Goal: Task Accomplishment & Management: Use online tool/utility

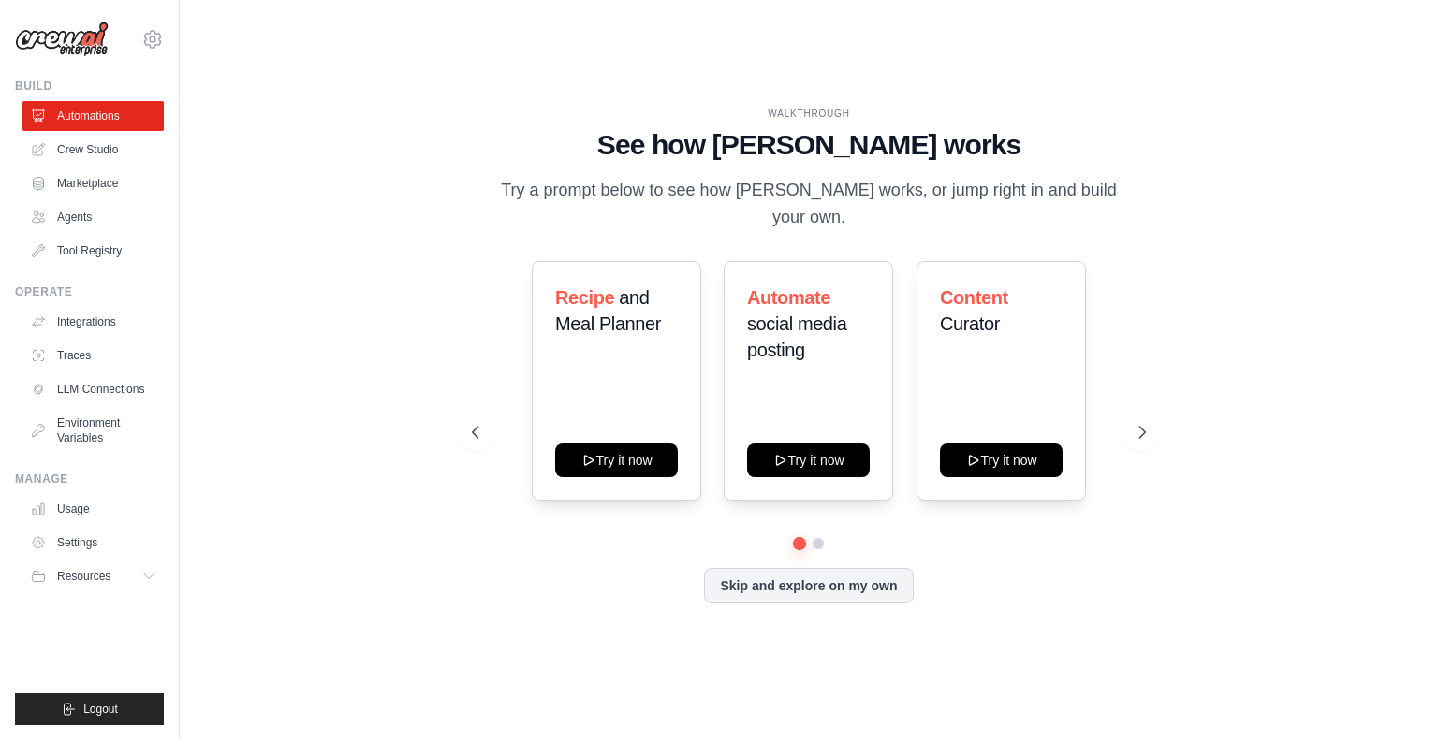
click at [830, 568] on button "Skip and explore on my own" at bounding box center [808, 586] width 209 height 36
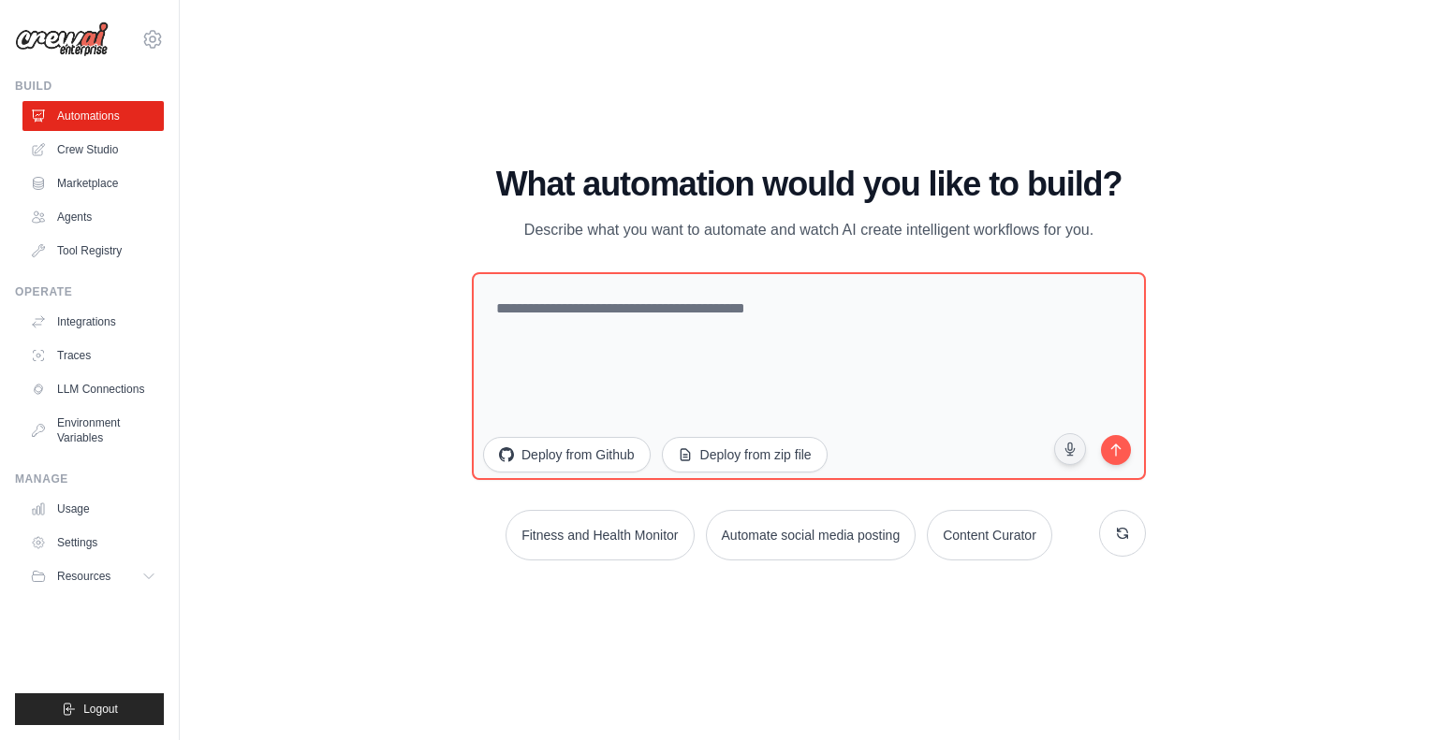
click at [95, 142] on link "Crew Studio" at bounding box center [92, 150] width 141 height 30
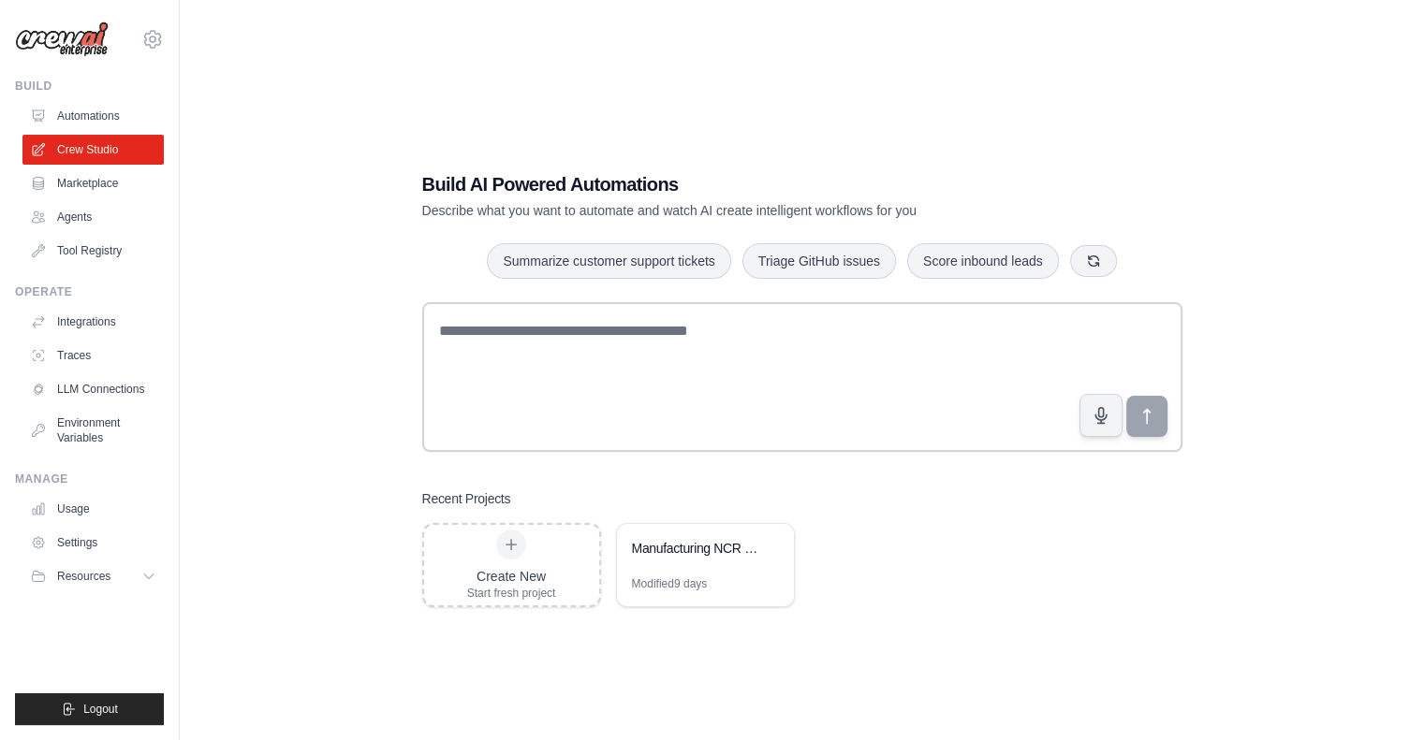
click at [705, 546] on div "Manufacturing NCR Process Automation" at bounding box center [696, 548] width 128 height 19
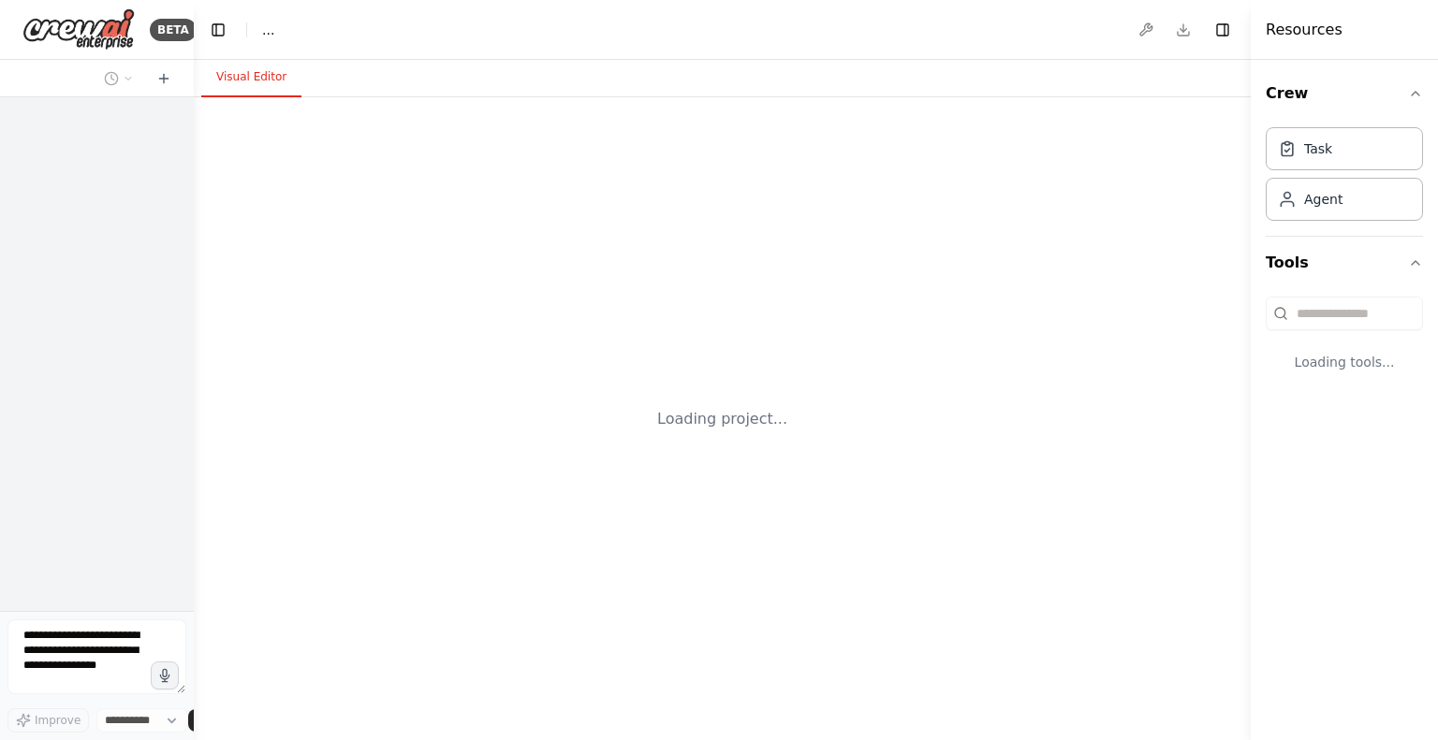
select select "****"
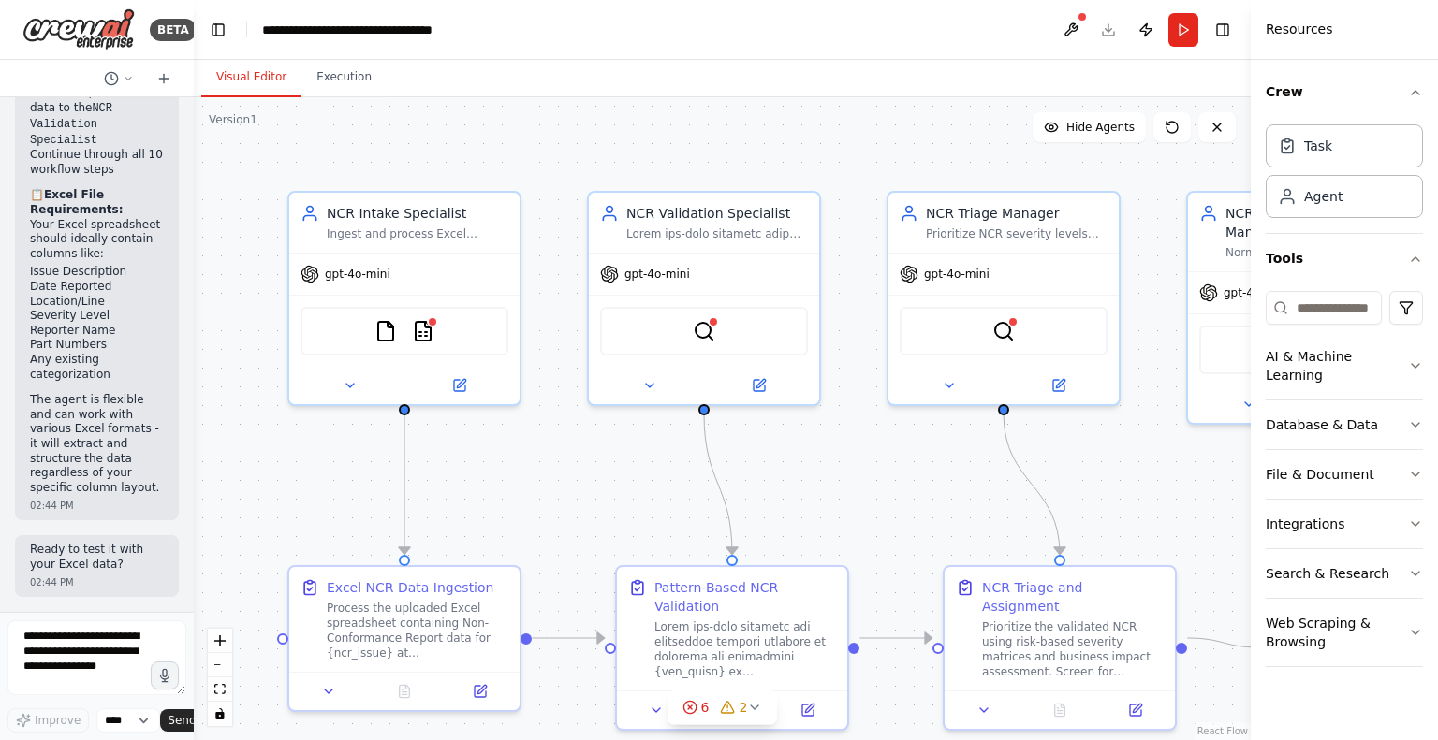
scroll to position [11319, 0]
click at [451, 326] on div "FileReadTool CSVSearchTool" at bounding box center [404, 331] width 208 height 49
click at [422, 329] on img at bounding box center [423, 331] width 22 height 22
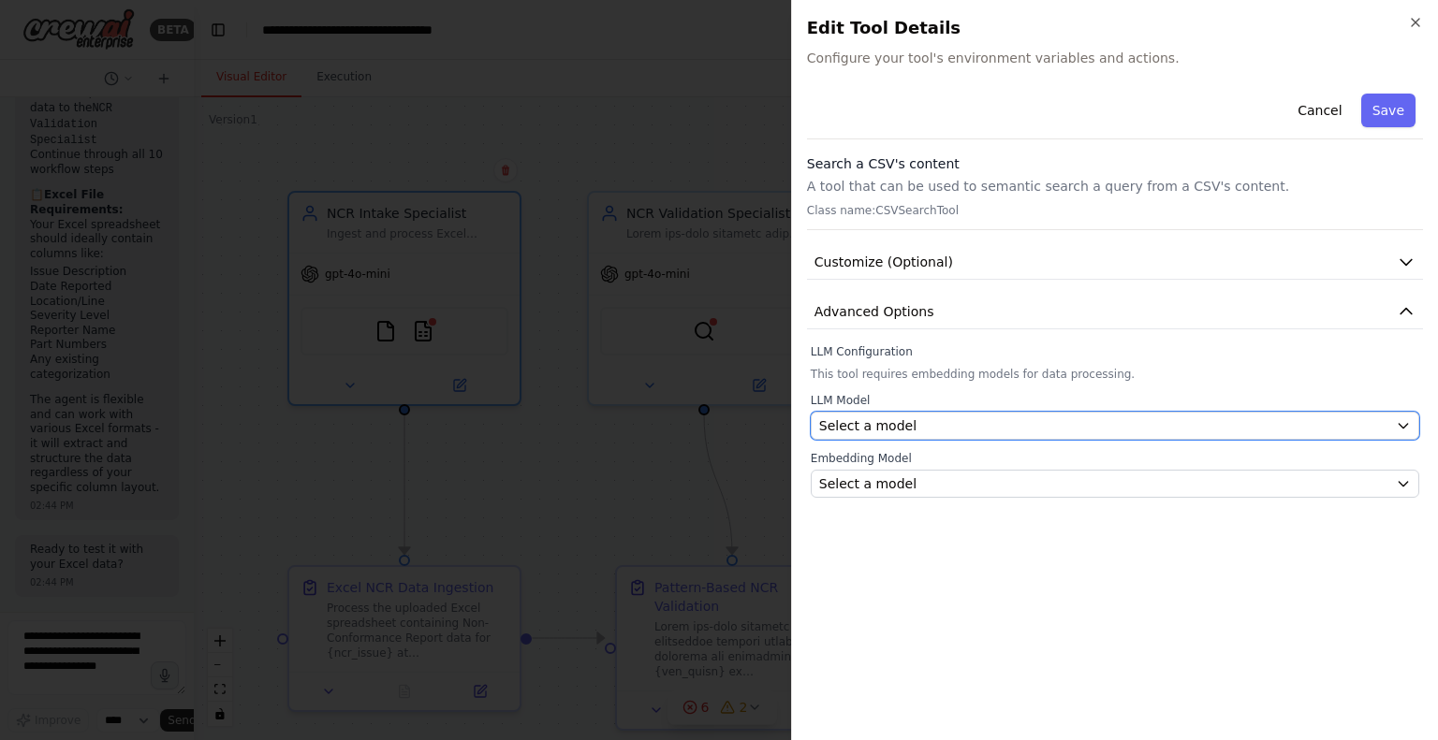
click at [1038, 421] on div "Select a model" at bounding box center [1103, 426] width 569 height 19
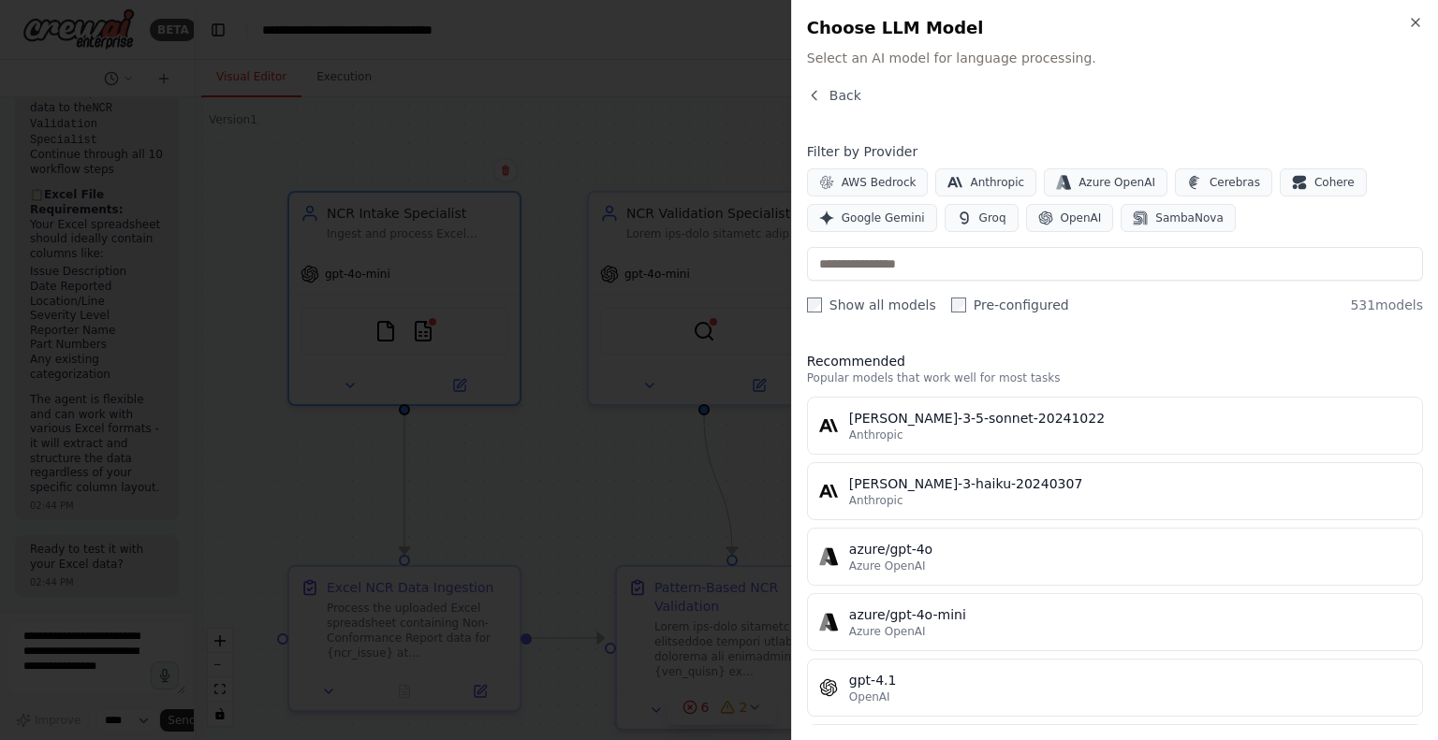
click at [816, 93] on icon "button" at bounding box center [814, 95] width 15 height 15
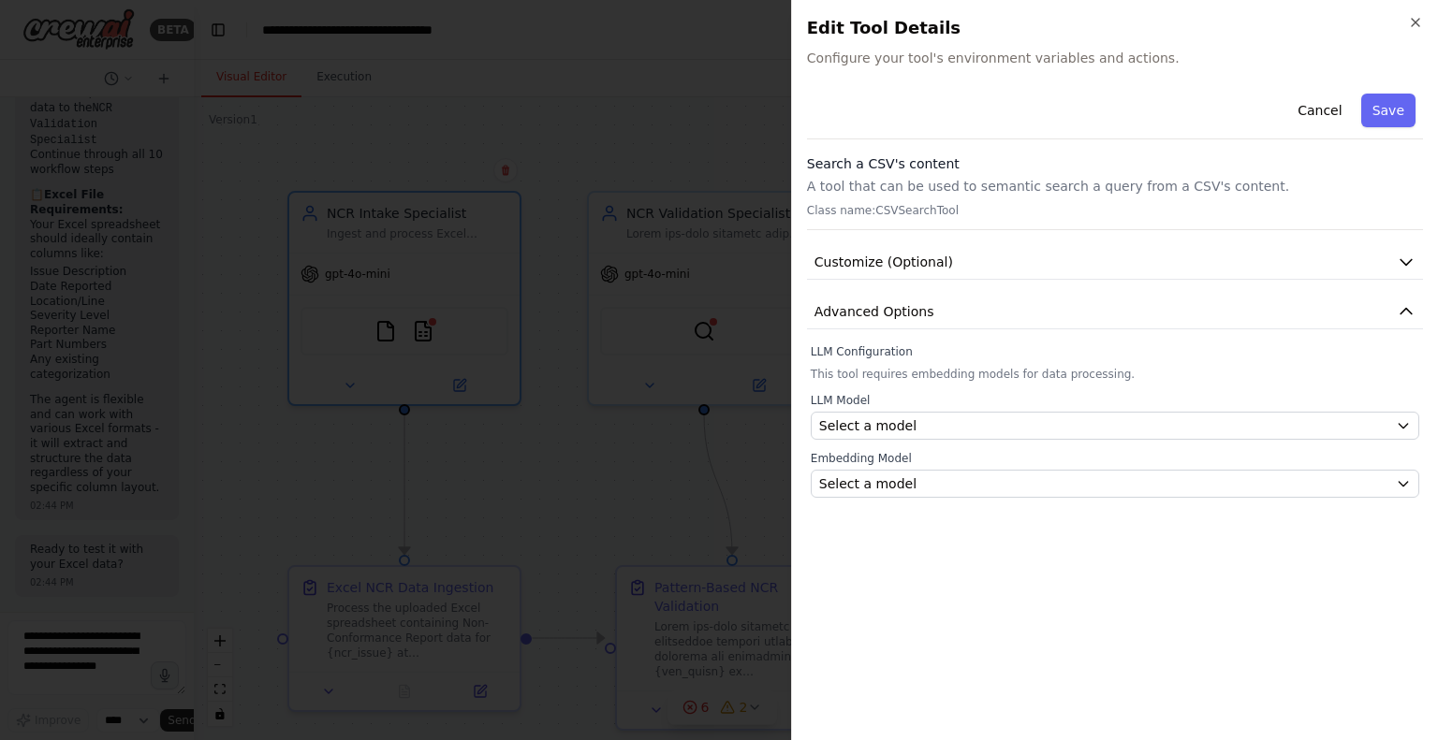
click at [1379, 110] on button "Save" at bounding box center [1388, 111] width 54 height 34
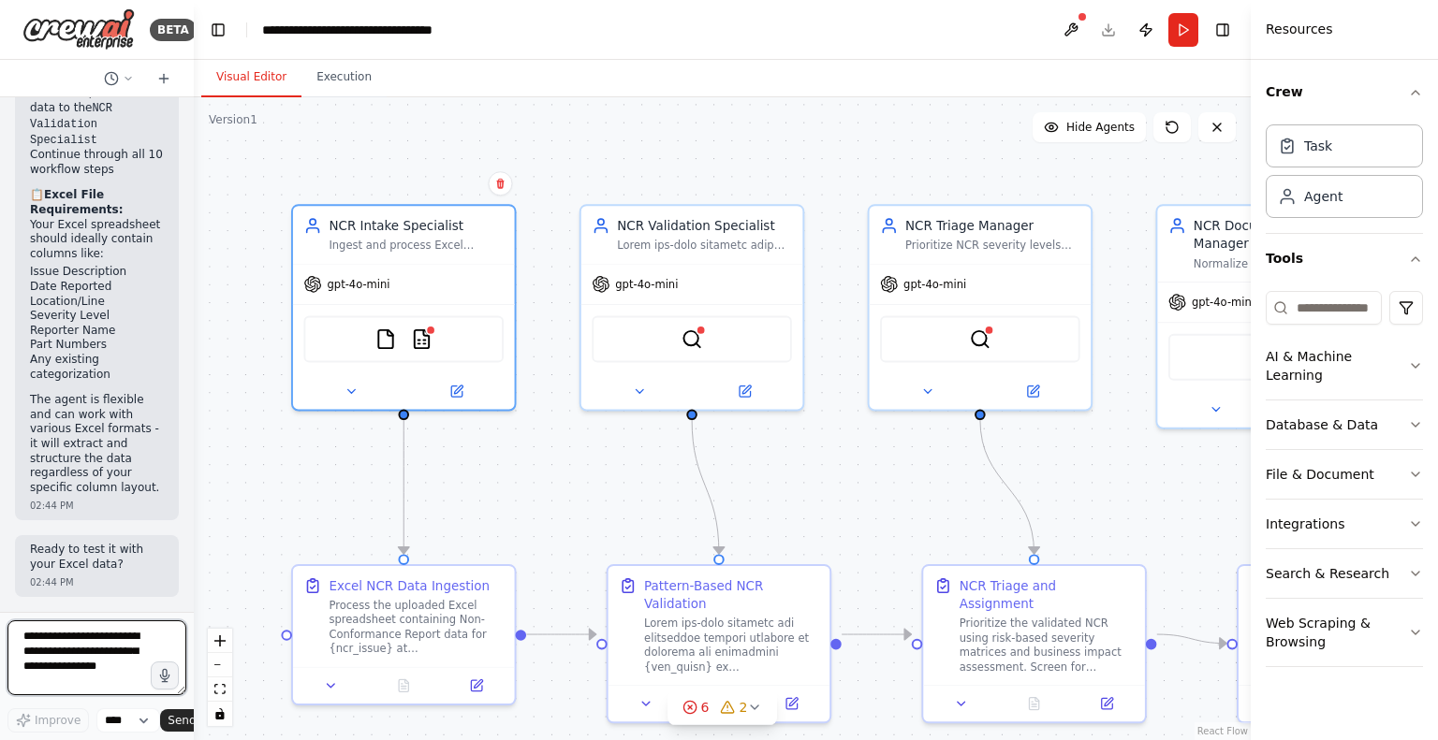
click at [76, 639] on textarea at bounding box center [96, 658] width 179 height 75
type textarea "**********"
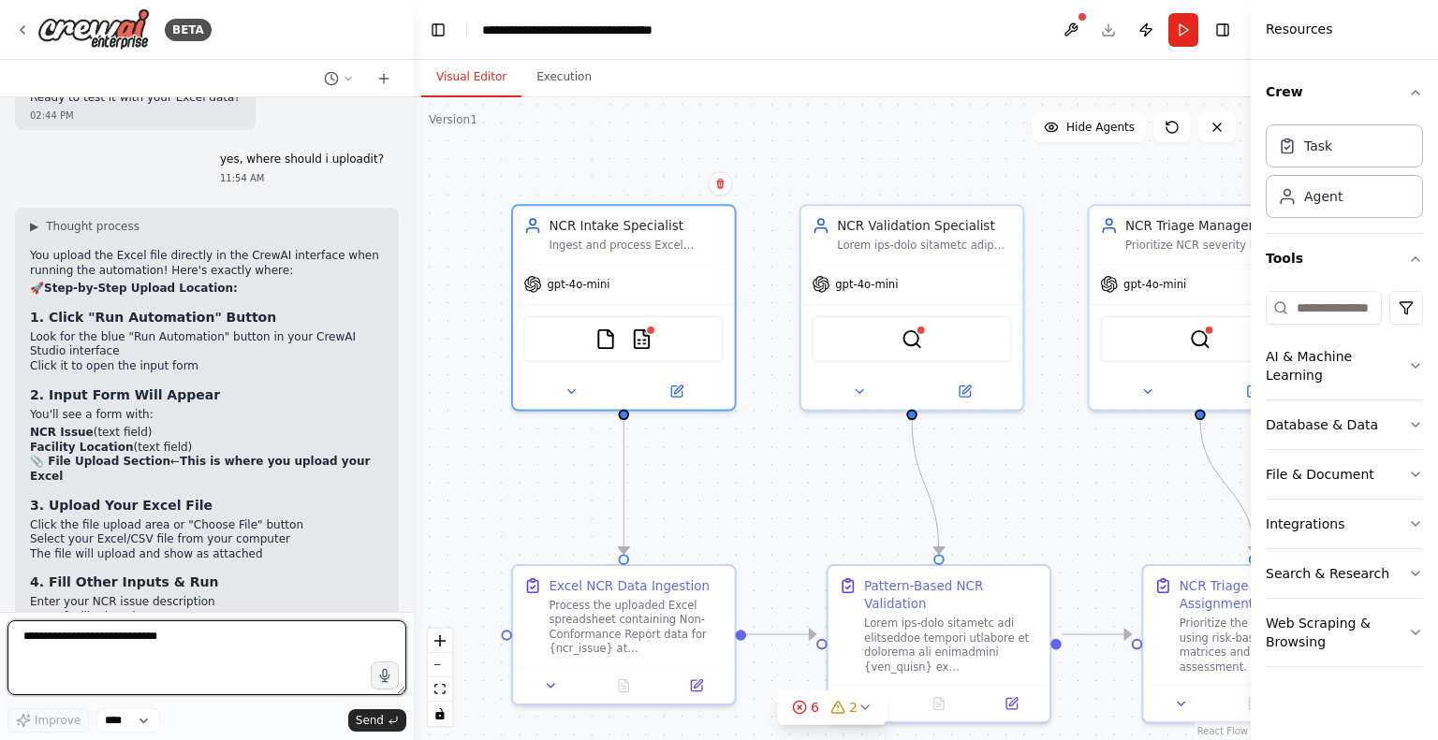
scroll to position [6534, 0]
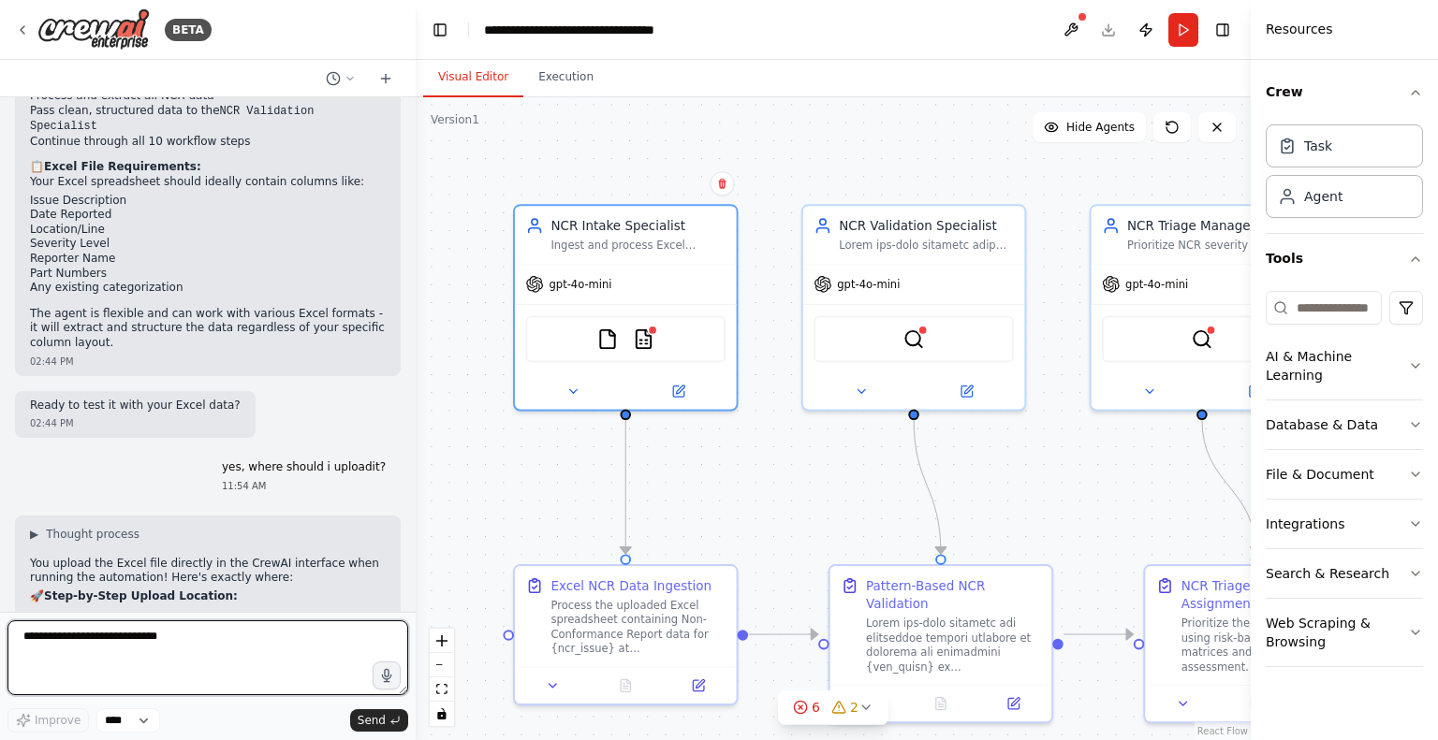
drag, startPoint x: 191, startPoint y: 292, endPoint x: 416, endPoint y: 270, distance: 225.8
click at [416, 270] on div "BETA Hello! I'm the CrewAI assistant. What kind of automation do you want to bu…" at bounding box center [719, 370] width 1438 height 740
click at [416, 270] on div ".deletable-edge-delete-btn { width: 20px; height: 20px; border: 0px solid #ffff…" at bounding box center [833, 418] width 835 height 643
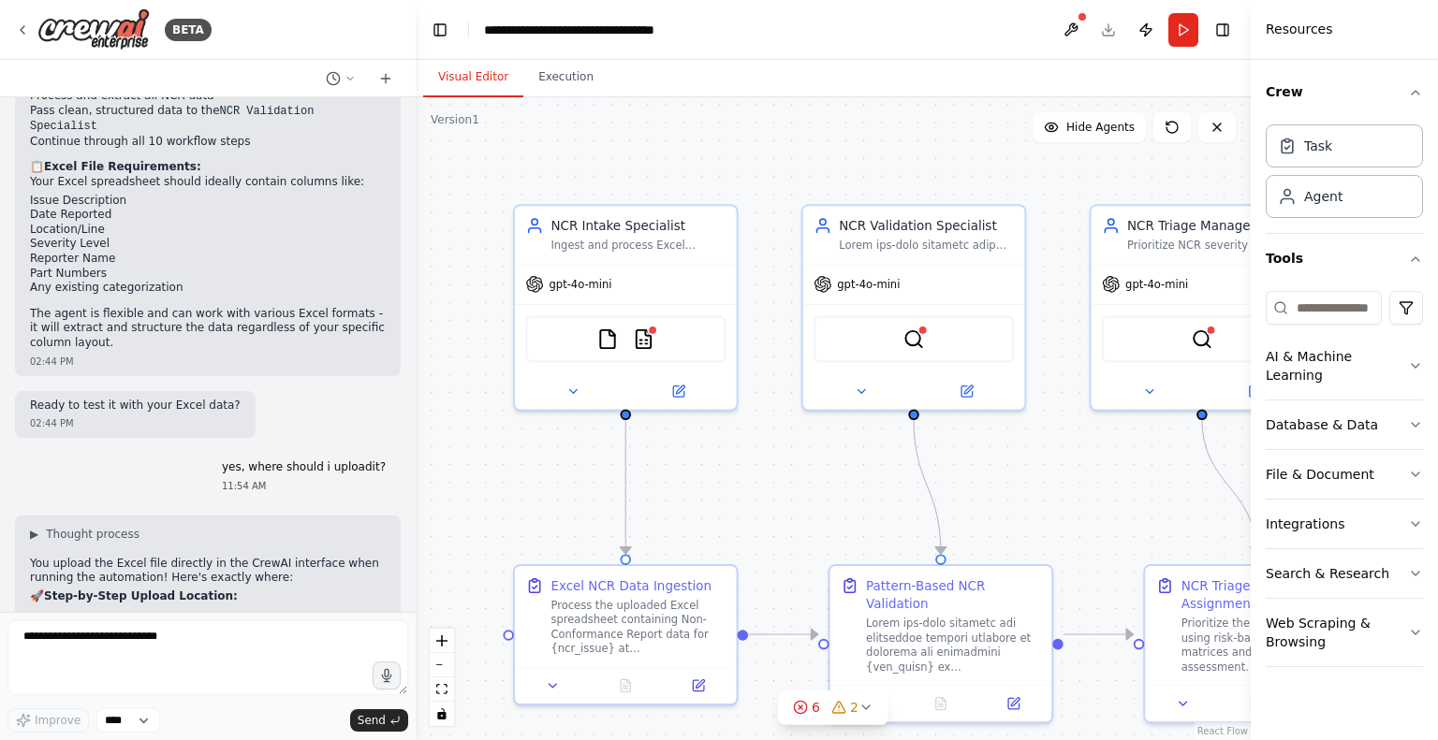
click at [1180, 25] on button "Run" at bounding box center [1183, 30] width 30 height 34
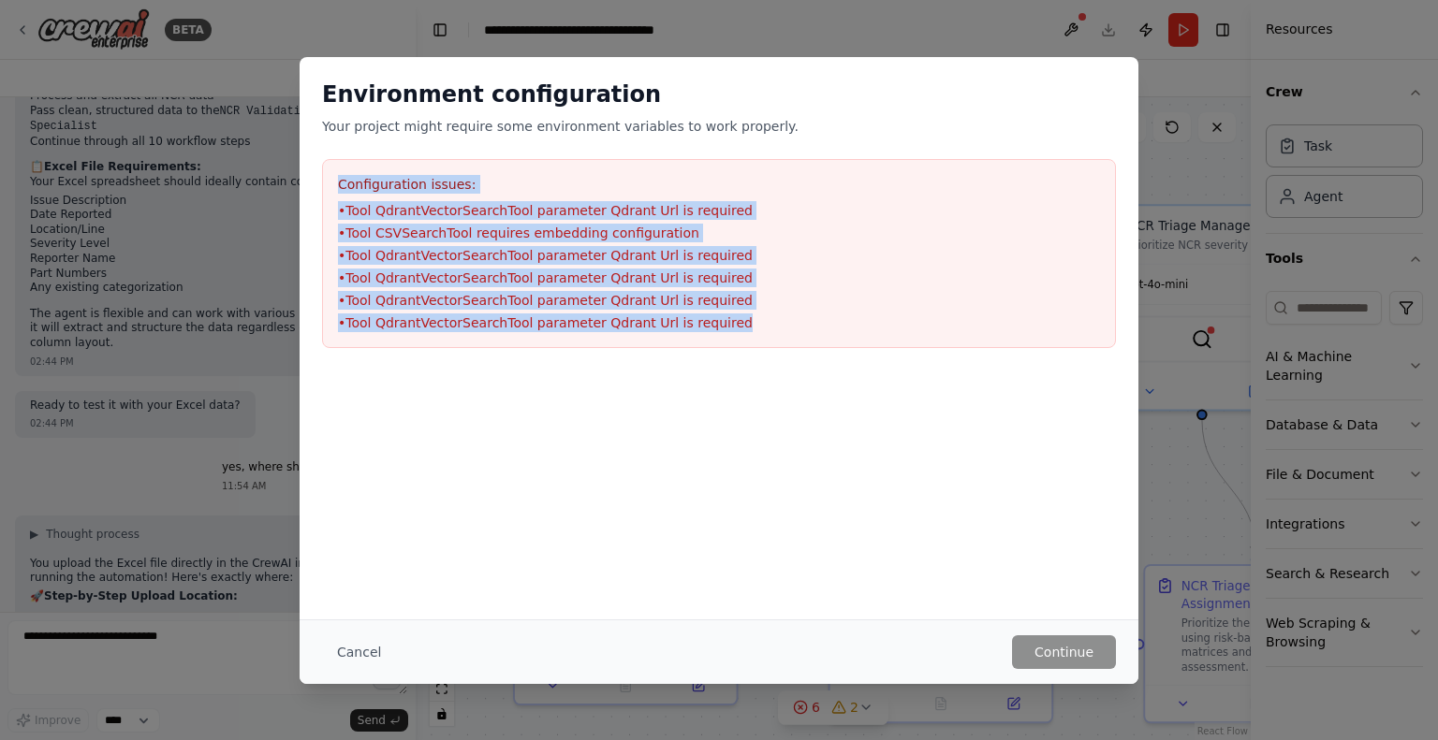
drag, startPoint x: 723, startPoint y: 327, endPoint x: 337, endPoint y: 171, distance: 415.8
click at [337, 171] on div "Configuration issues: • Tool QdrantVectorSearchTool parameter Qdrant Url is req…" at bounding box center [719, 253] width 794 height 189
copy div "Configuration issues: • Tool QdrantVectorSearchTool parameter Qdrant Url is req…"
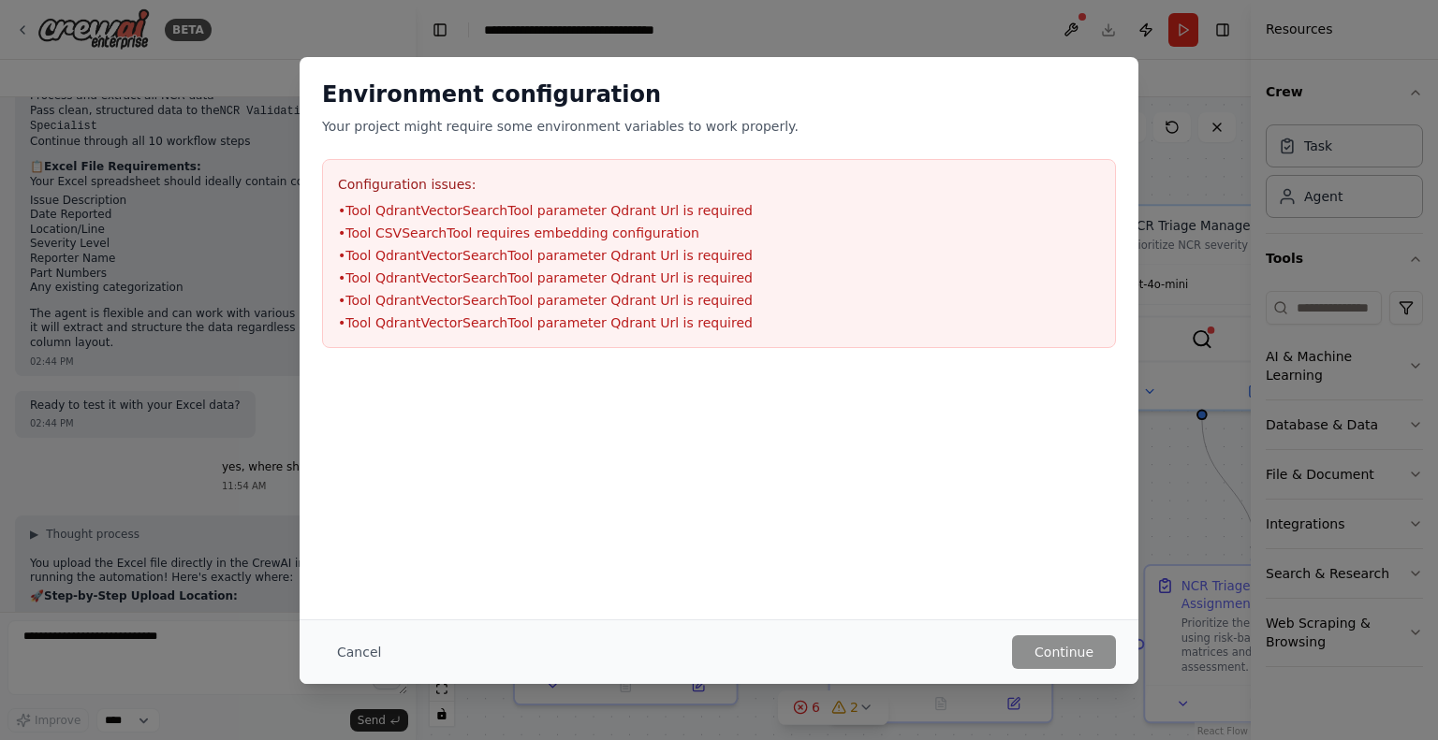
click at [109, 673] on div "Environment configuration Your project might require some environment variables…" at bounding box center [719, 370] width 1438 height 740
click at [176, 633] on div "Environment configuration Your project might require some environment variables…" at bounding box center [719, 370] width 1438 height 740
click at [378, 660] on button "Cancel" at bounding box center [359, 653] width 74 height 34
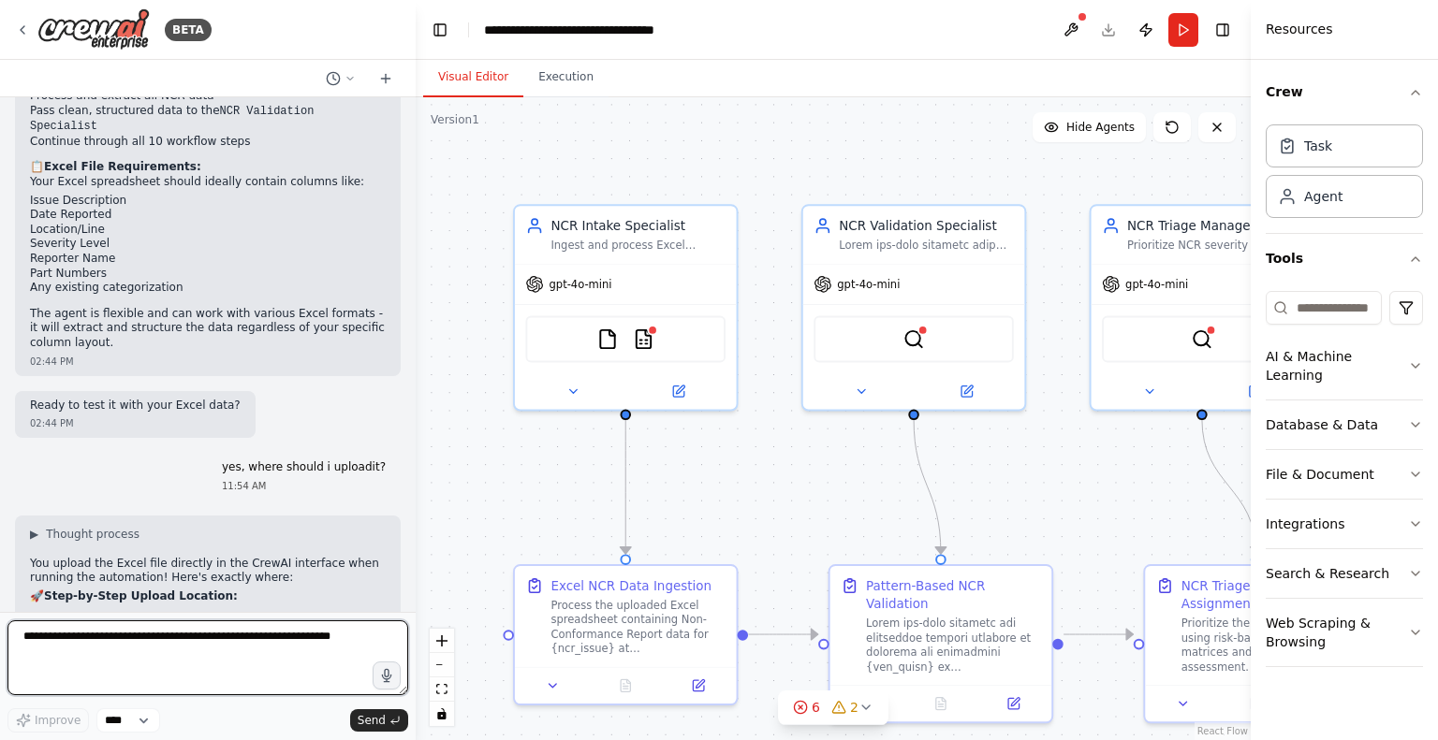
click at [183, 632] on textarea at bounding box center [207, 658] width 401 height 75
paste textarea "**********"
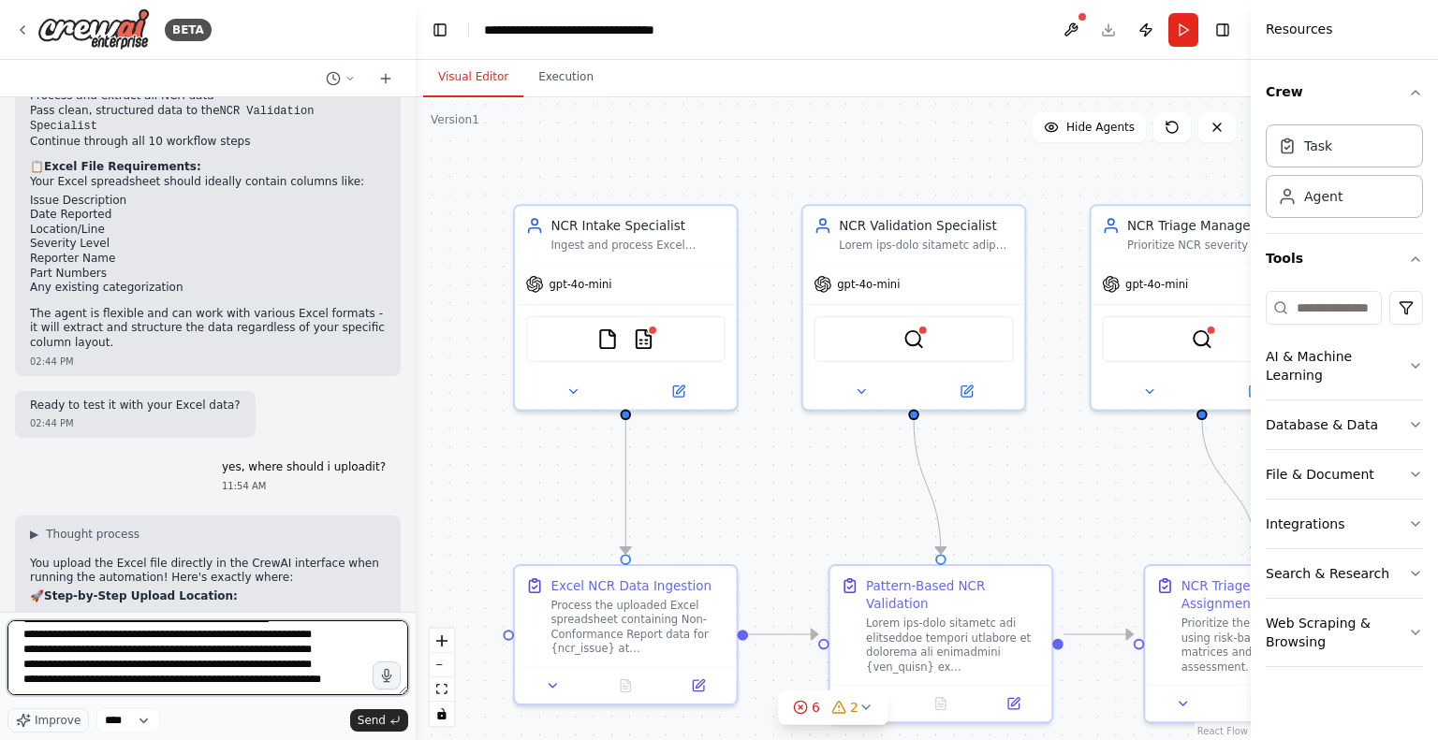
scroll to position [68, 0]
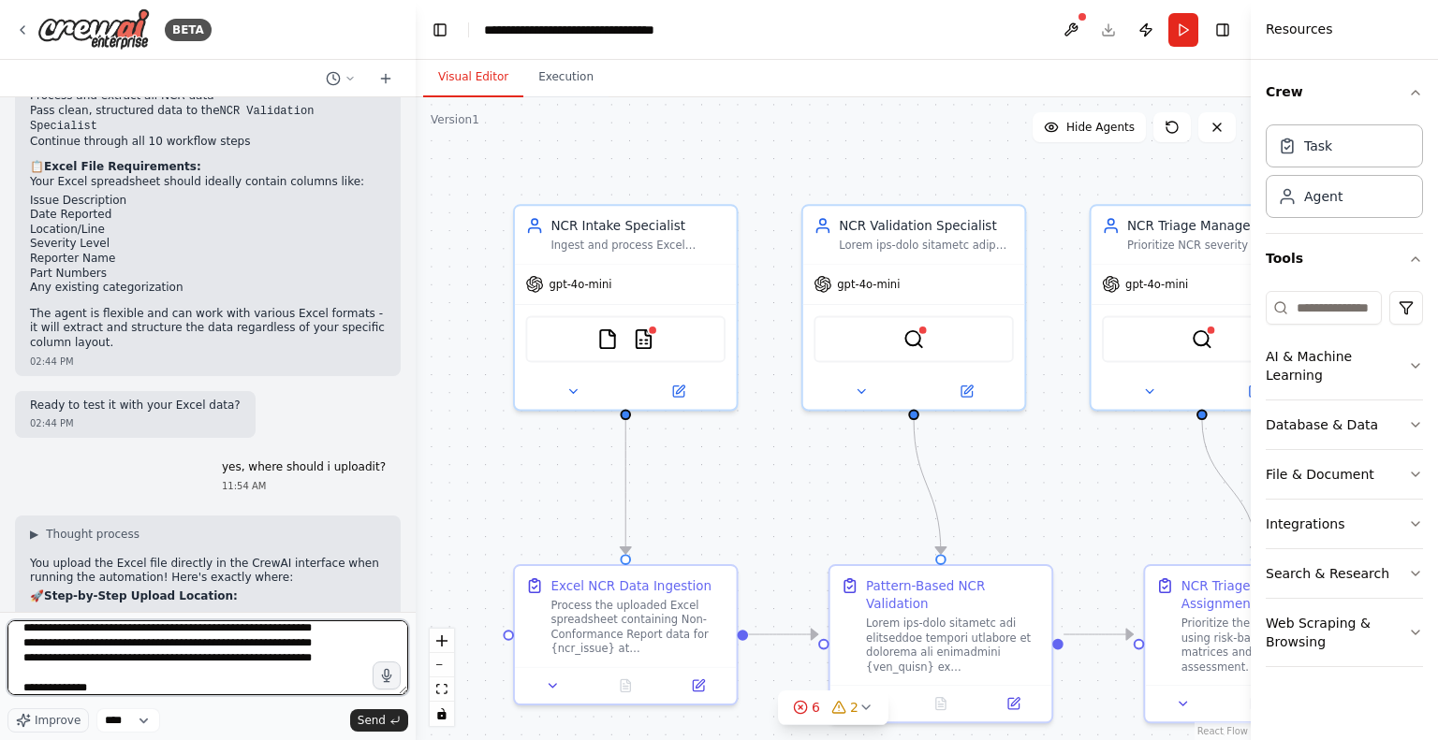
type textarea "**********"
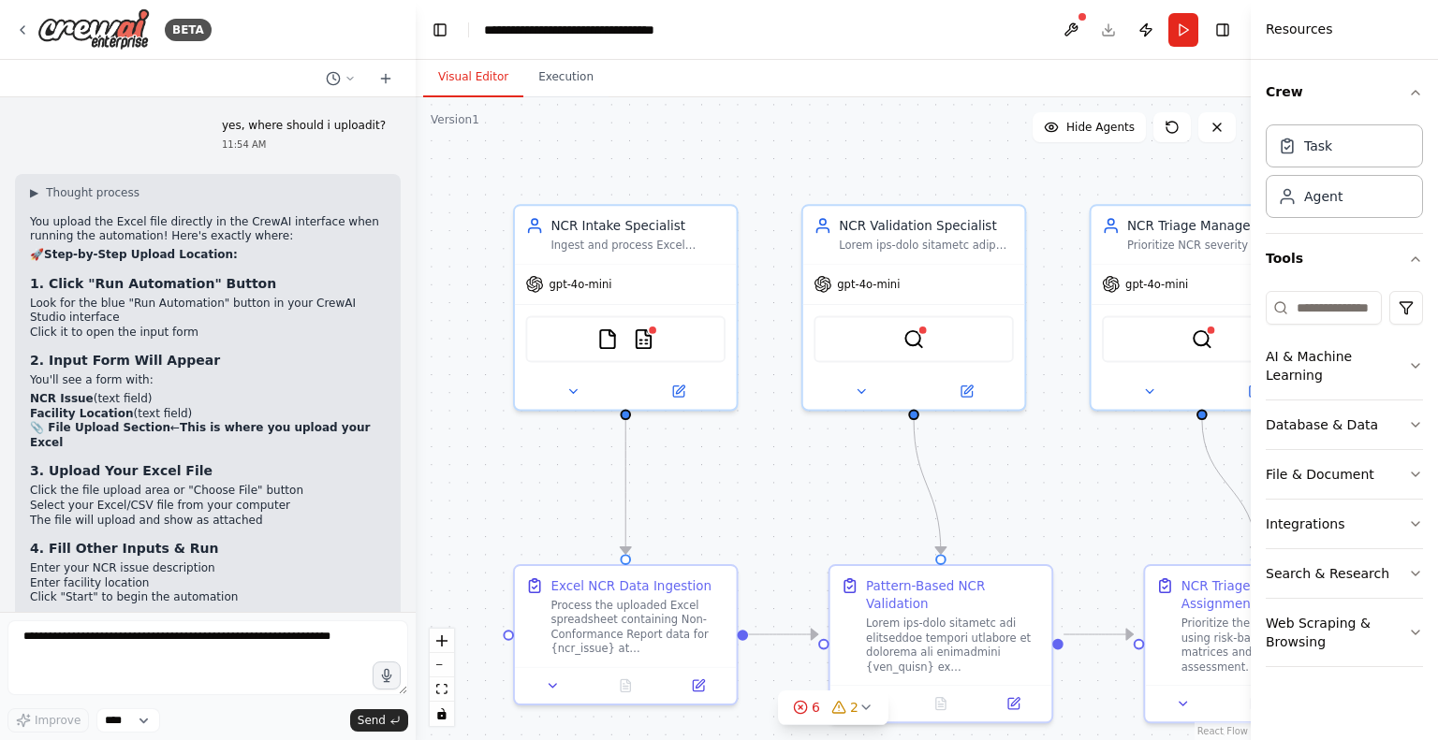
scroll to position [7045, 0]
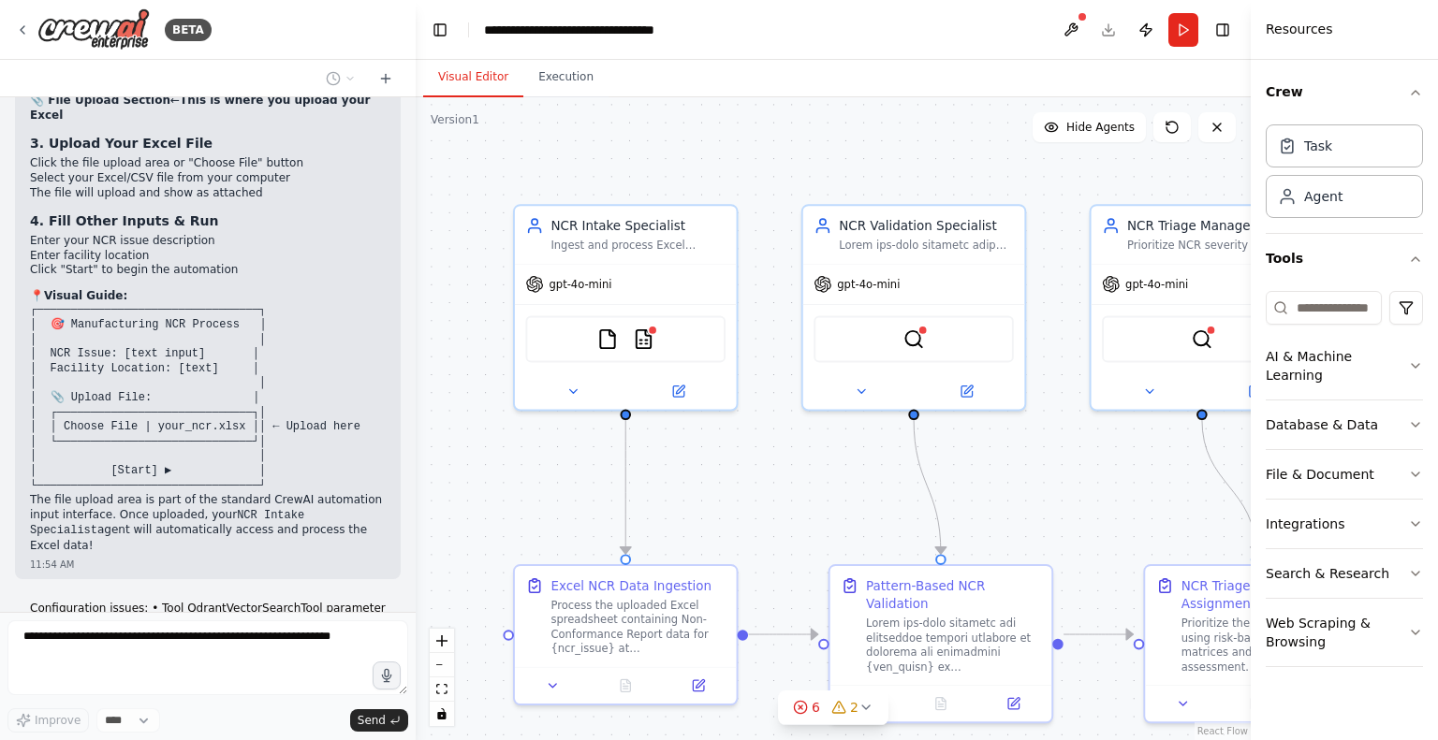
drag, startPoint x: 1254, startPoint y: 55, endPoint x: 1363, endPoint y: 59, distance: 108.7
click at [1363, 59] on div "Resources Crew Task Agent Tools AI & Machine Learning Database & Data File & Do…" at bounding box center [1344, 370] width 187 height 740
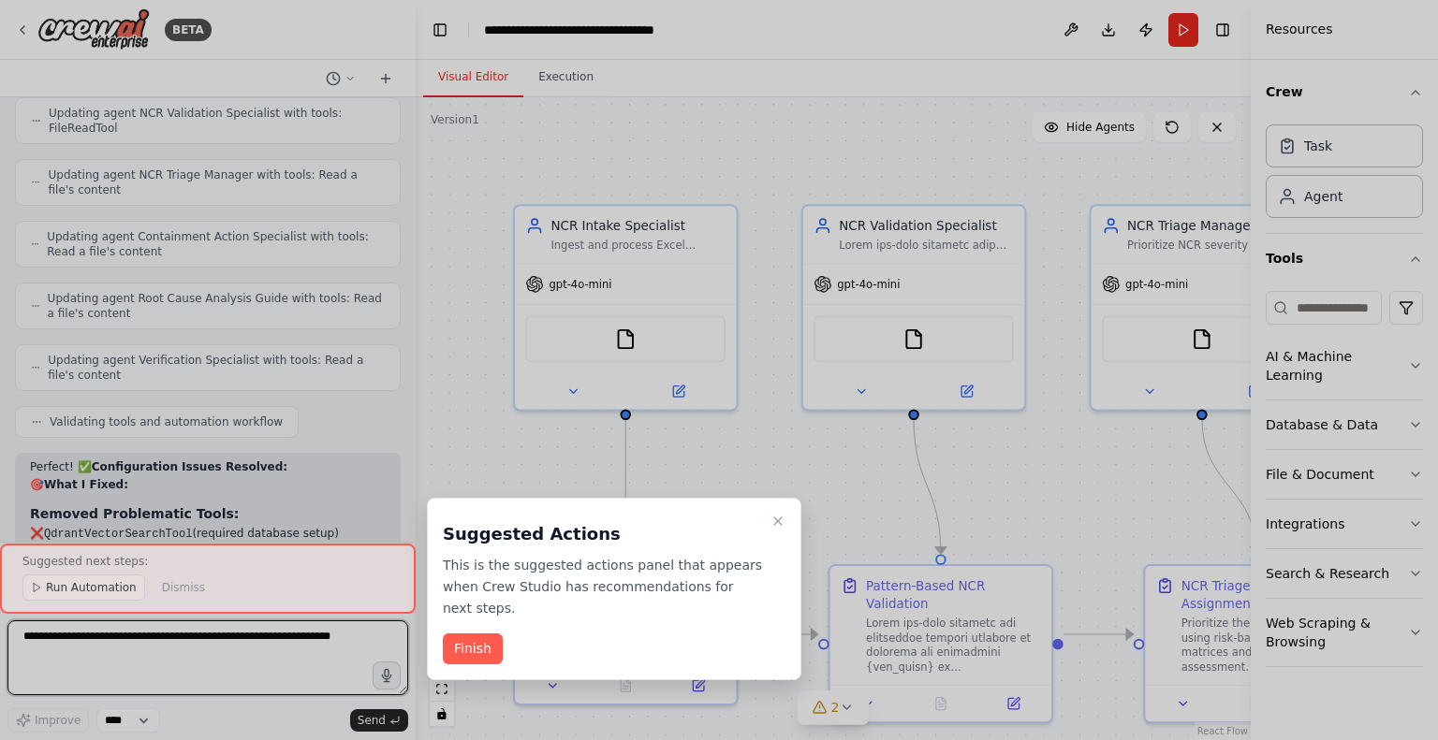
scroll to position [8506, 0]
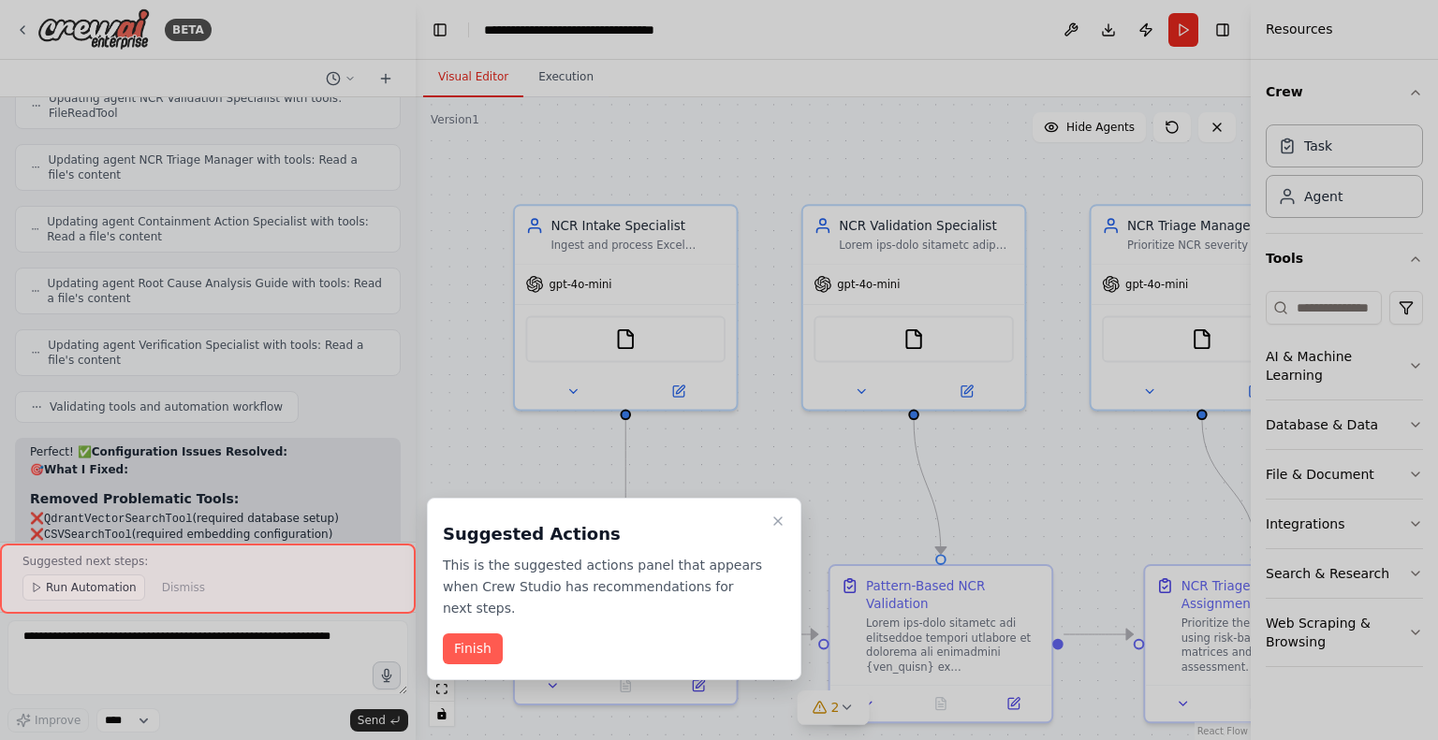
click at [479, 634] on button "Finish" at bounding box center [473, 649] width 60 height 31
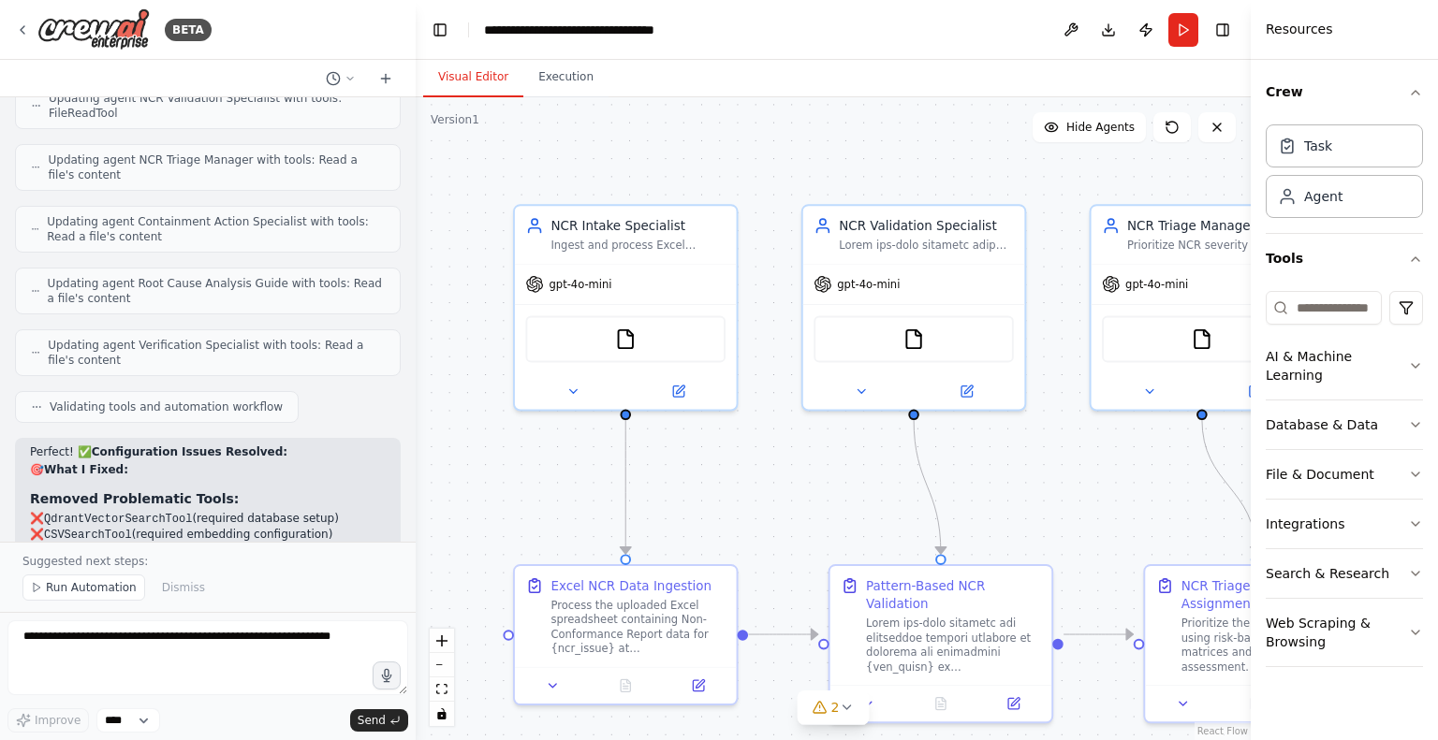
click at [125, 558] on p "Suggested next steps:" at bounding box center [207, 561] width 371 height 15
click at [96, 587] on span "Run Automation" at bounding box center [91, 587] width 91 height 15
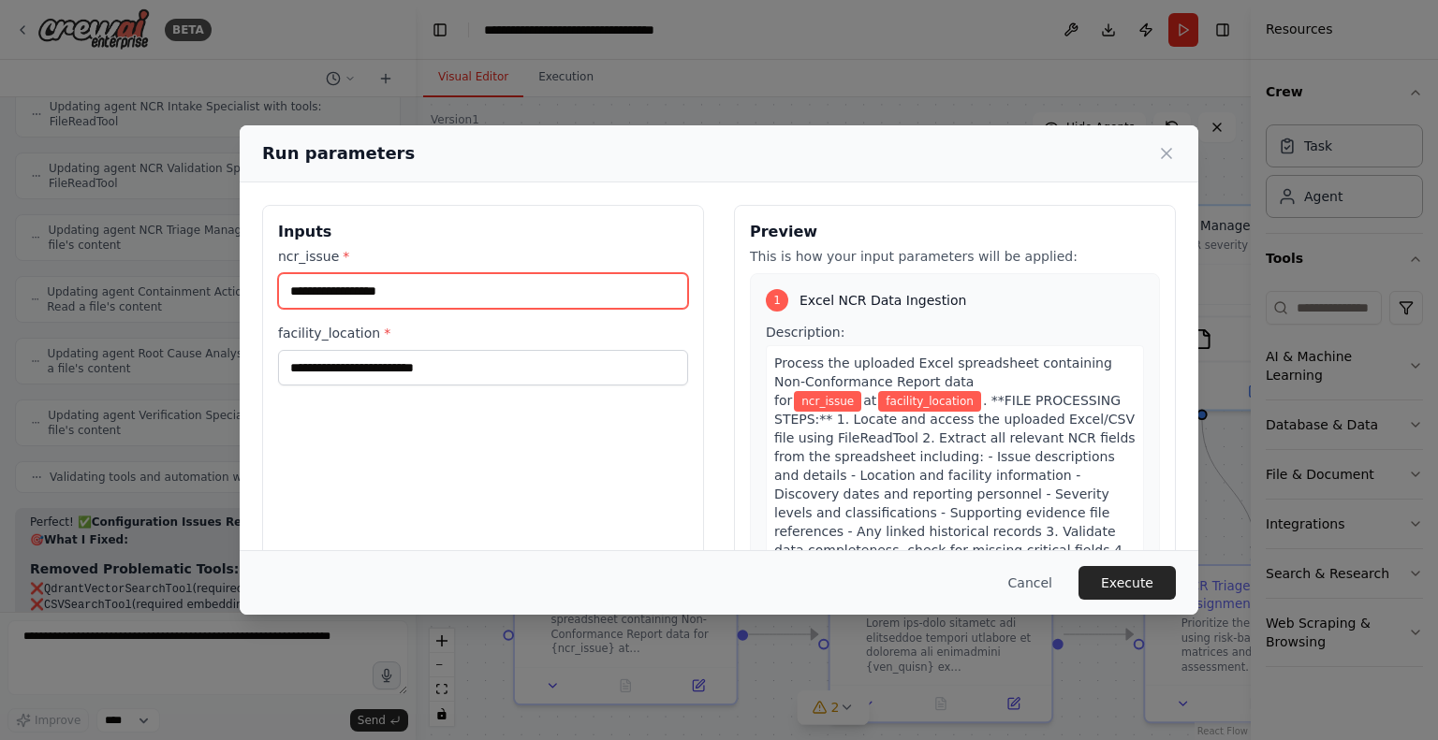
click at [453, 287] on input "ncr_issue *" at bounding box center [483, 291] width 410 height 36
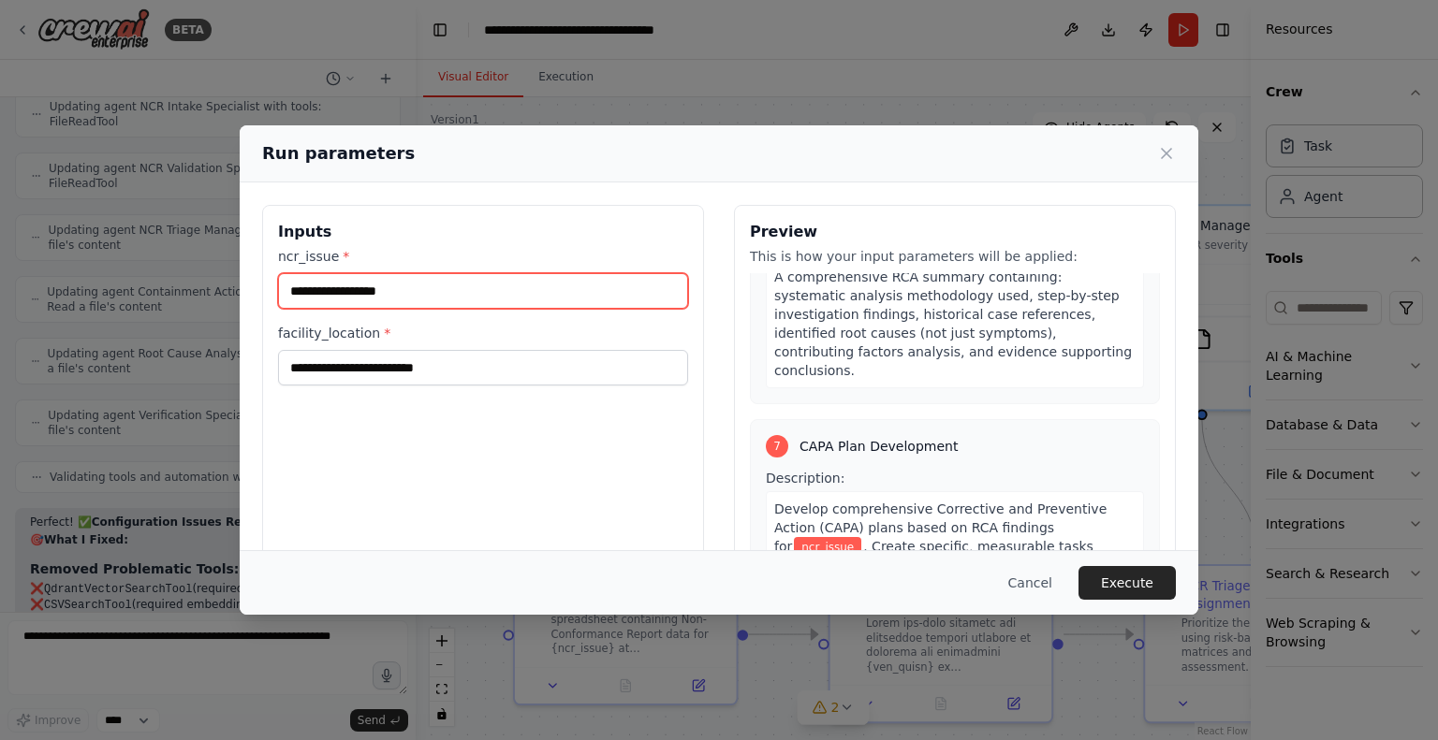
scroll to position [2880, 0]
click at [959, 669] on div "Expected output: A detailed CAPA plan document including: corrective actions to…" at bounding box center [955, 745] width 378 height 152
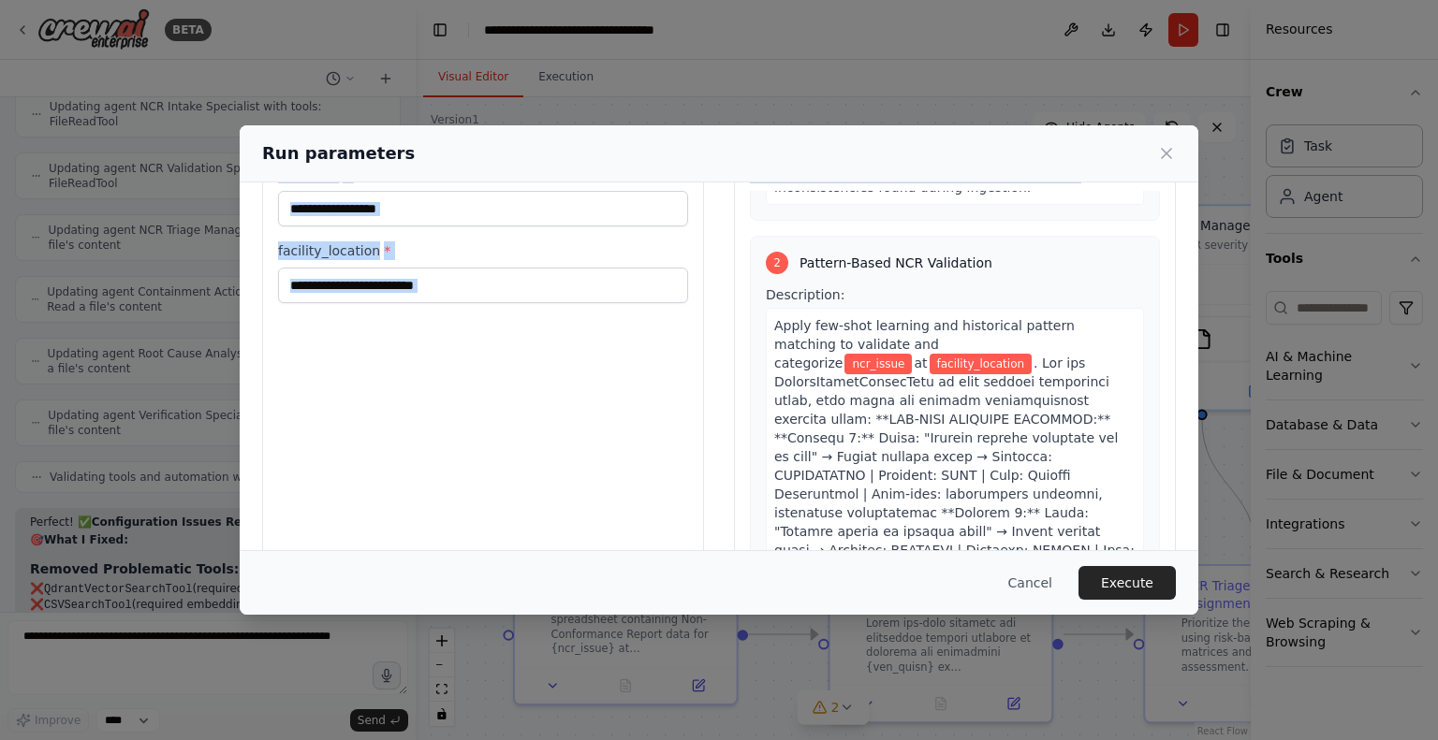
scroll to position [254, 0]
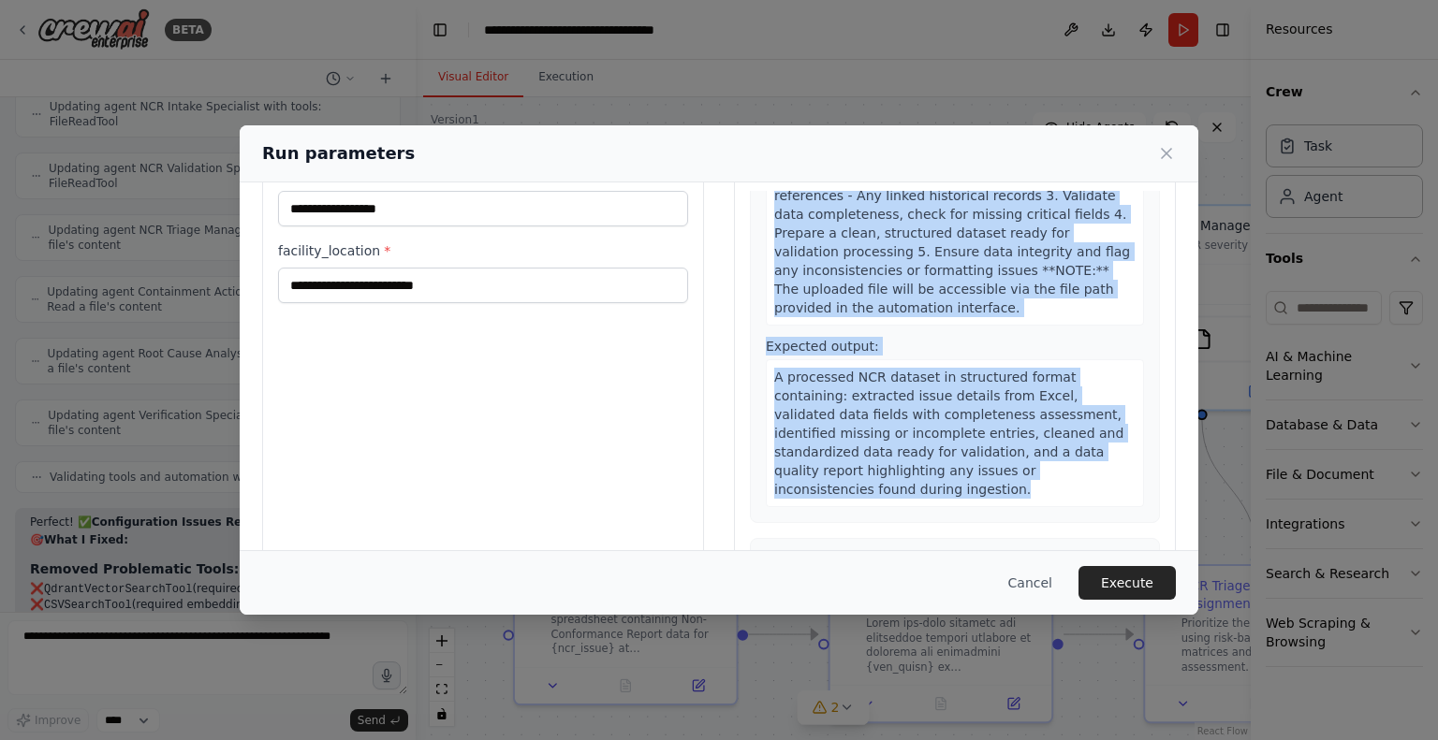
drag, startPoint x: 759, startPoint y: 330, endPoint x: 1048, endPoint y: 451, distance: 313.5
click at [1048, 451] on div "Description: Process the uploaded Excel spreadsheet containing Non-Conformance …" at bounding box center [955, 247] width 378 height 520
copy div "Description: Process the uploaded Excel spreadsheet containing Non-Conformance …"
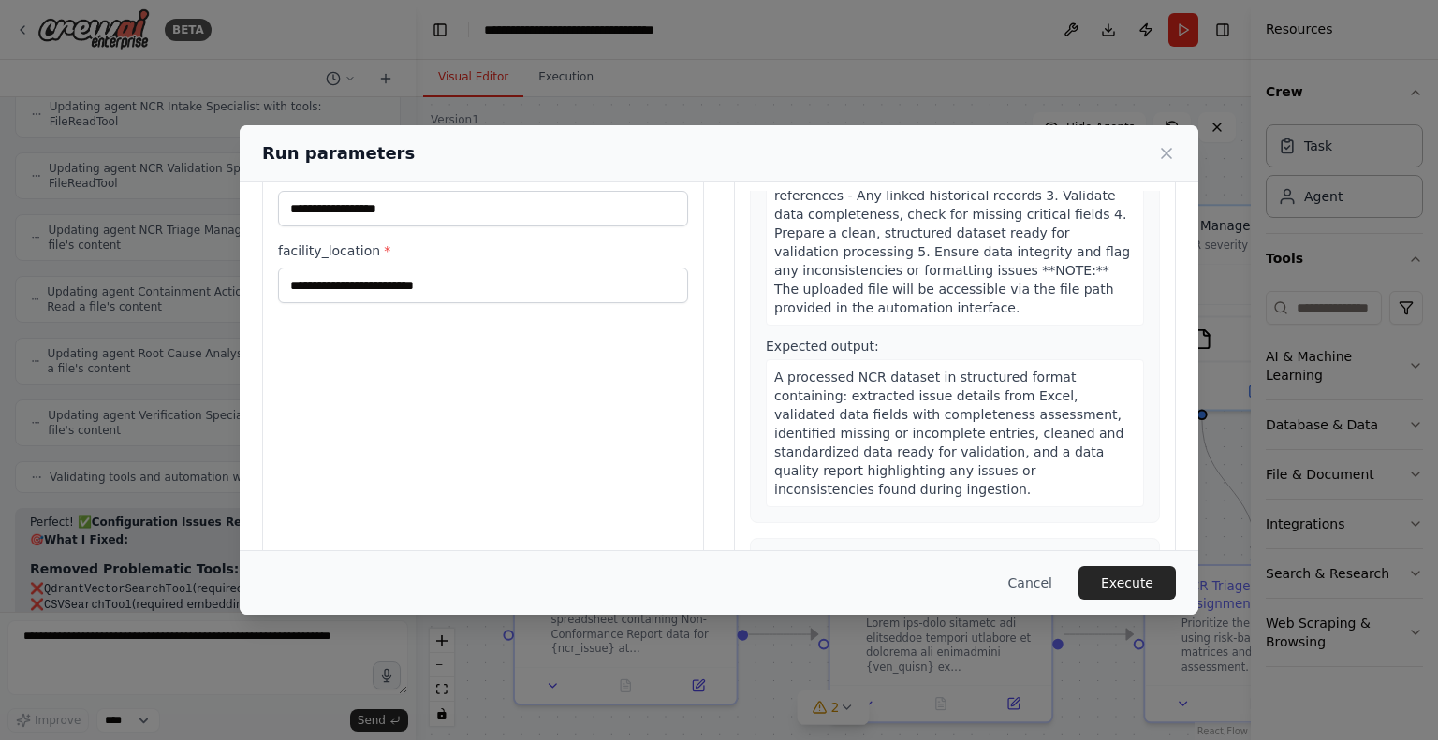
drag, startPoint x: 273, startPoint y: 576, endPoint x: 266, endPoint y: 565, distance: 12.7
click at [273, 576] on div "Run parameters Inputs ncr_issue * facility_location * Preview This is how your …" at bounding box center [719, 370] width 1438 height 740
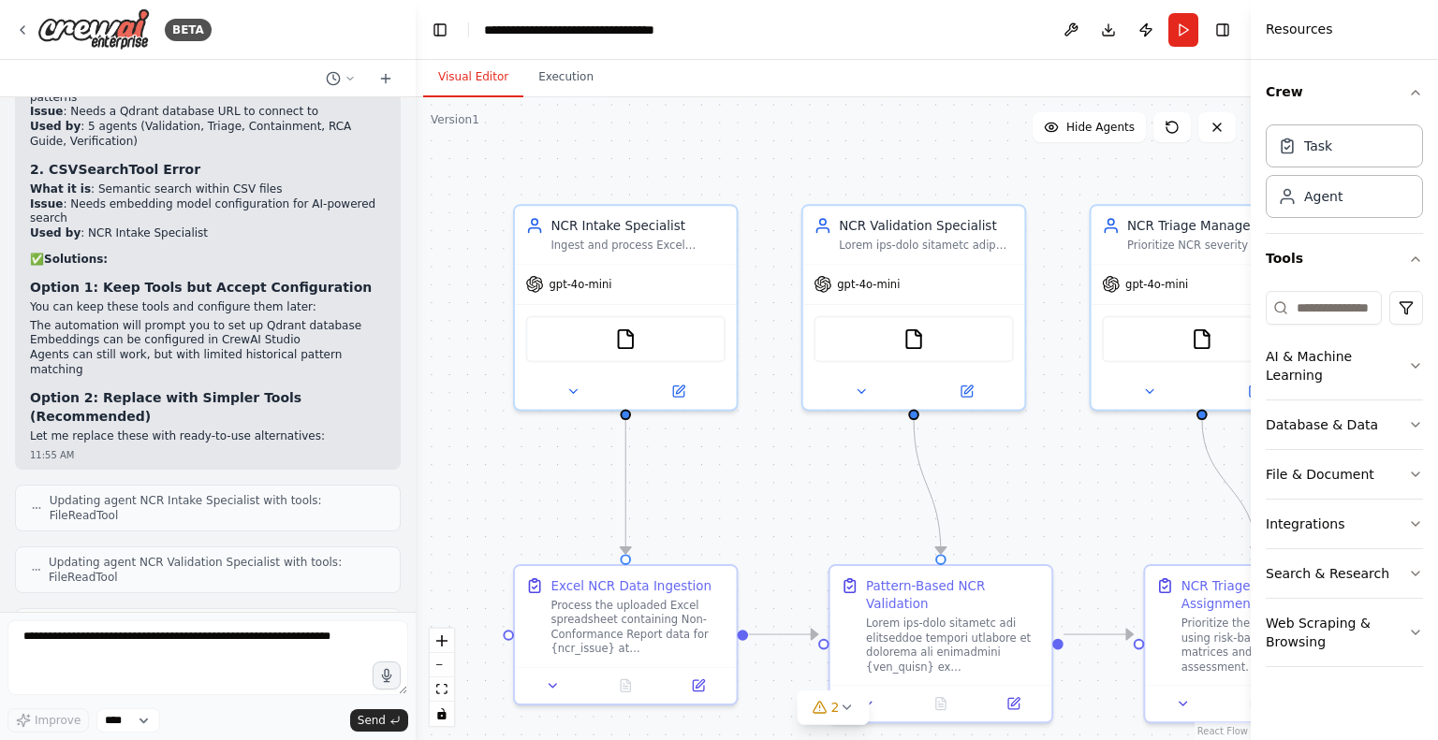
scroll to position [8248, 0]
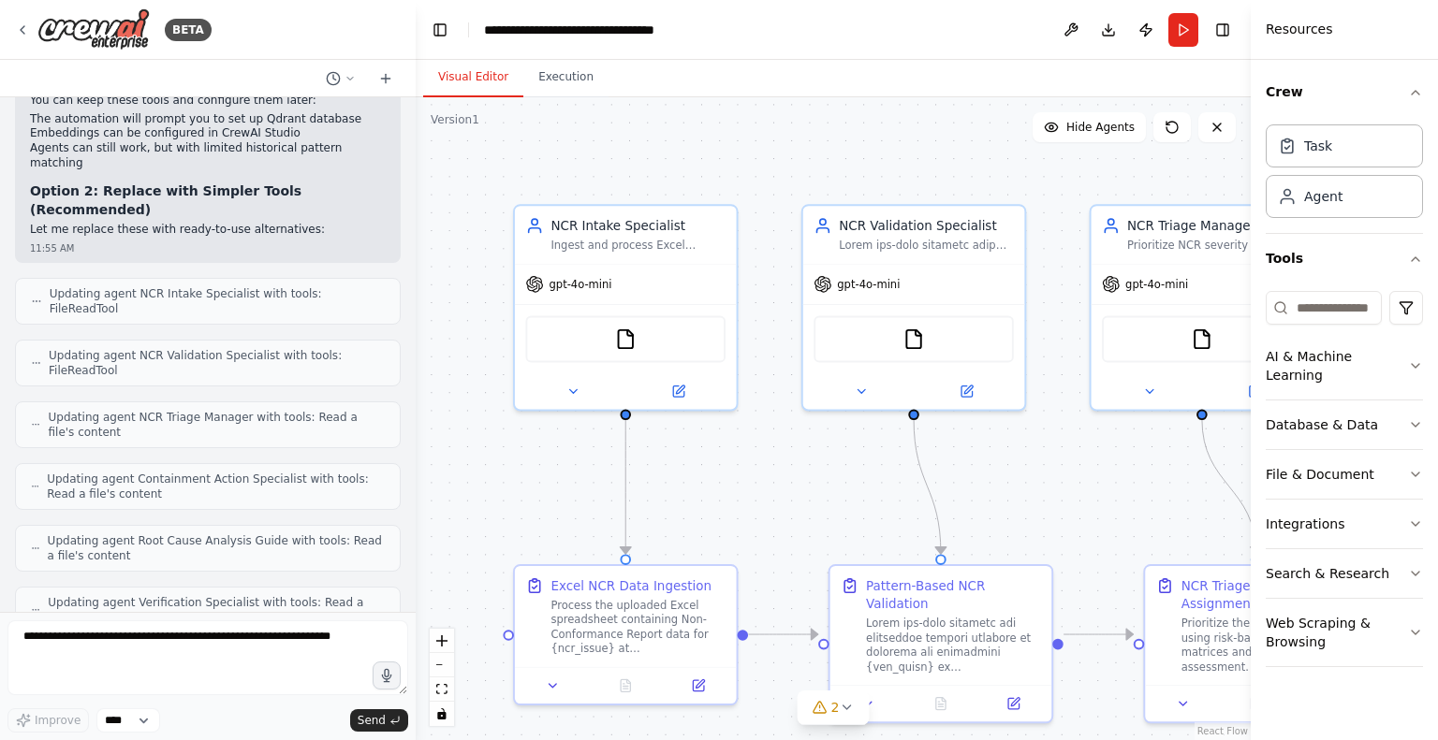
click at [565, 288] on div "gpt-4o-mini" at bounding box center [568, 284] width 86 height 18
click at [1181, 43] on button "Run" at bounding box center [1183, 30] width 30 height 34
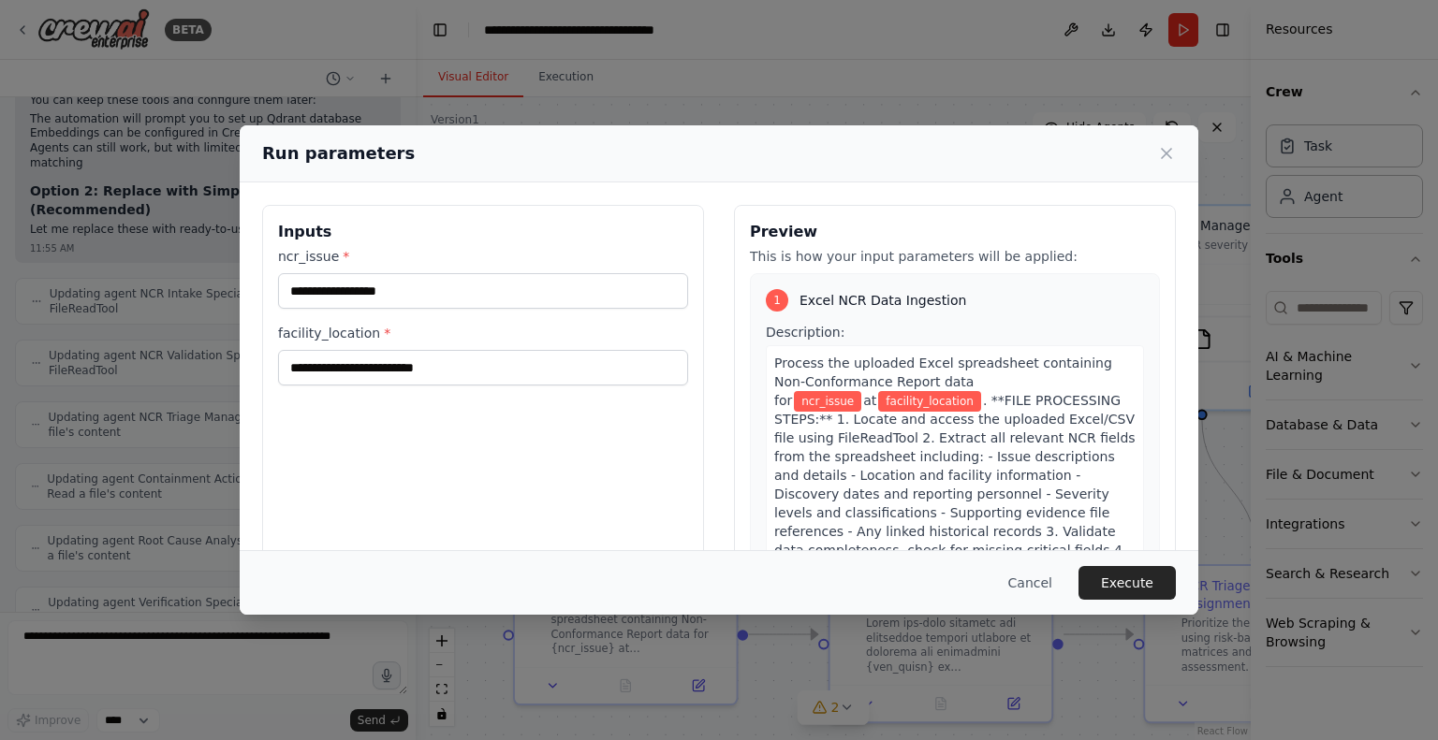
click at [1052, 108] on div "Run parameters Inputs ncr_issue * facility_location * Preview This is how your …" at bounding box center [719, 370] width 1438 height 740
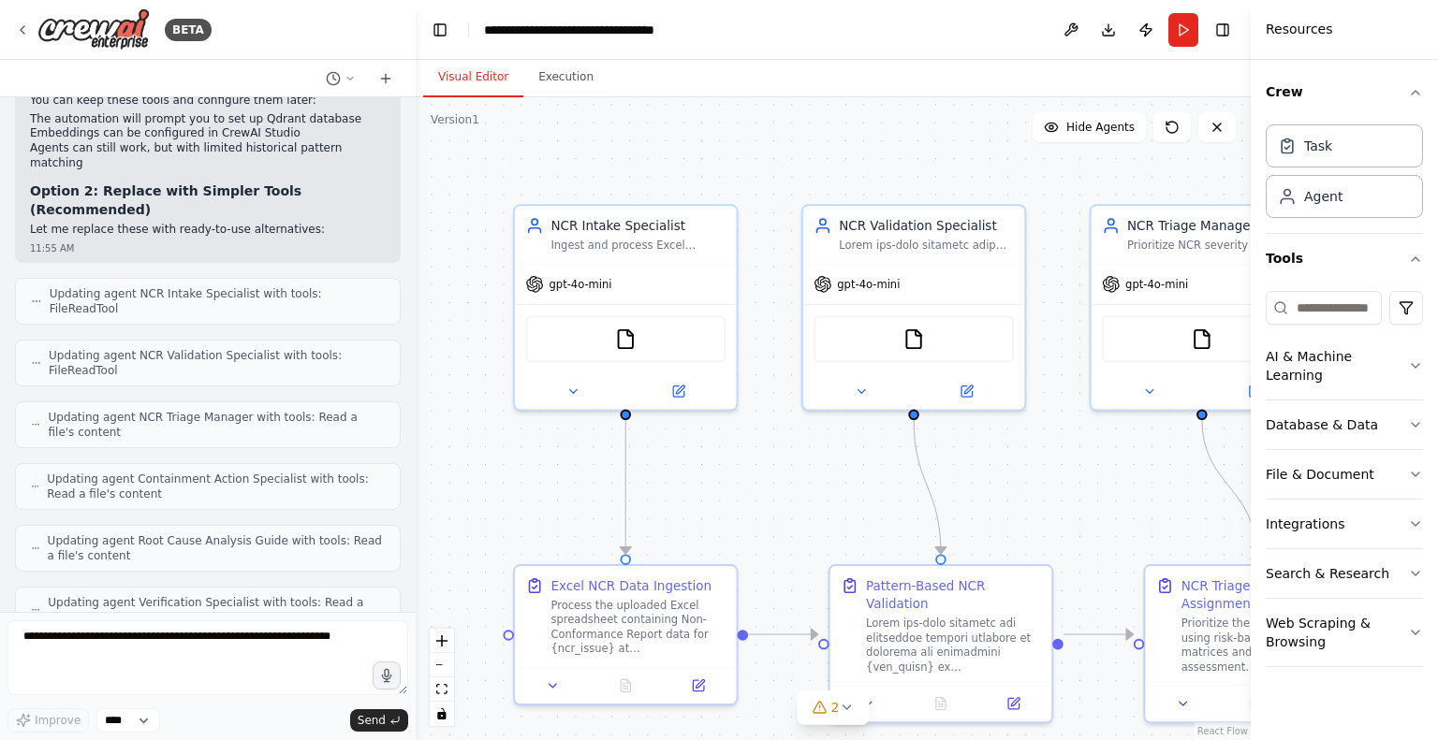
click at [1182, 26] on button "Run" at bounding box center [1183, 30] width 30 height 34
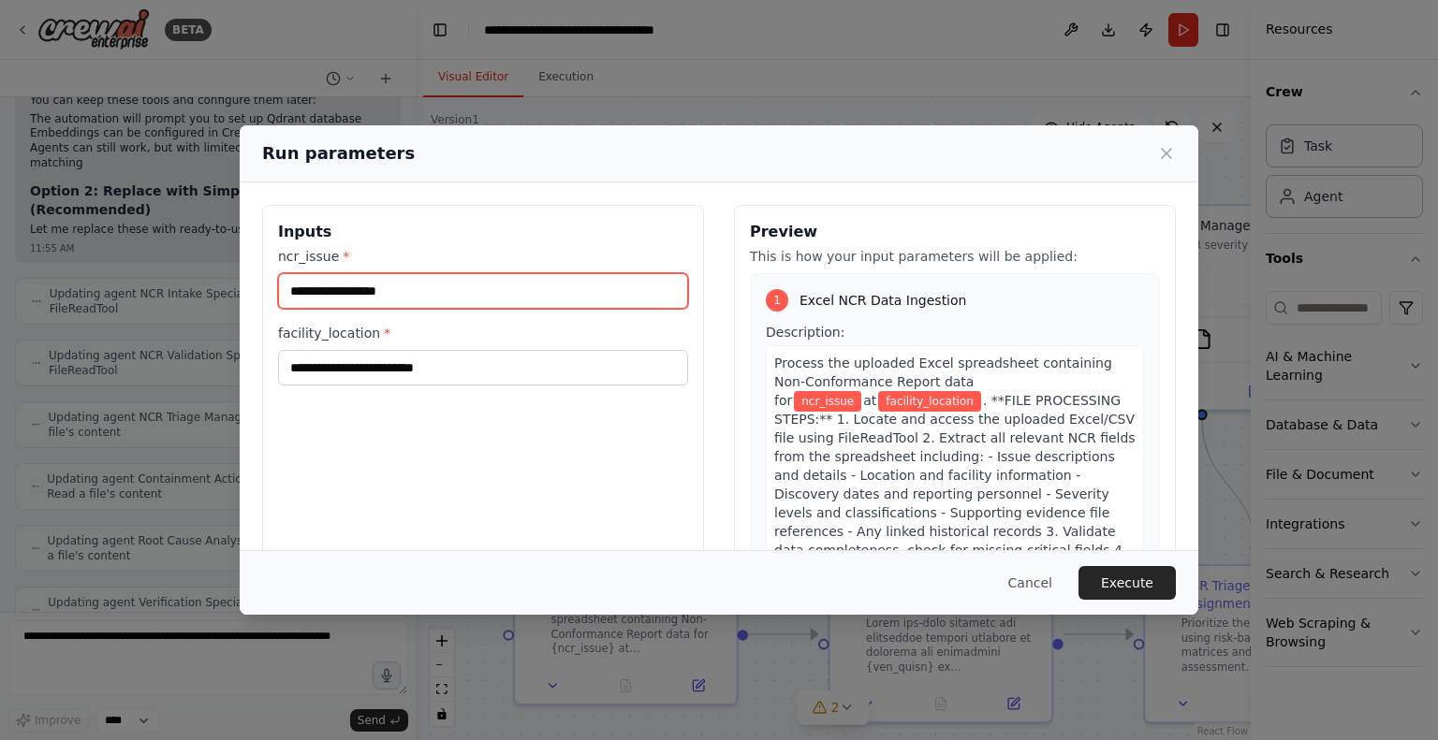
click at [423, 296] on input "ncr_issue *" at bounding box center [483, 291] width 410 height 36
drag, startPoint x: 1135, startPoint y: 48, endPoint x: 1121, endPoint y: 44, distance: 14.5
click at [1132, 49] on div "Run parameters Inputs ncr_issue * facility_location * Preview This is how your …" at bounding box center [719, 370] width 1438 height 740
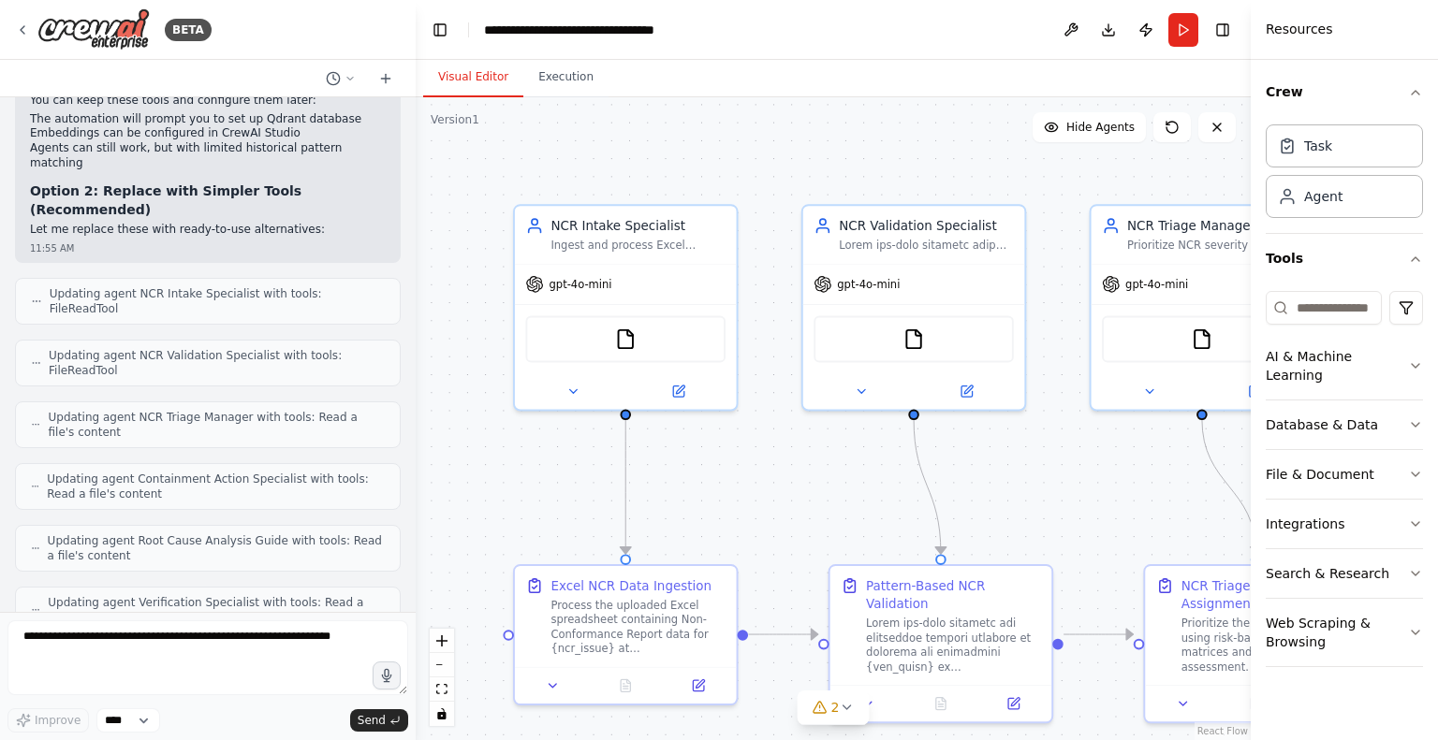
click at [1110, 32] on button "Download" at bounding box center [1108, 30] width 30 height 34
click at [964, 136] on div ".deletable-edge-delete-btn { width: 20px; height: 20px; border: 0px solid #ffff…" at bounding box center [833, 418] width 835 height 643
click at [1175, 42] on button "Run" at bounding box center [1183, 30] width 30 height 34
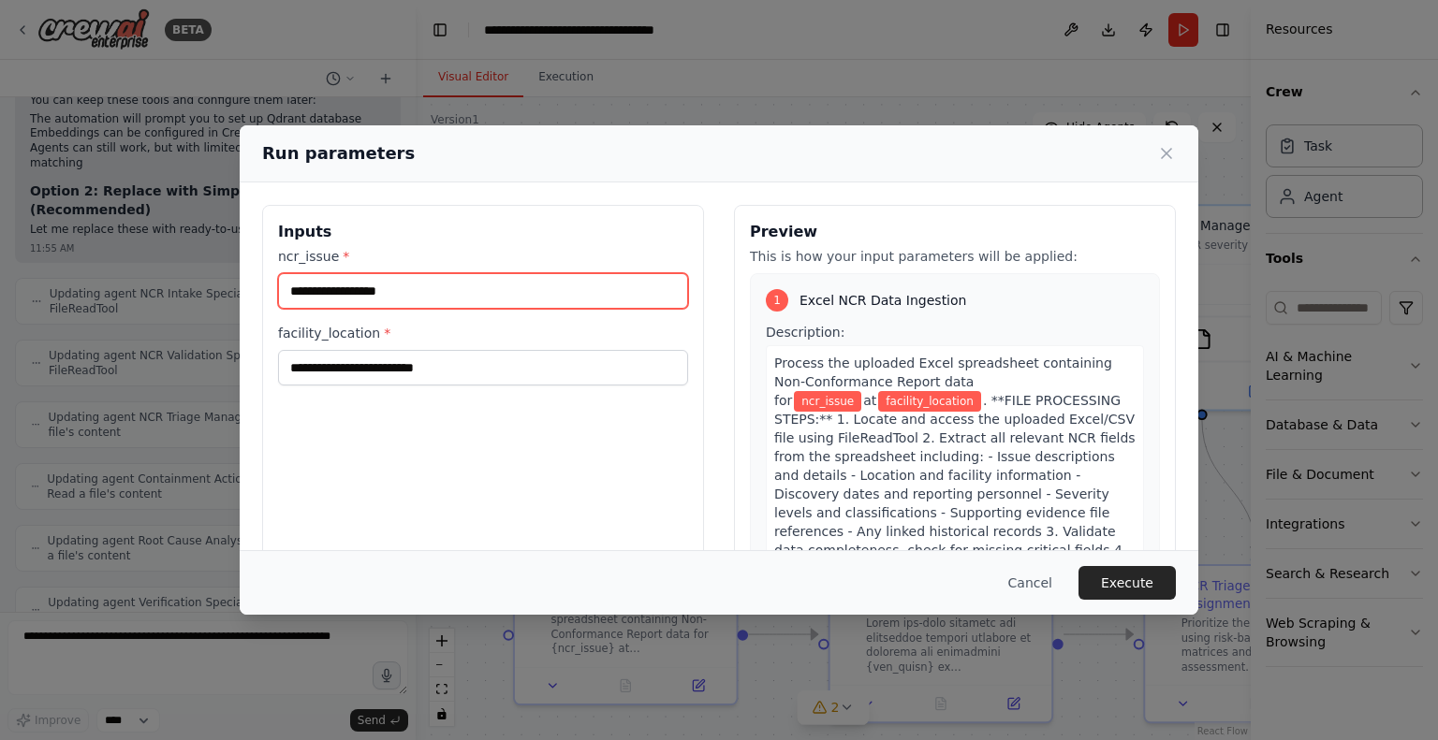
click at [487, 283] on input "ncr_issue *" at bounding box center [483, 291] width 410 height 36
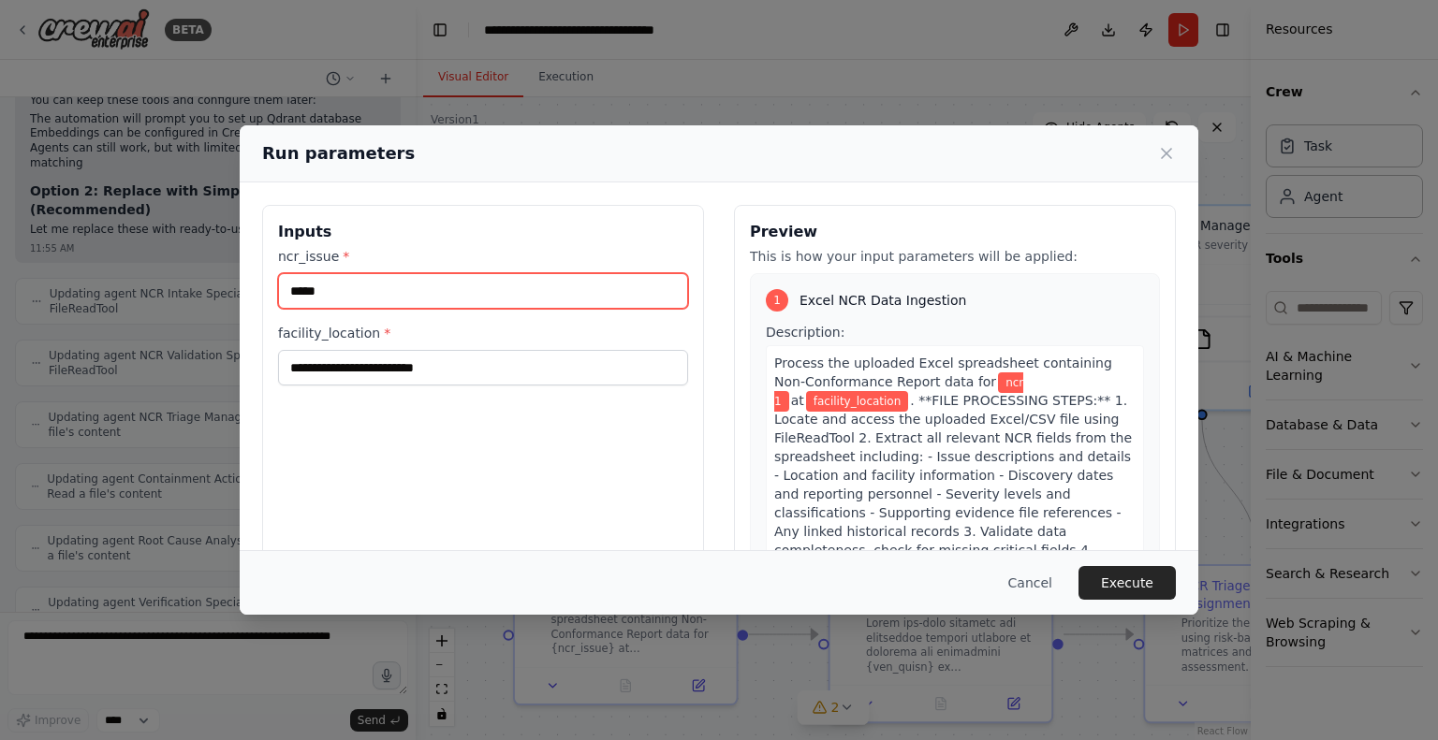
type input "*****"
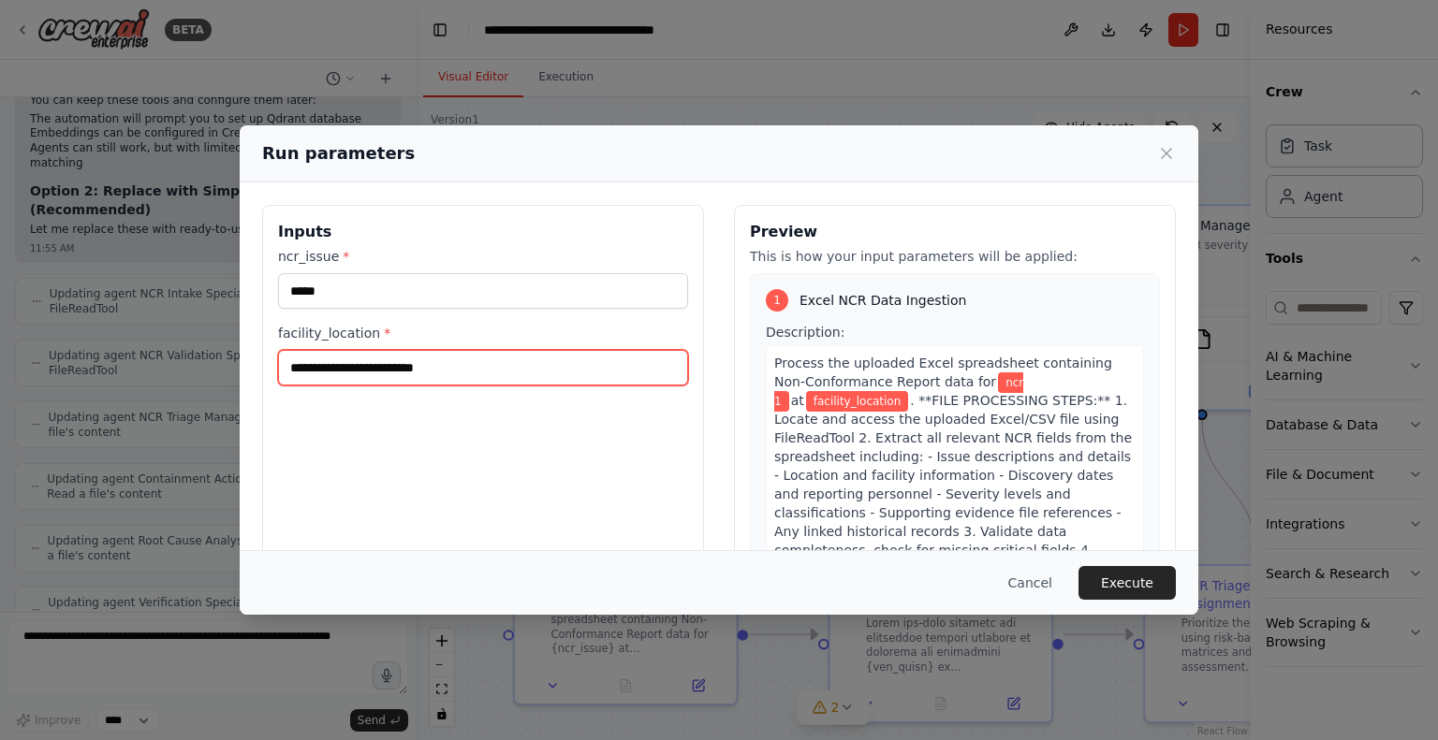
click at [389, 374] on input "facility_location *" at bounding box center [483, 368] width 410 height 36
click at [397, 371] on input "facility_location *" at bounding box center [483, 368] width 410 height 36
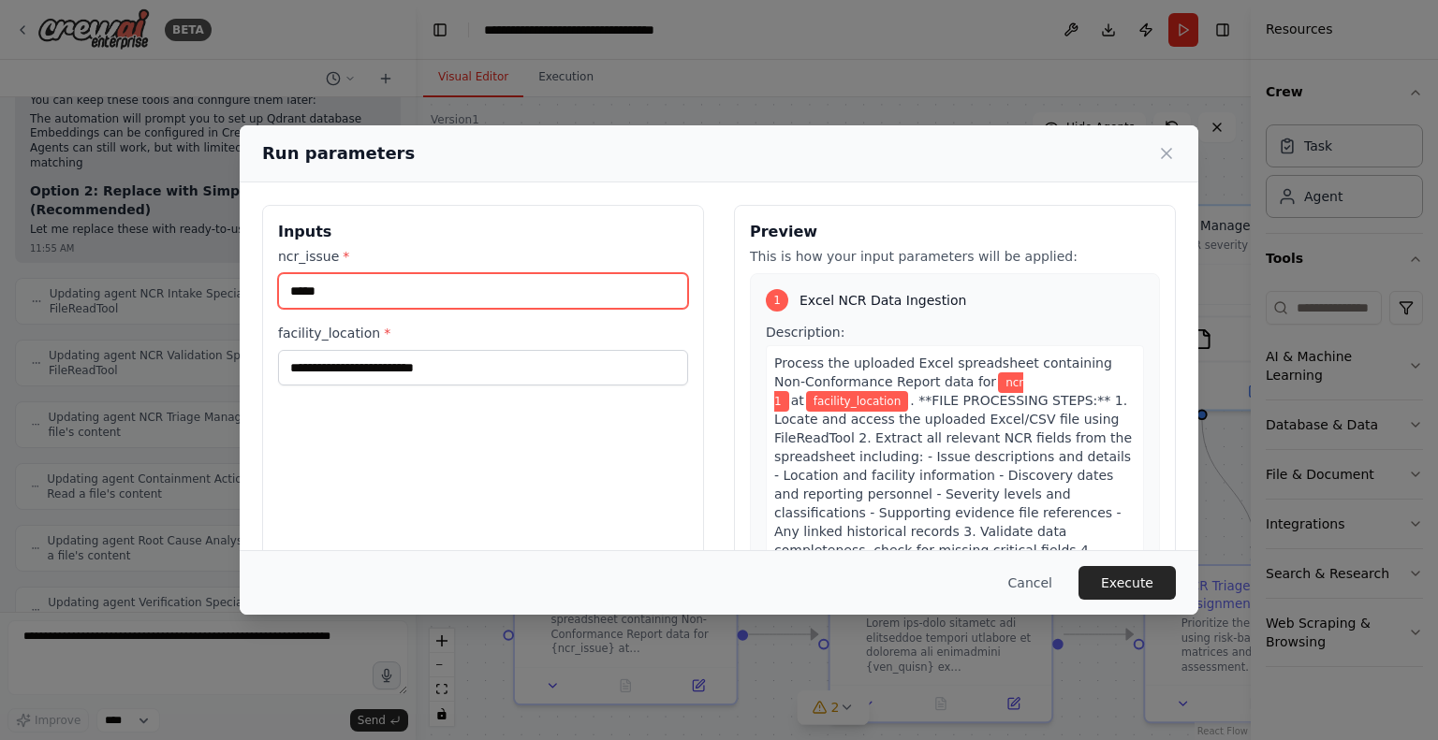
drag, startPoint x: 373, startPoint y: 287, endPoint x: 233, endPoint y: 269, distance: 140.7
click at [233, 269] on div "Run parameters Inputs ncr_issue * ***** facility_location * Preview This is how…" at bounding box center [719, 370] width 1438 height 740
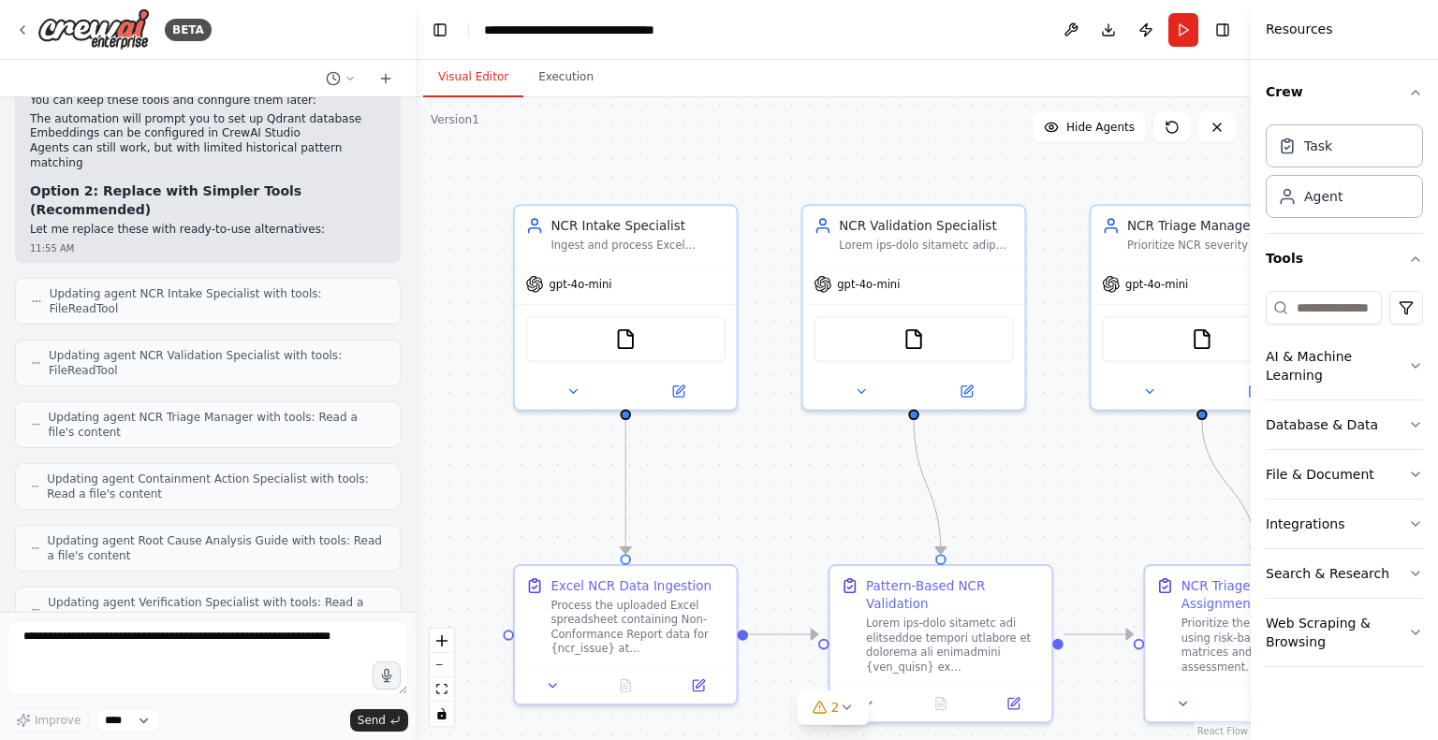
click at [1185, 37] on button "Run" at bounding box center [1183, 30] width 30 height 34
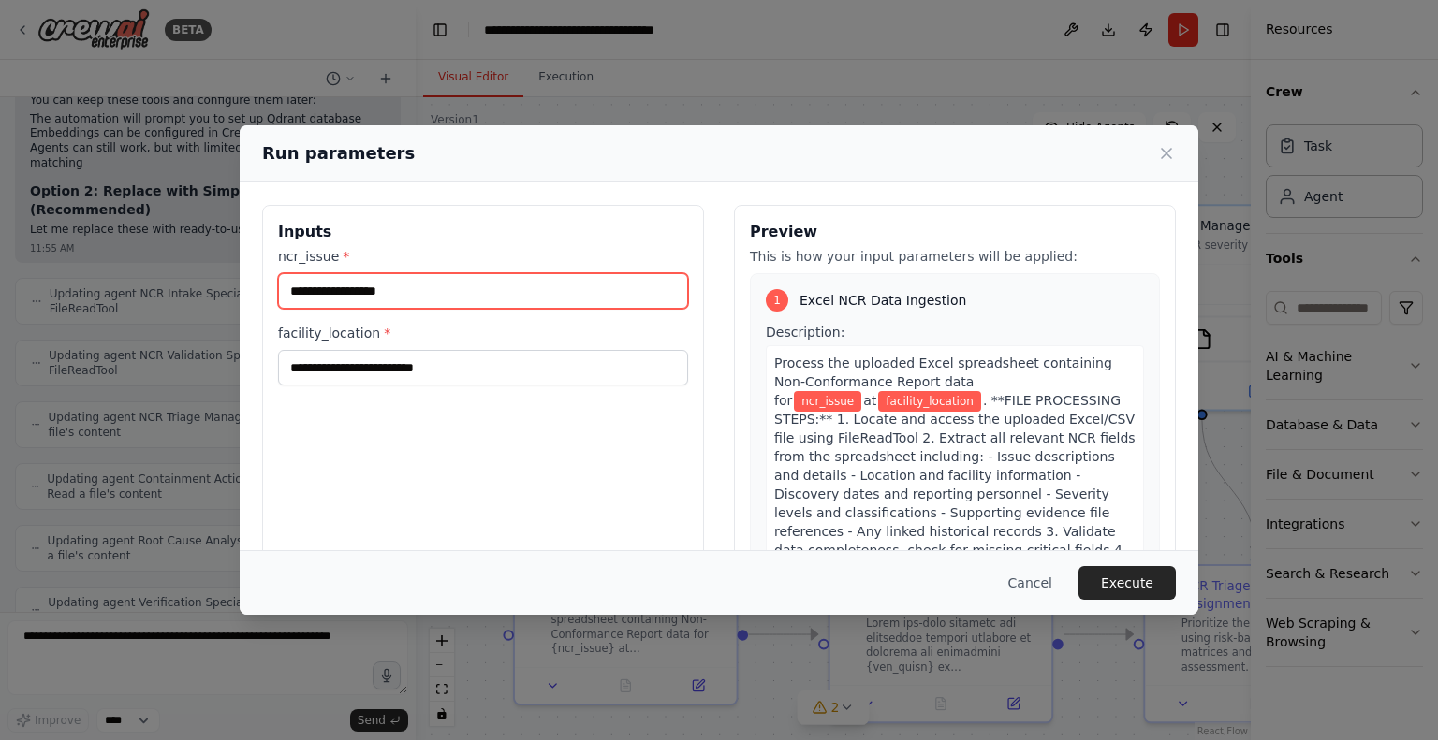
click at [348, 289] on input "ncr_issue *" at bounding box center [483, 291] width 410 height 36
paste input "**********"
type input "**********"
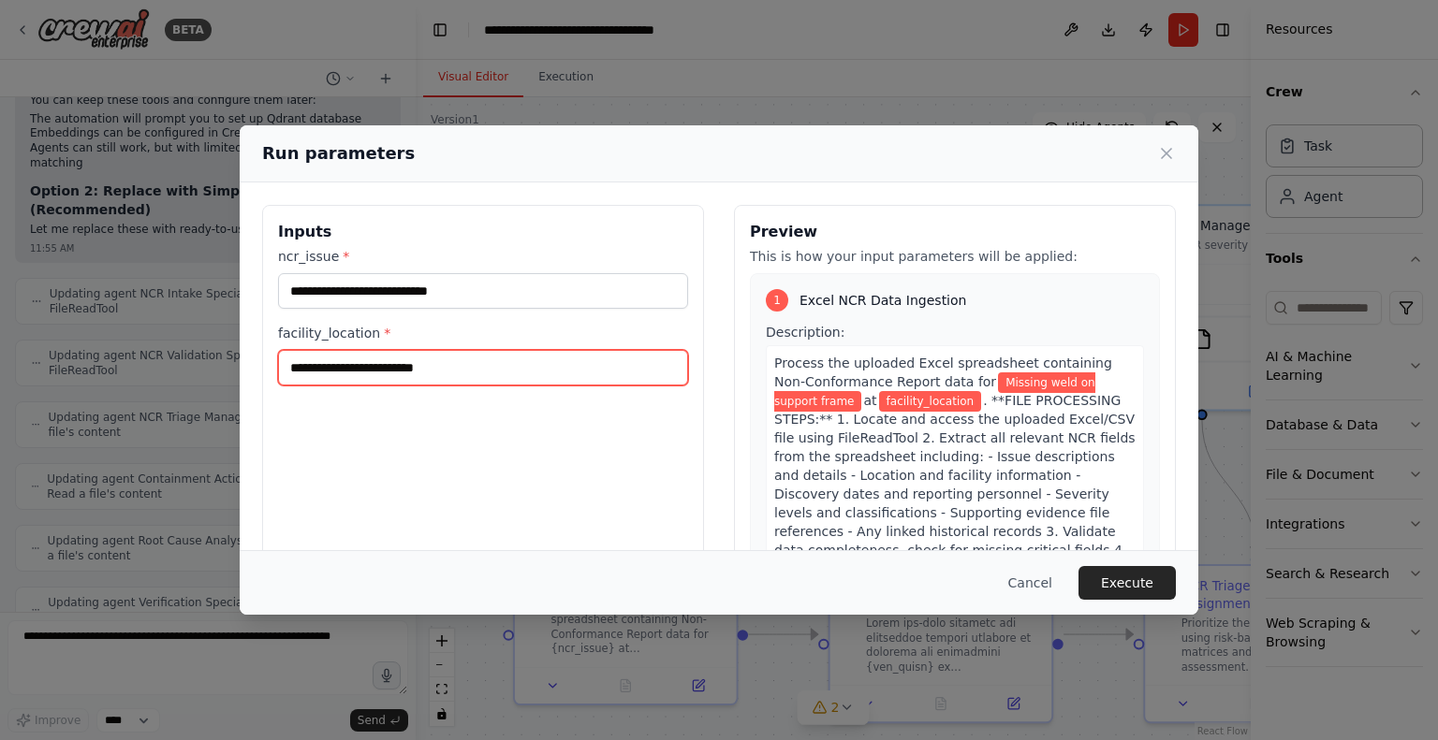
click at [456, 371] on input "facility_location *" at bounding box center [483, 368] width 410 height 36
paste input "**********"
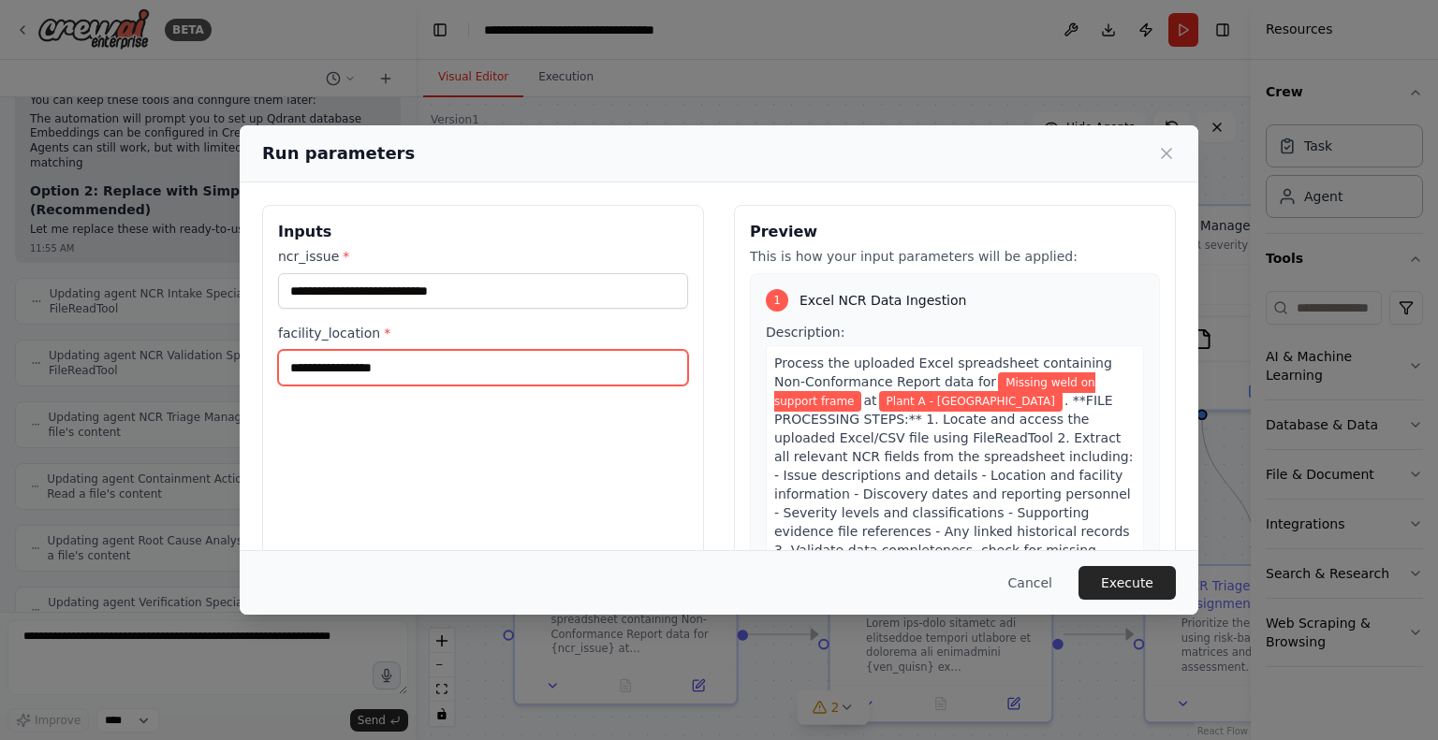
type input "**********"
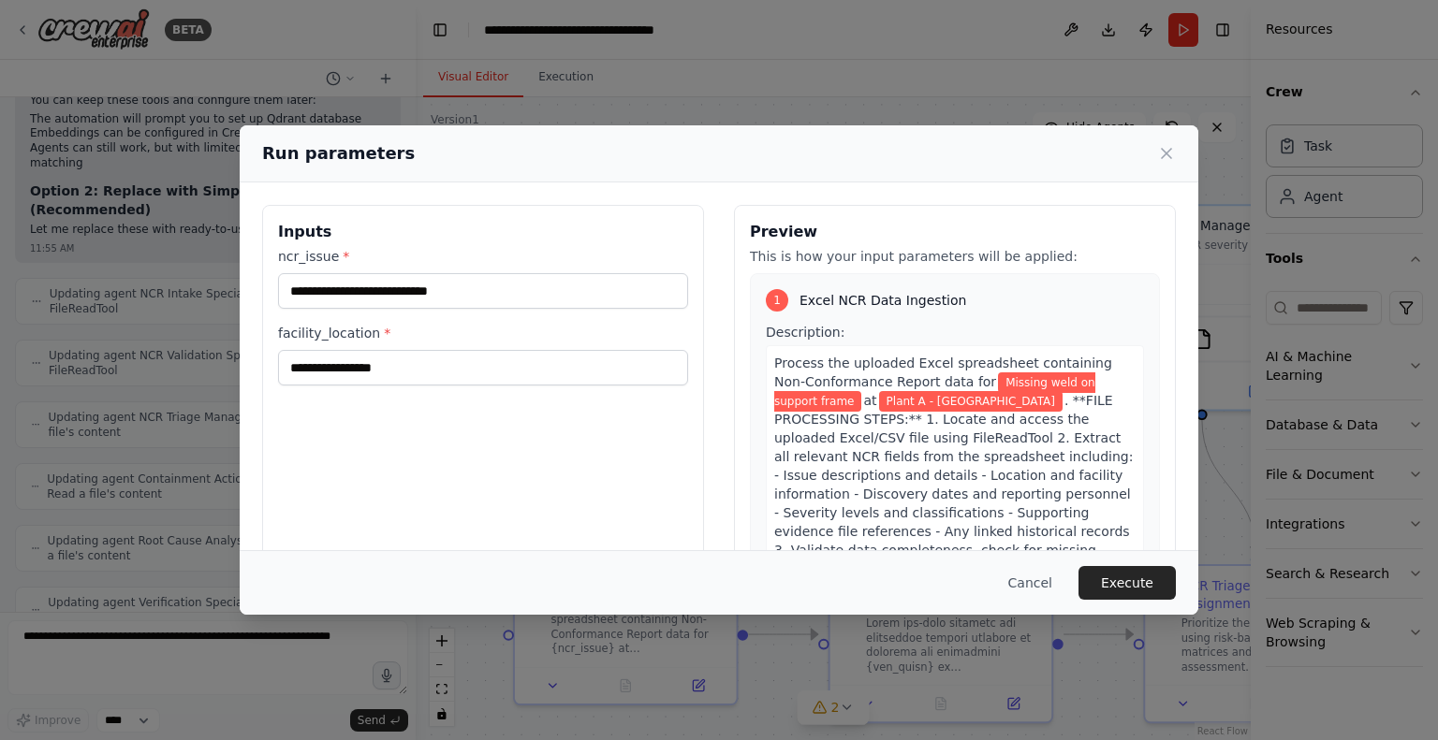
click at [1127, 584] on button "Execute" at bounding box center [1126, 583] width 97 height 34
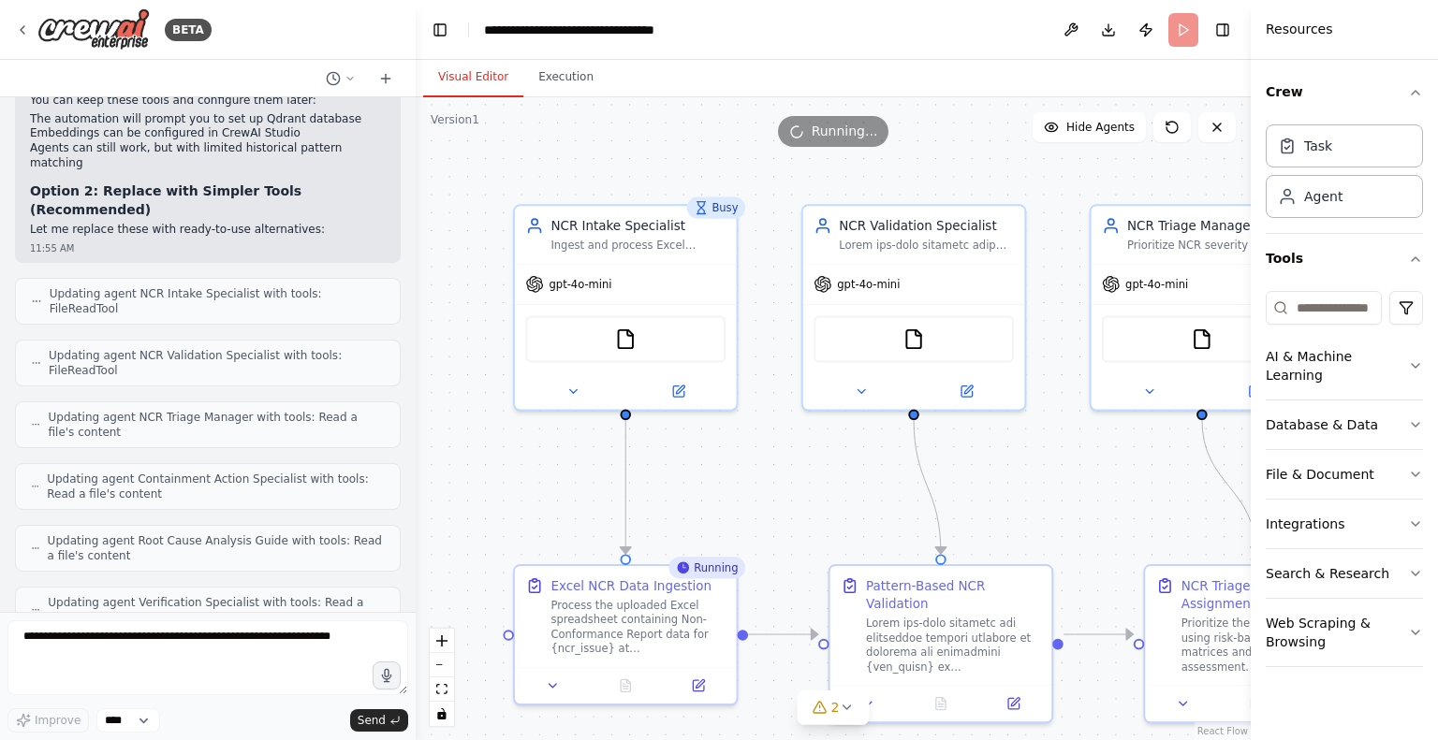
click at [834, 713] on span "2" at bounding box center [835, 707] width 8 height 19
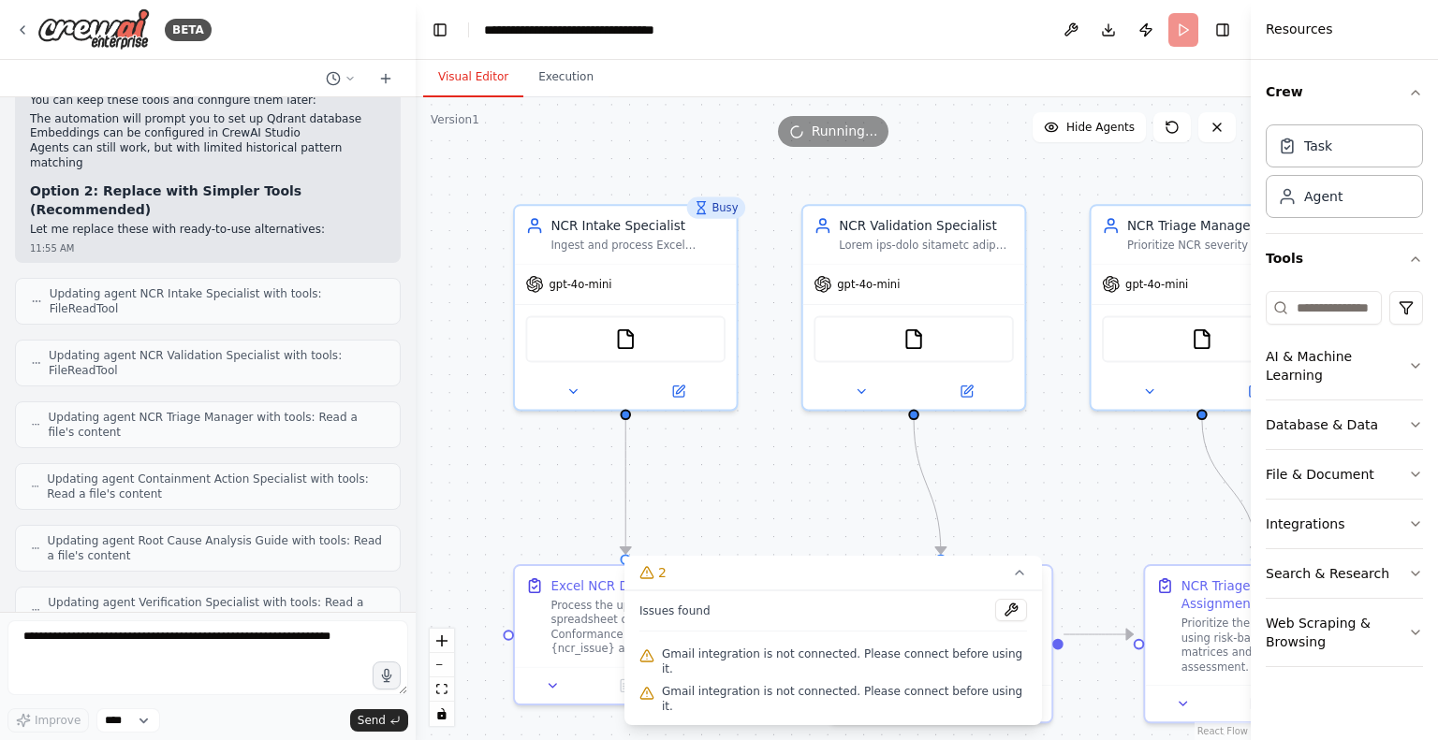
click at [1012, 580] on icon at bounding box center [1019, 572] width 15 height 15
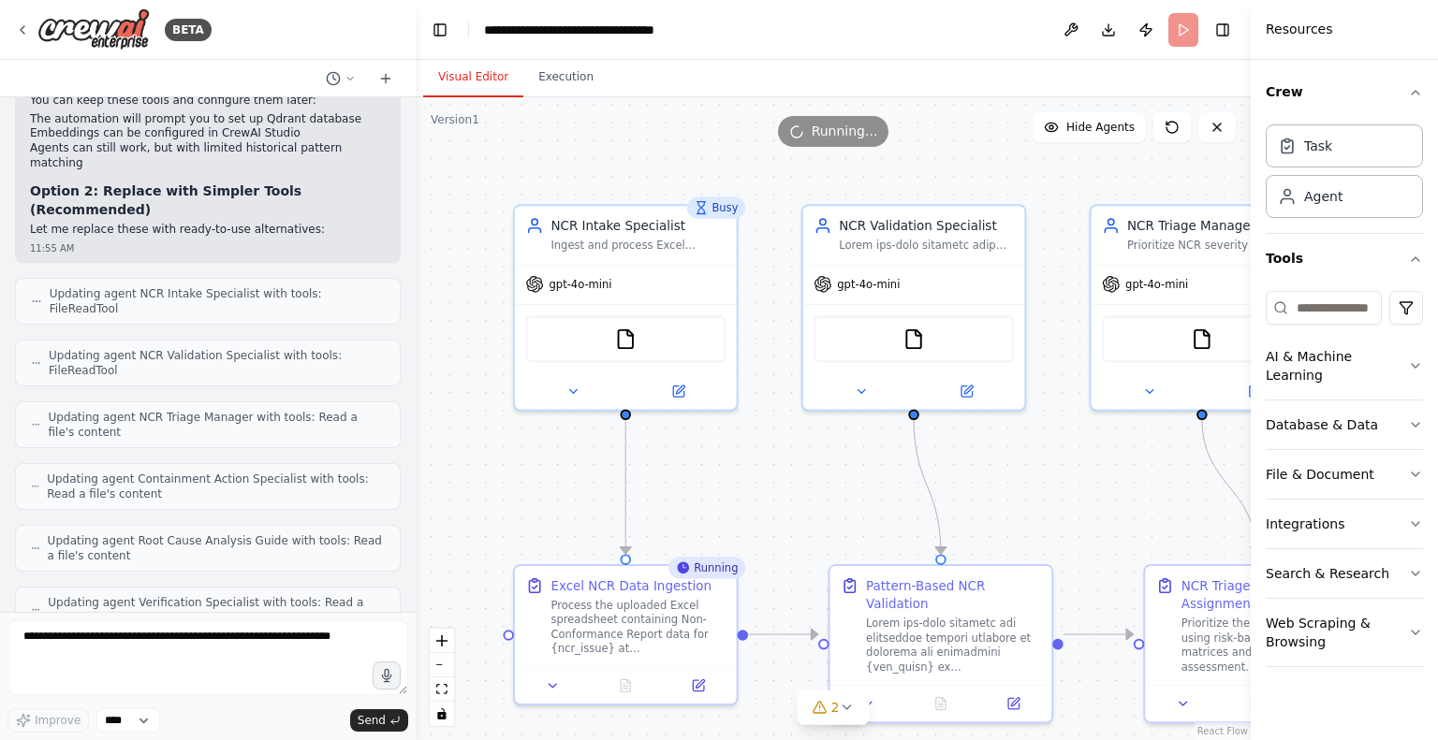
click at [1158, 471] on div ".deletable-edge-delete-btn { width: 20px; height: 20px; border: 0px solid #ffff…" at bounding box center [833, 418] width 835 height 643
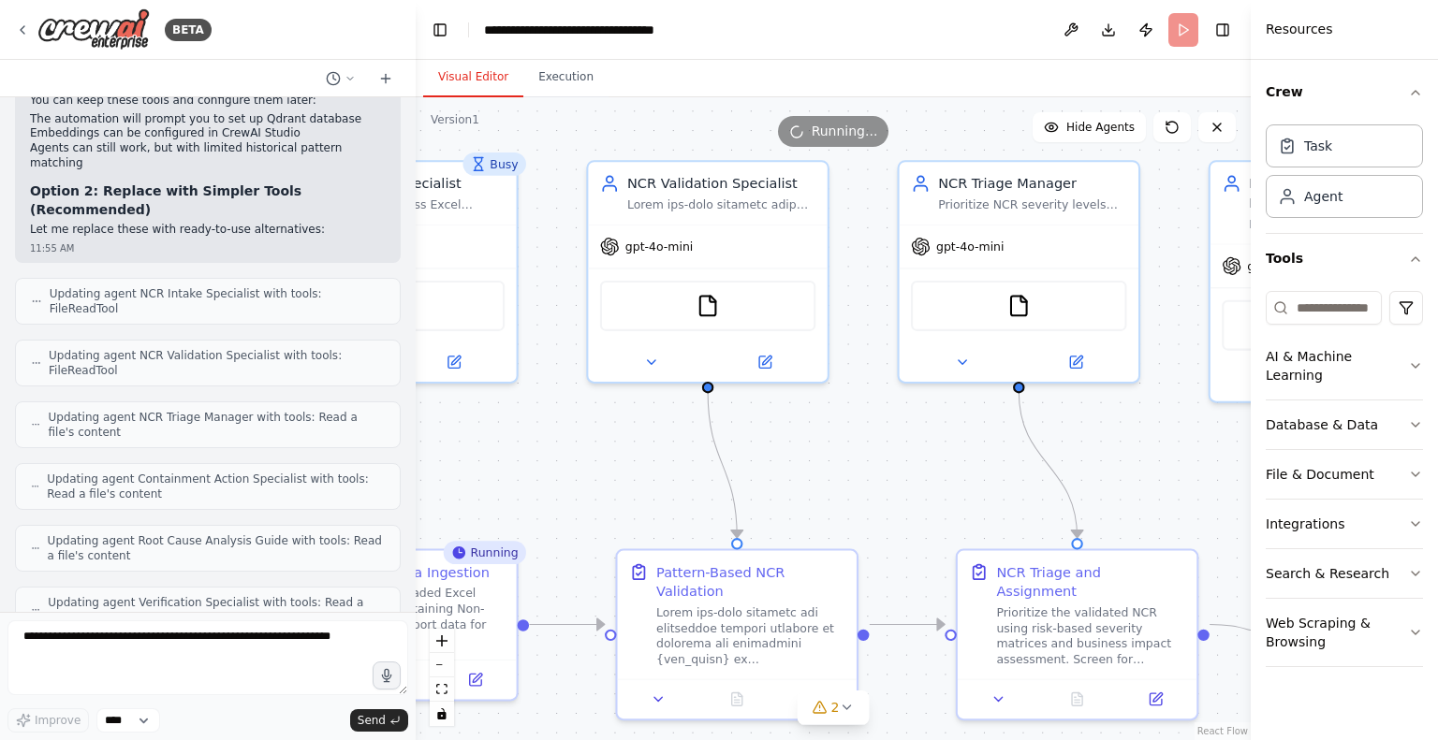
drag, startPoint x: 1090, startPoint y: 434, endPoint x: 896, endPoint y: 435, distance: 193.8
click at [896, 435] on div ".deletable-edge-delete-btn { width: 20px; height: 20px; border: 0px solid #ffff…" at bounding box center [833, 418] width 835 height 643
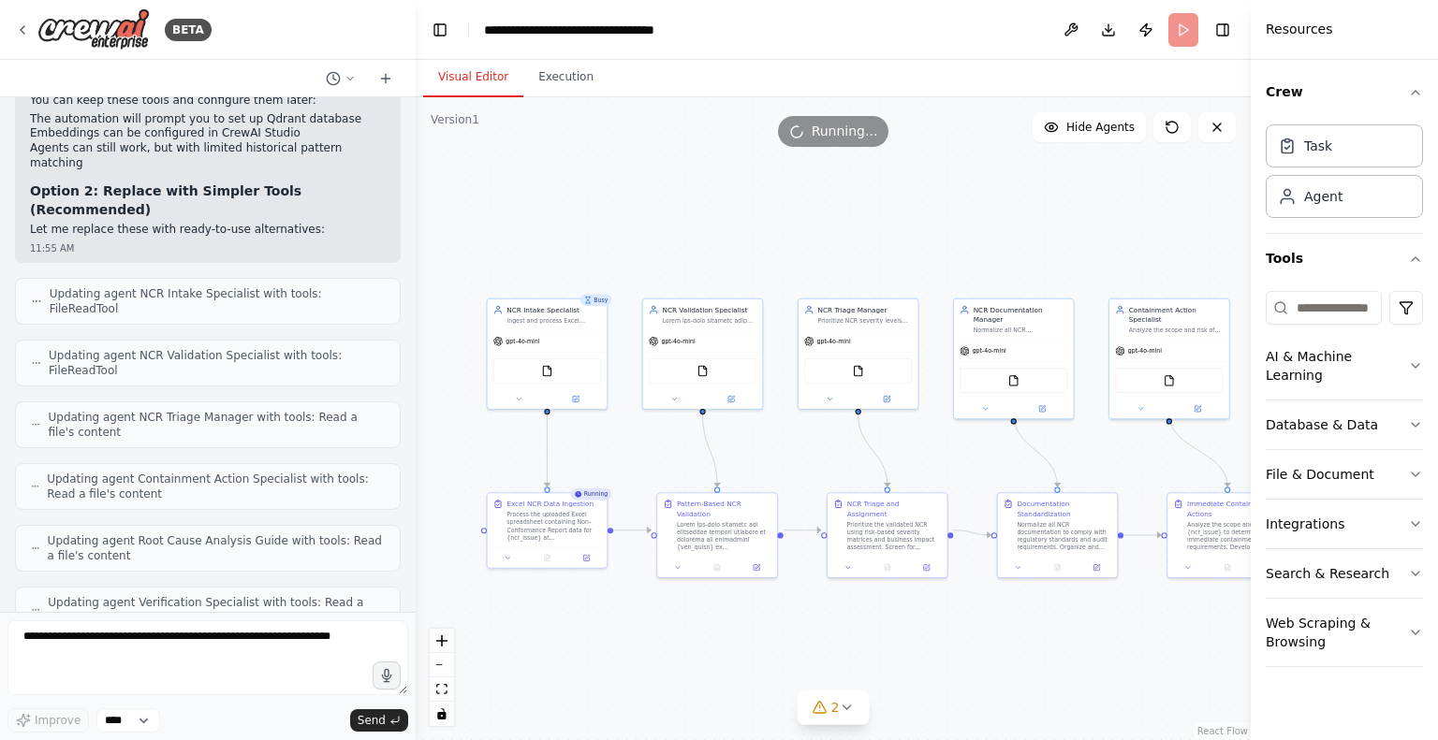
drag, startPoint x: 882, startPoint y: 453, endPoint x: 786, endPoint y: 455, distance: 95.5
click at [786, 455] on div ".deletable-edge-delete-btn { width: 20px; height: 20px; border: 0px solid #ffff…" at bounding box center [833, 418] width 835 height 643
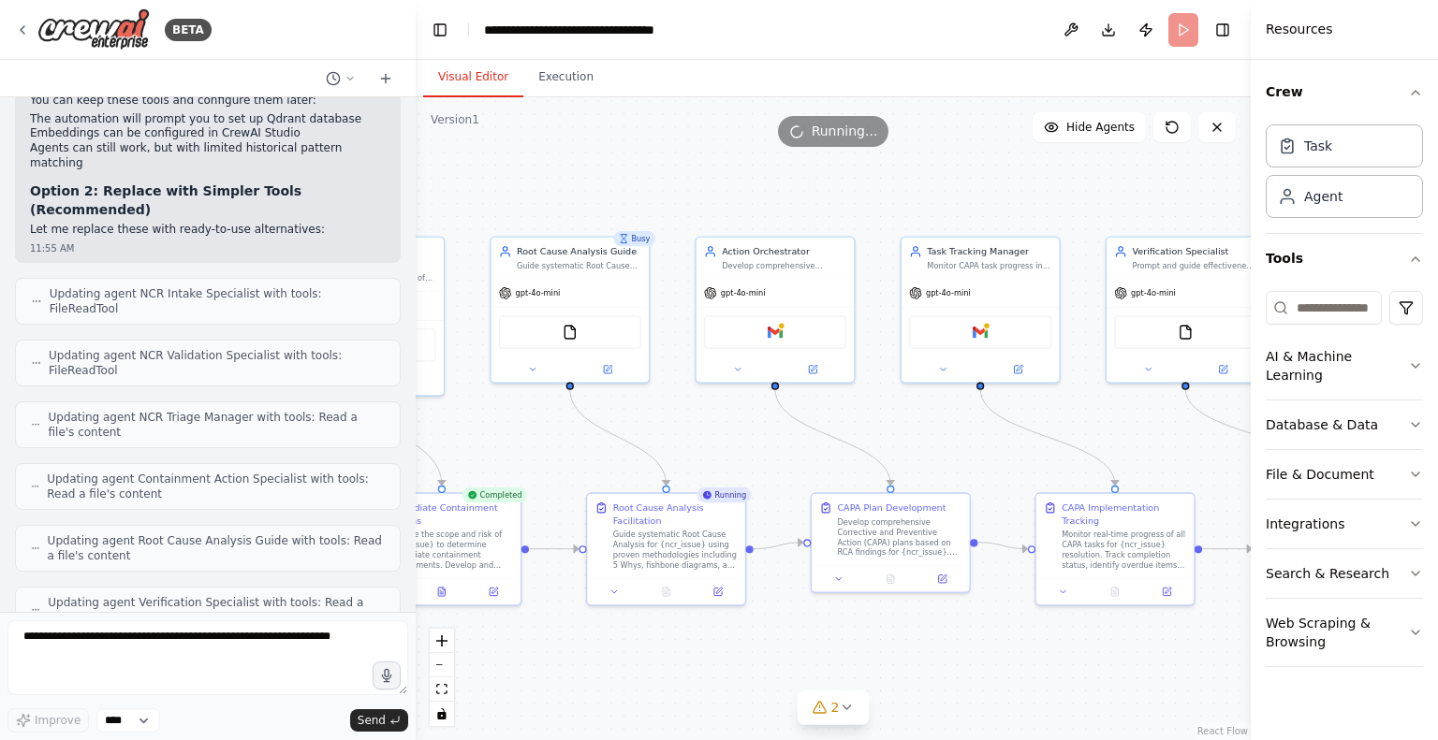
drag, startPoint x: 1108, startPoint y: 647, endPoint x: 132, endPoint y: 608, distance: 977.2
click at [132, 608] on div "BETA Hello! I'm the CrewAI assistant. What kind of automation do you want to bu…" at bounding box center [719, 370] width 1438 height 740
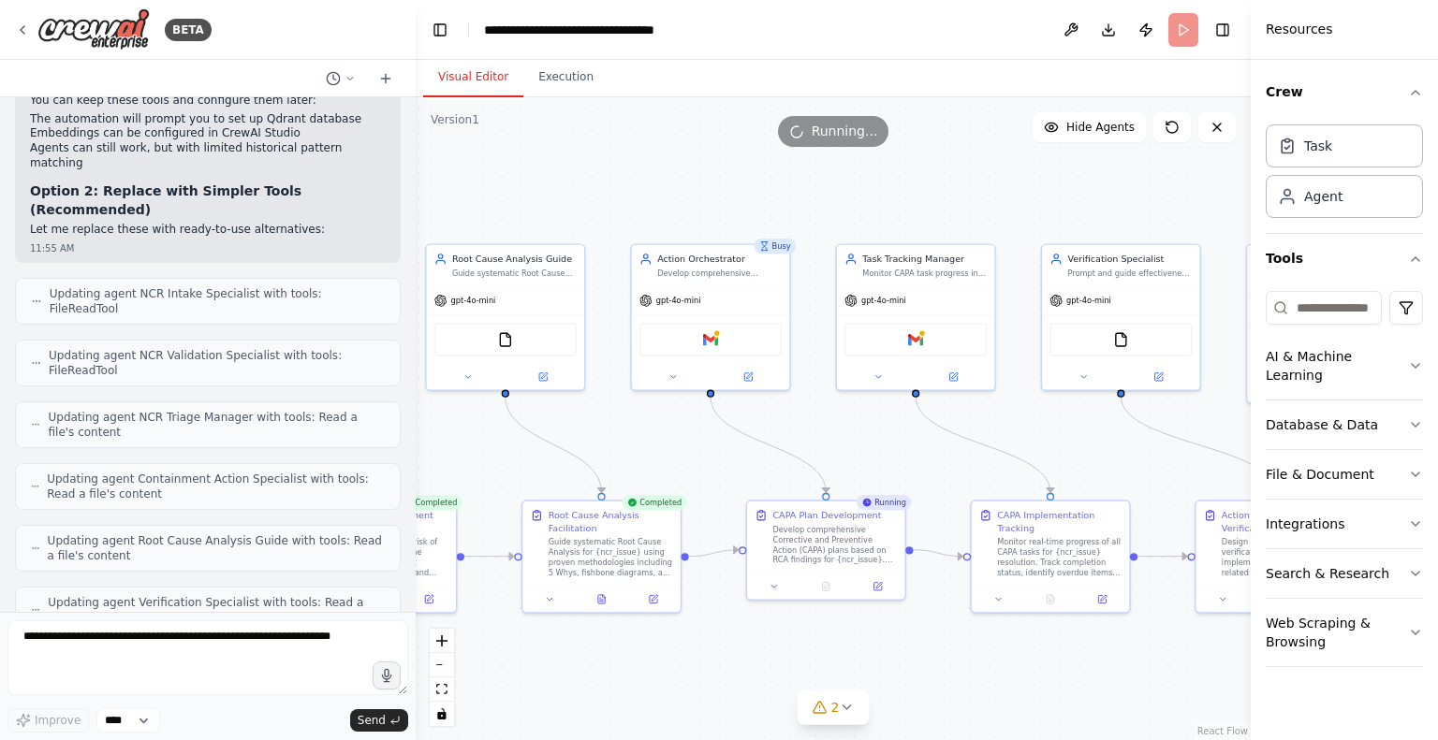
drag, startPoint x: 1167, startPoint y: 651, endPoint x: 1103, endPoint y: 658, distance: 65.0
click at [1103, 658] on div ".deletable-edge-delete-btn { width: 20px; height: 20px; border: 0px solid #ffff…" at bounding box center [833, 418] width 835 height 643
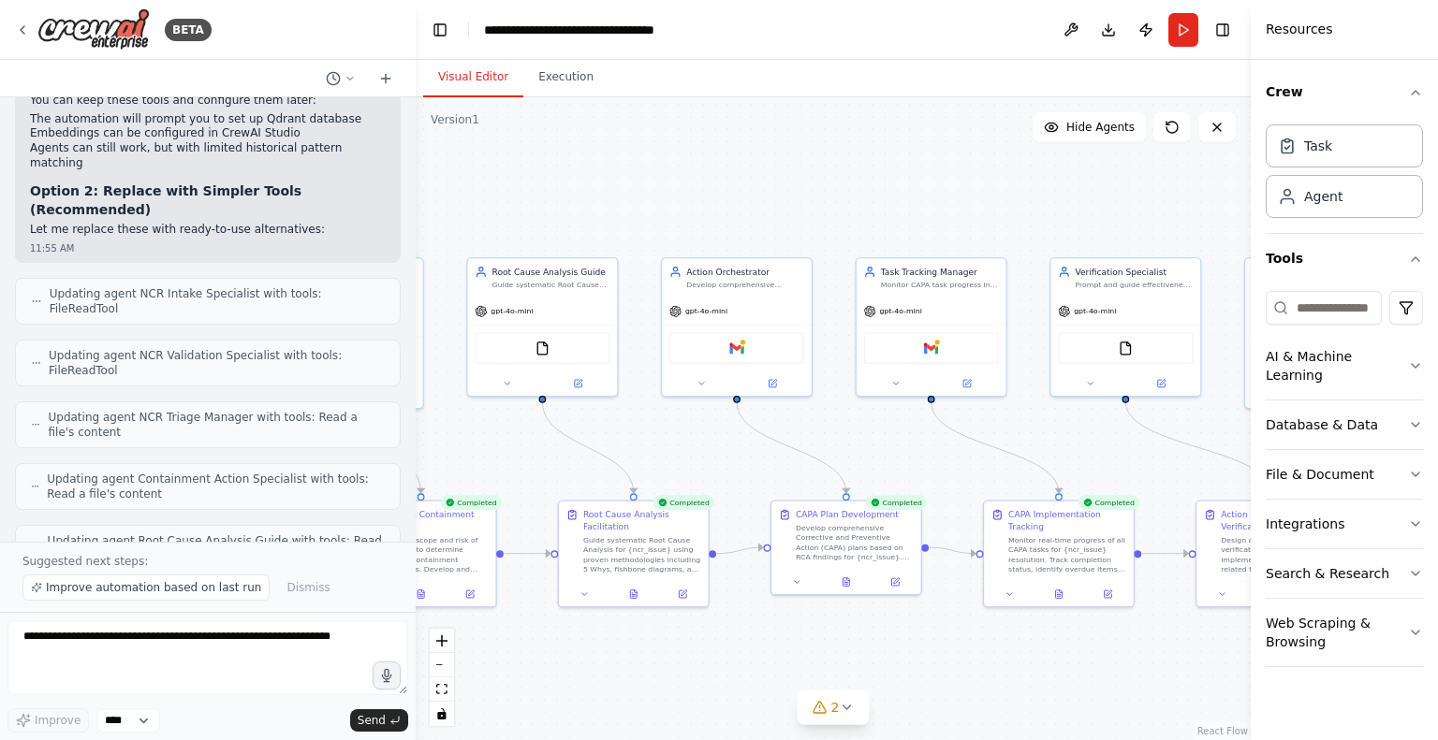
drag, startPoint x: 1138, startPoint y: 446, endPoint x: 700, endPoint y: 460, distance: 438.3
drag, startPoint x: 700, startPoint y: 460, endPoint x: 1078, endPoint y: 403, distance: 382.3
click at [1078, 403] on div ".deletable-edge-delete-btn { width: 20px; height: 20px; border: 0px solid #ffff…" at bounding box center [833, 418] width 835 height 643
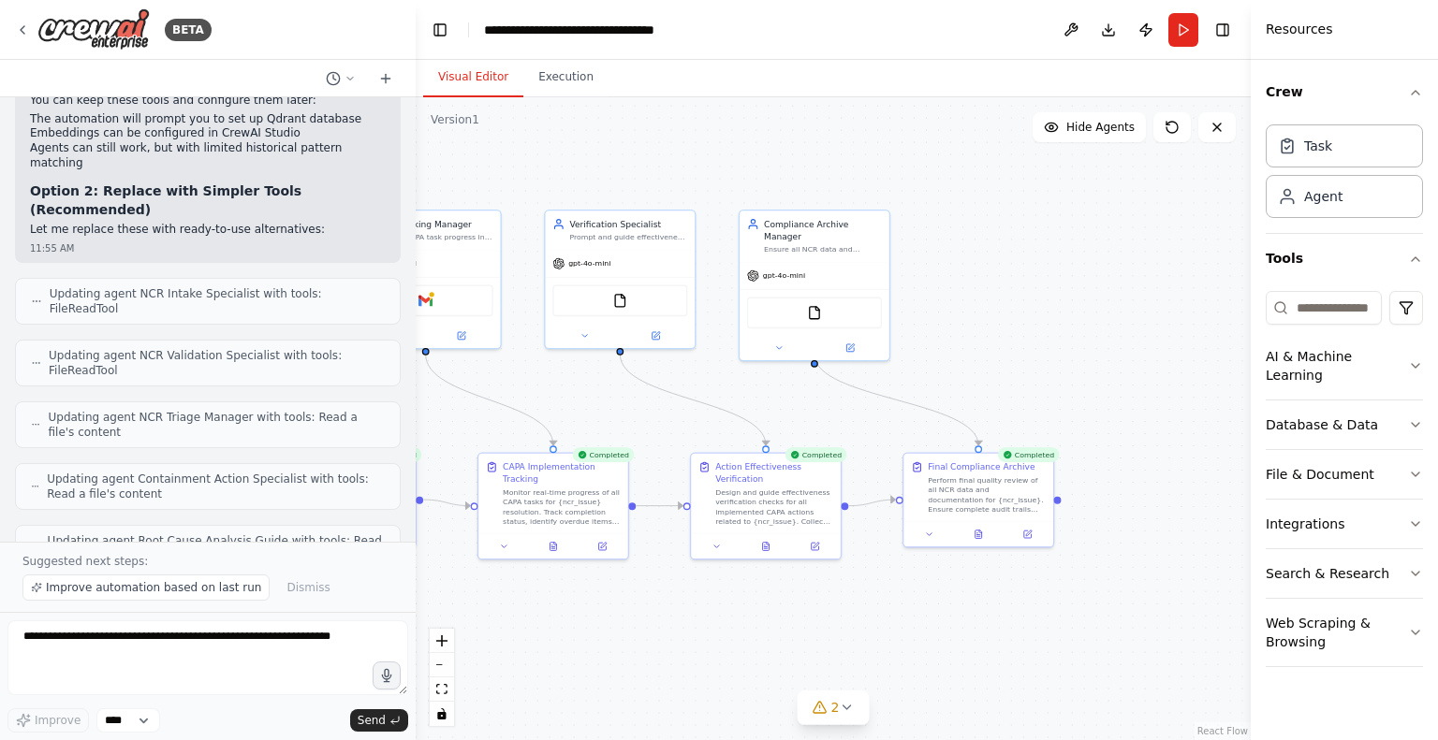
drag, startPoint x: 1100, startPoint y: 461, endPoint x: 608, endPoint y: 411, distance: 494.0
click at [608, 411] on div ".deletable-edge-delete-btn { width: 20px; height: 20px; border: 0px solid #ffff…" at bounding box center [833, 418] width 835 height 643
click at [851, 710] on icon at bounding box center [846, 707] width 15 height 15
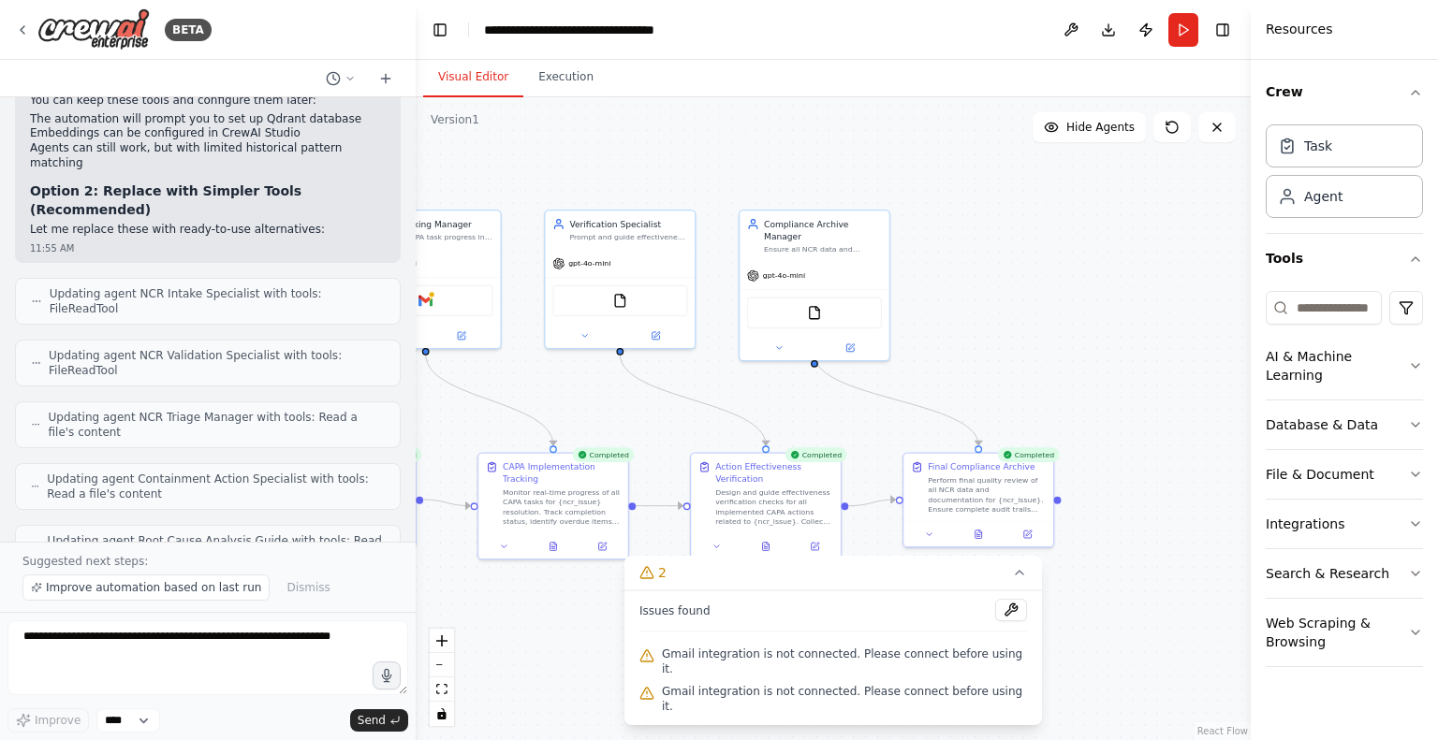
click at [995, 622] on button at bounding box center [1011, 610] width 32 height 22
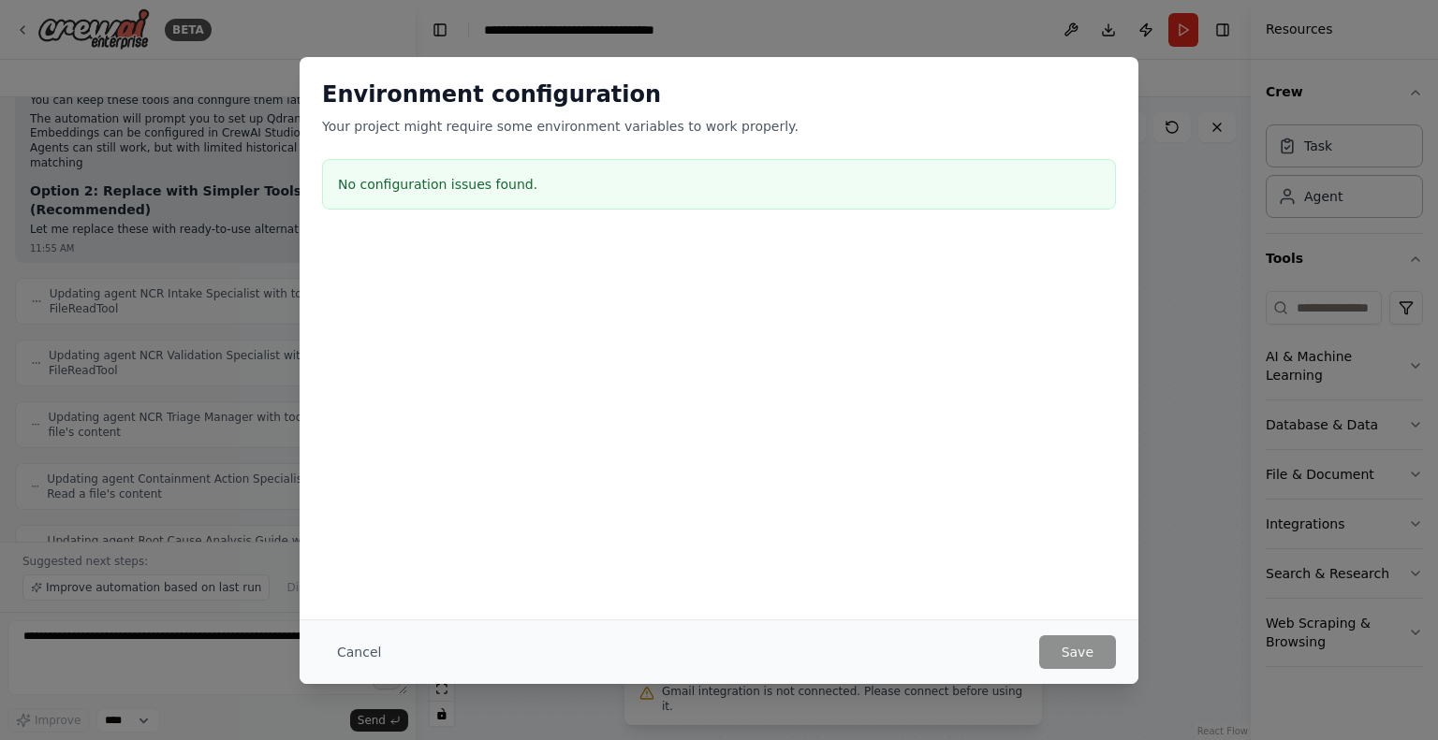
click at [476, 178] on h3 "No configuration issues found." at bounding box center [719, 184] width 762 height 19
click at [1182, 122] on div "Environment configuration Your project might require some environment variables…" at bounding box center [719, 370] width 1438 height 740
click at [366, 646] on button "Cancel" at bounding box center [359, 653] width 74 height 34
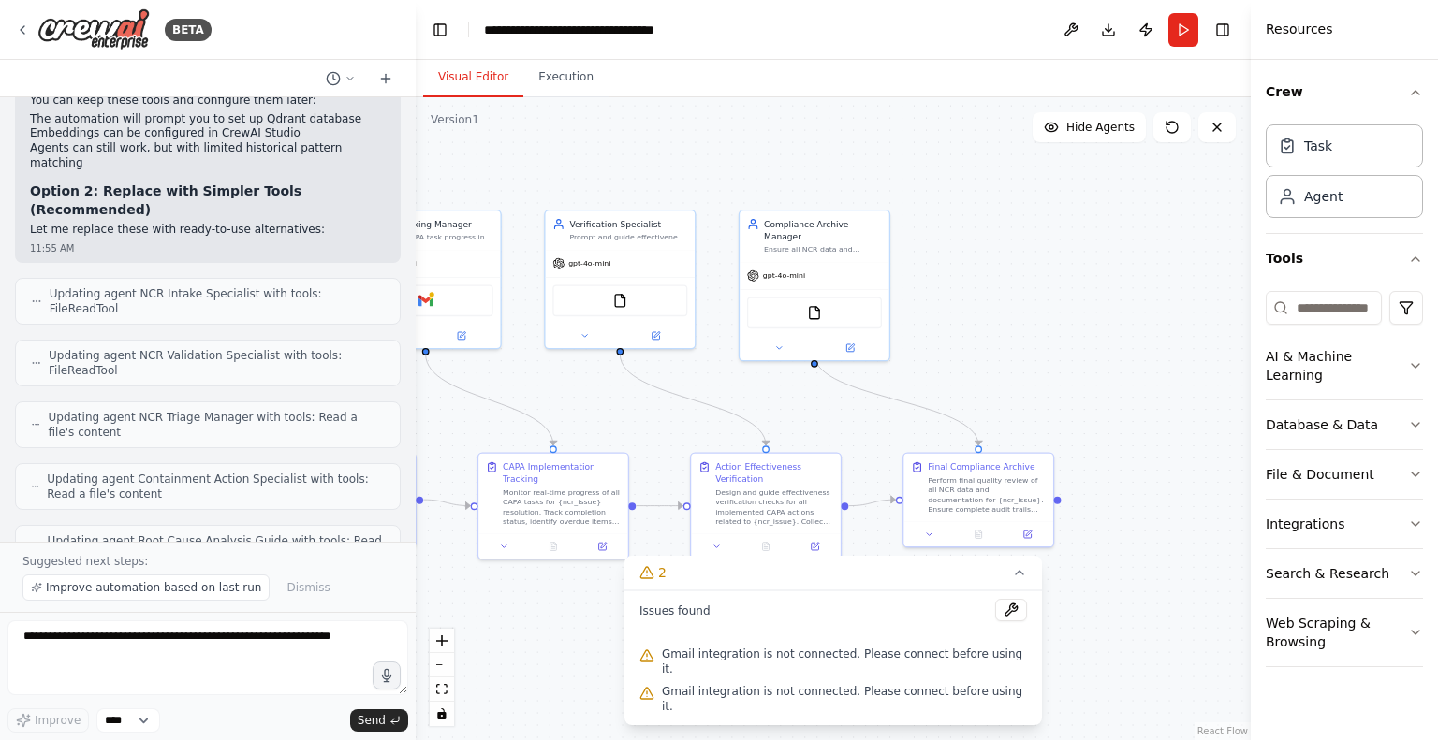
click at [1019, 507] on div "Perform final quality review of all NCR data and documentation for {ncr_issue}.…" at bounding box center [987, 495] width 118 height 39
click at [157, 637] on textarea at bounding box center [207, 658] width 401 height 75
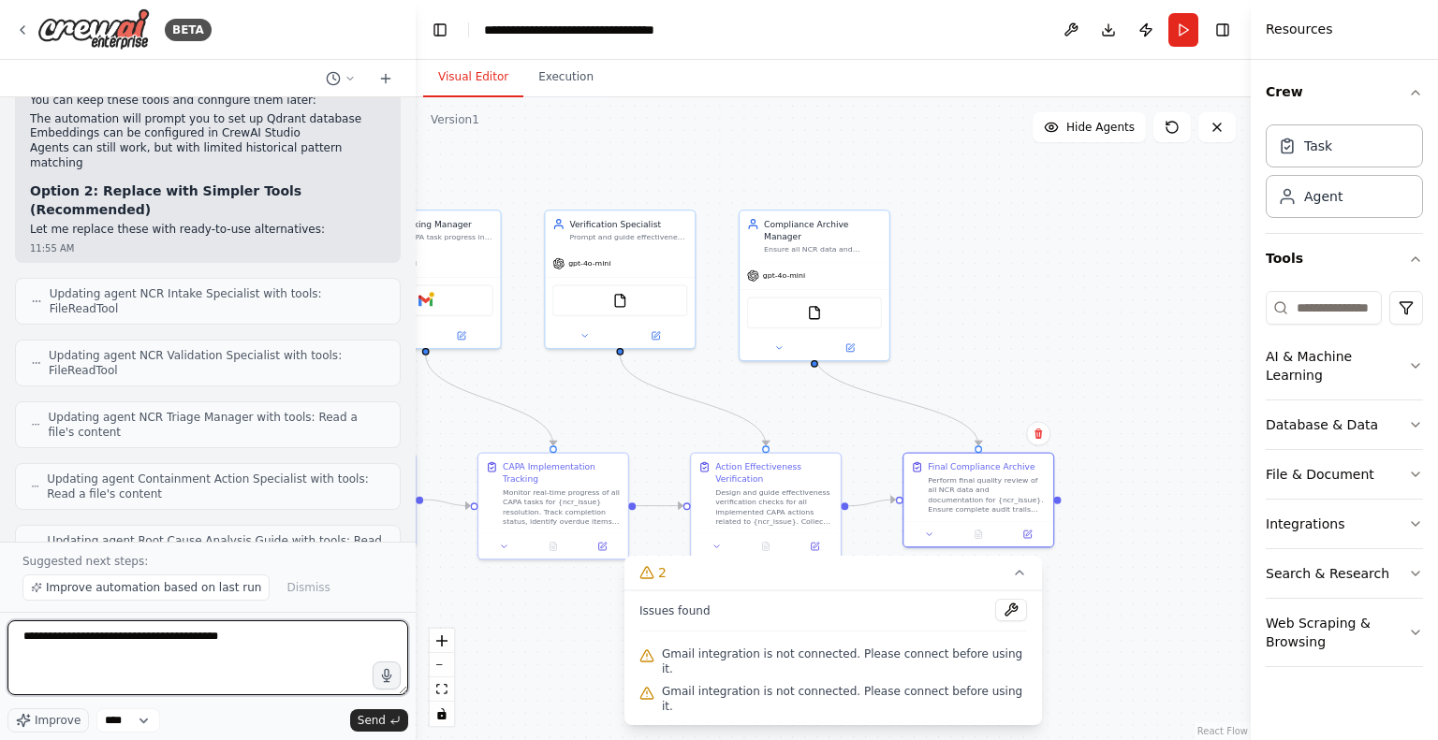
type textarea "**********"
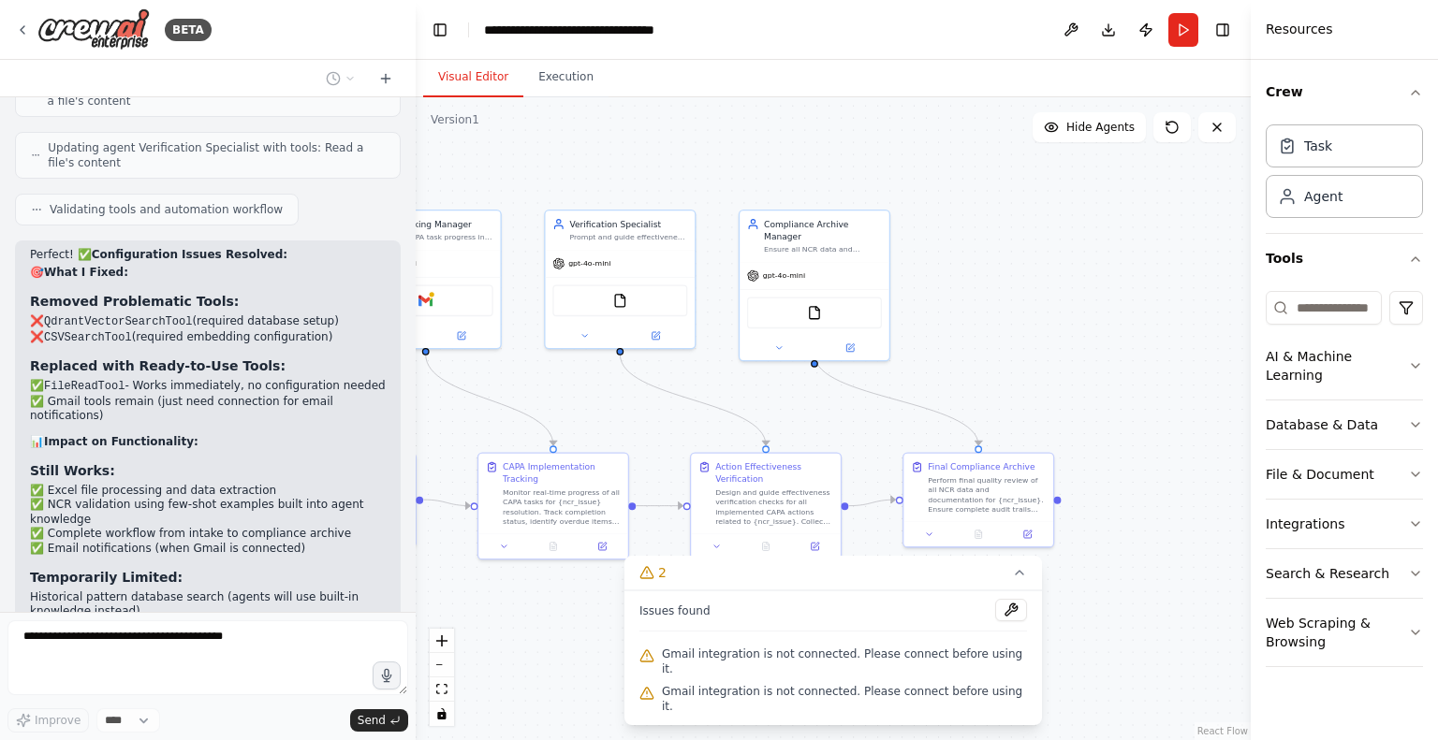
scroll to position [8717, 0]
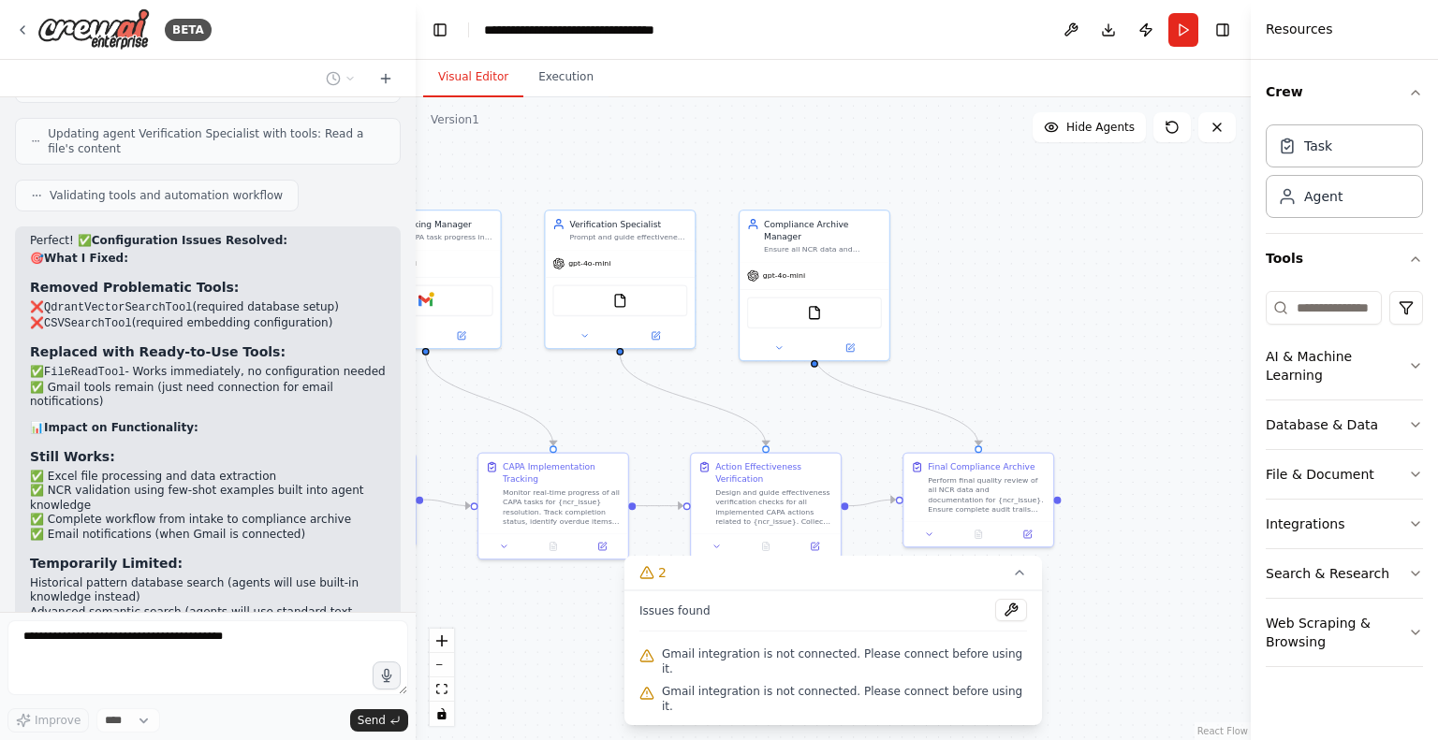
click at [438, 301] on div "Gmail" at bounding box center [426, 301] width 135 height 32
click at [438, 304] on div "Gmail" at bounding box center [426, 301] width 135 height 32
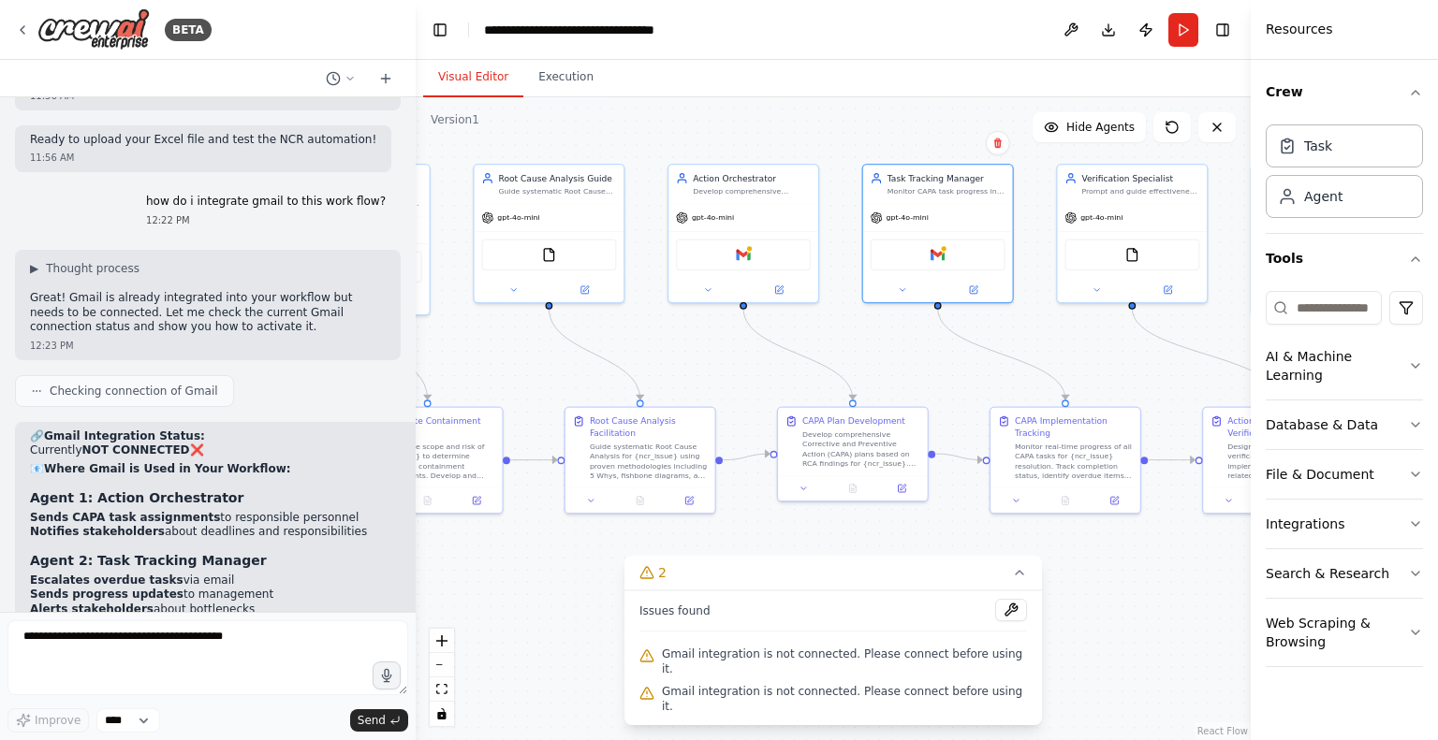
drag, startPoint x: 579, startPoint y: 640, endPoint x: 1108, endPoint y: 593, distance: 532.0
click at [1108, 593] on div ".deletable-edge-delete-btn { width: 20px; height: 20px; border: 0px solid #ffff…" at bounding box center [833, 418] width 835 height 643
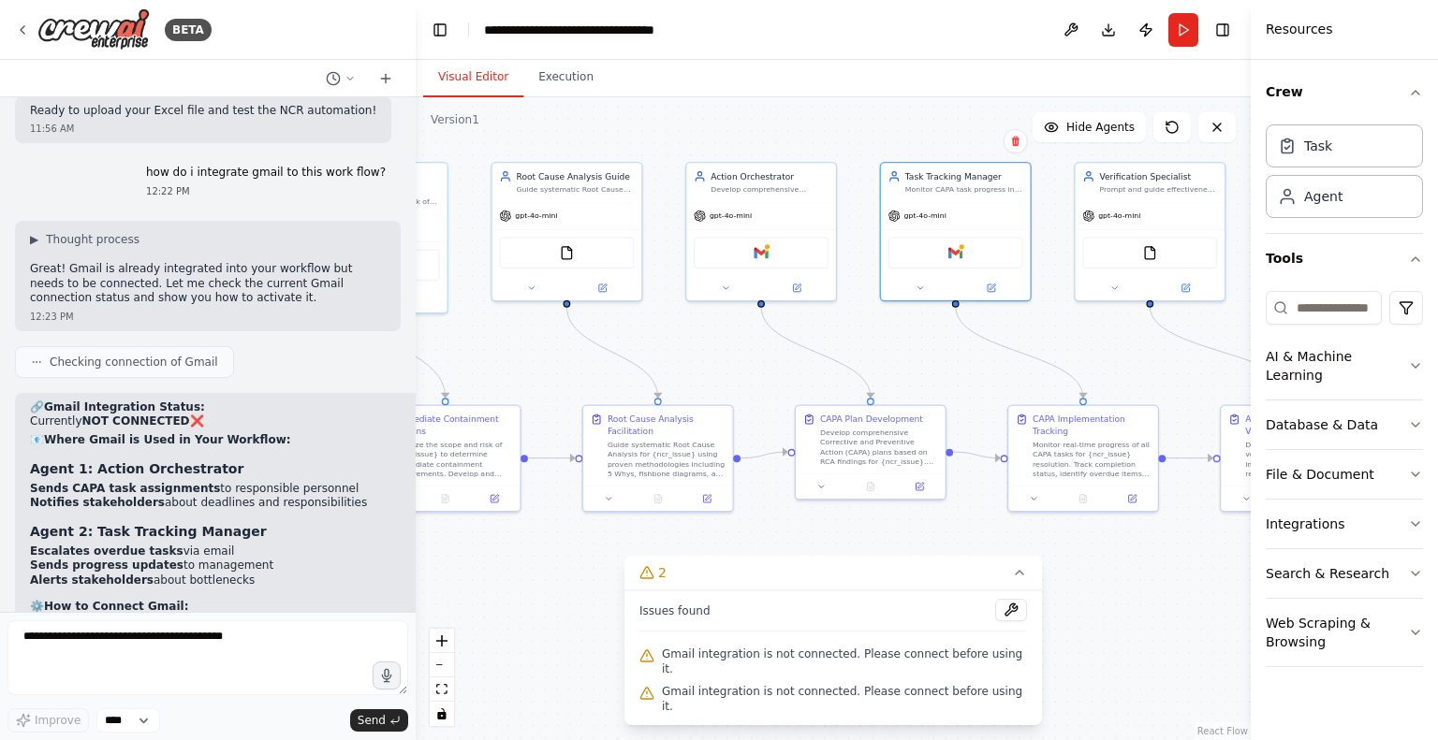
click at [1365, 501] on button "Integrations" at bounding box center [1344, 524] width 157 height 49
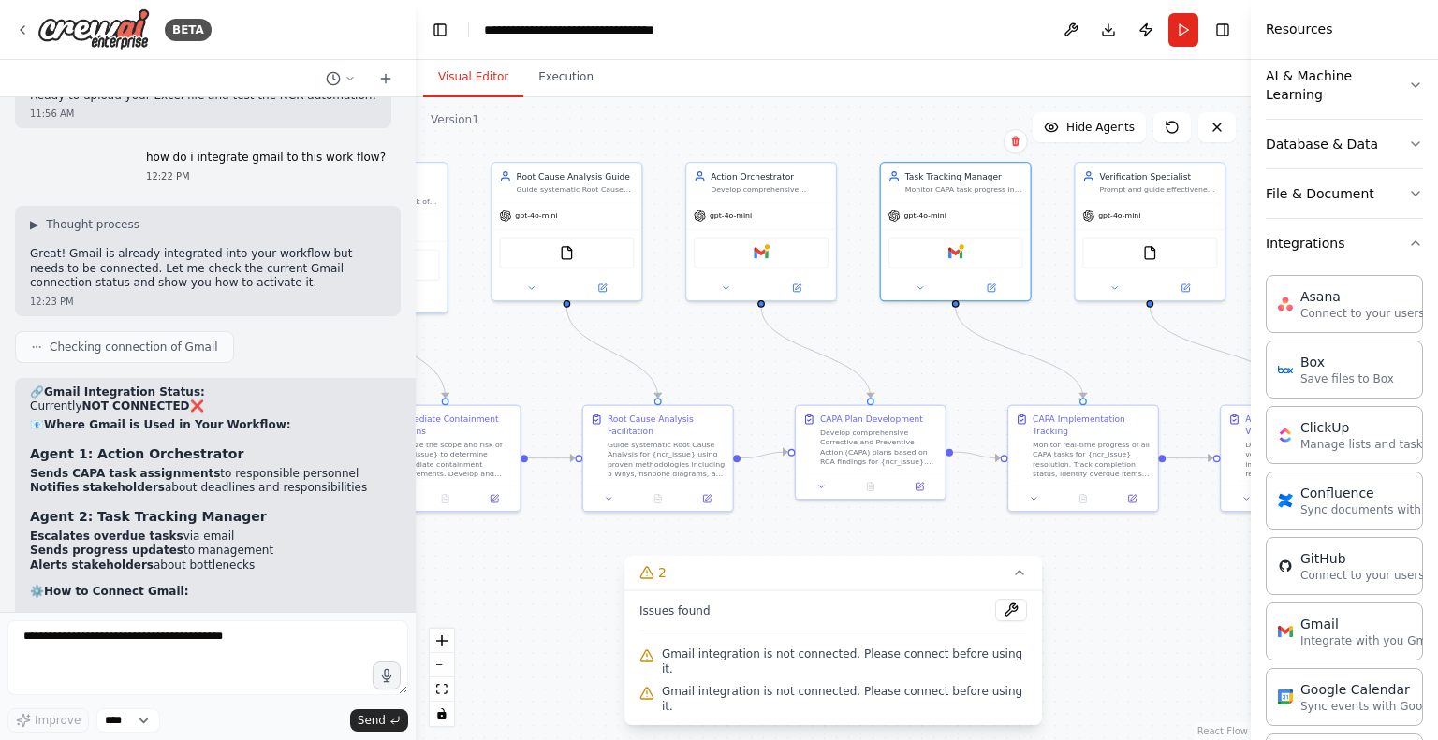
scroll to position [374, 0]
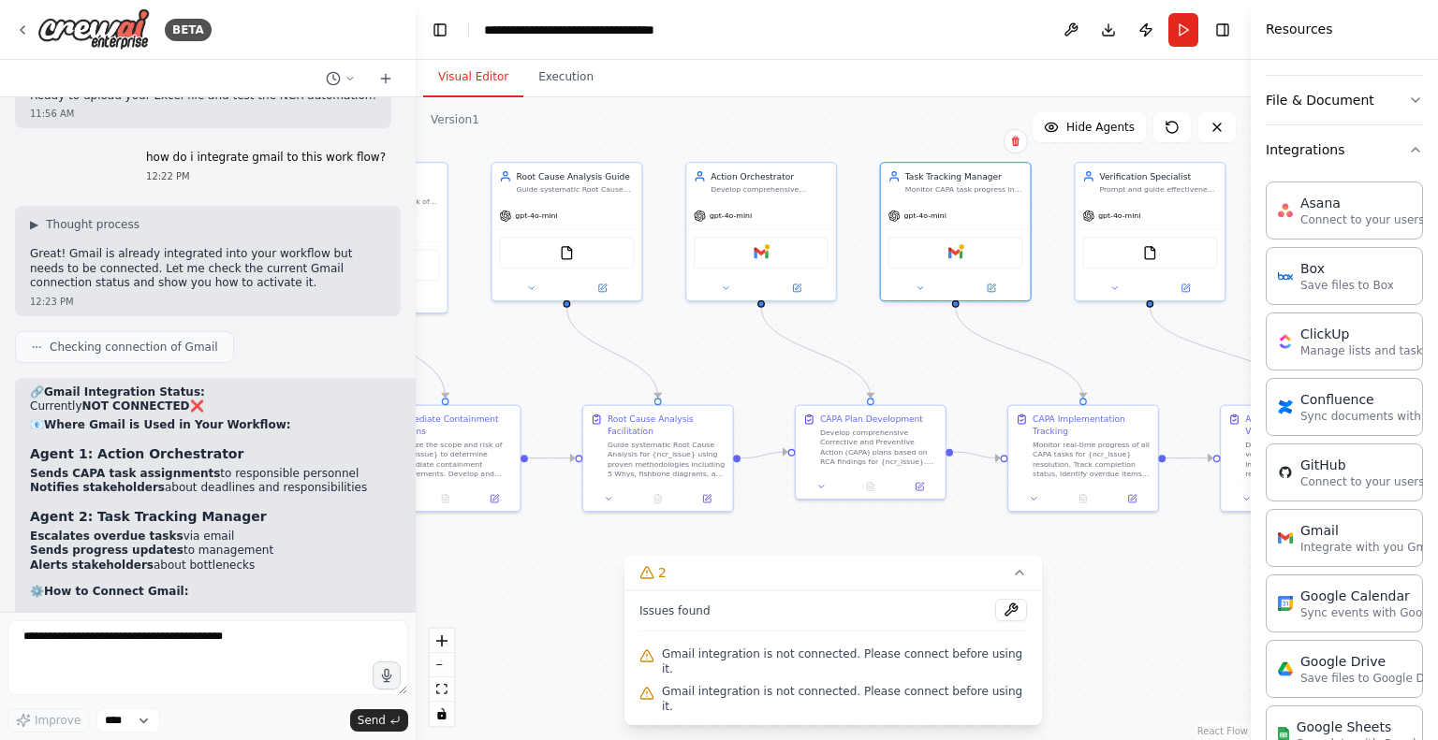
click at [1335, 548] on p "Integrate with you Gmail" at bounding box center [1369, 547] width 139 height 15
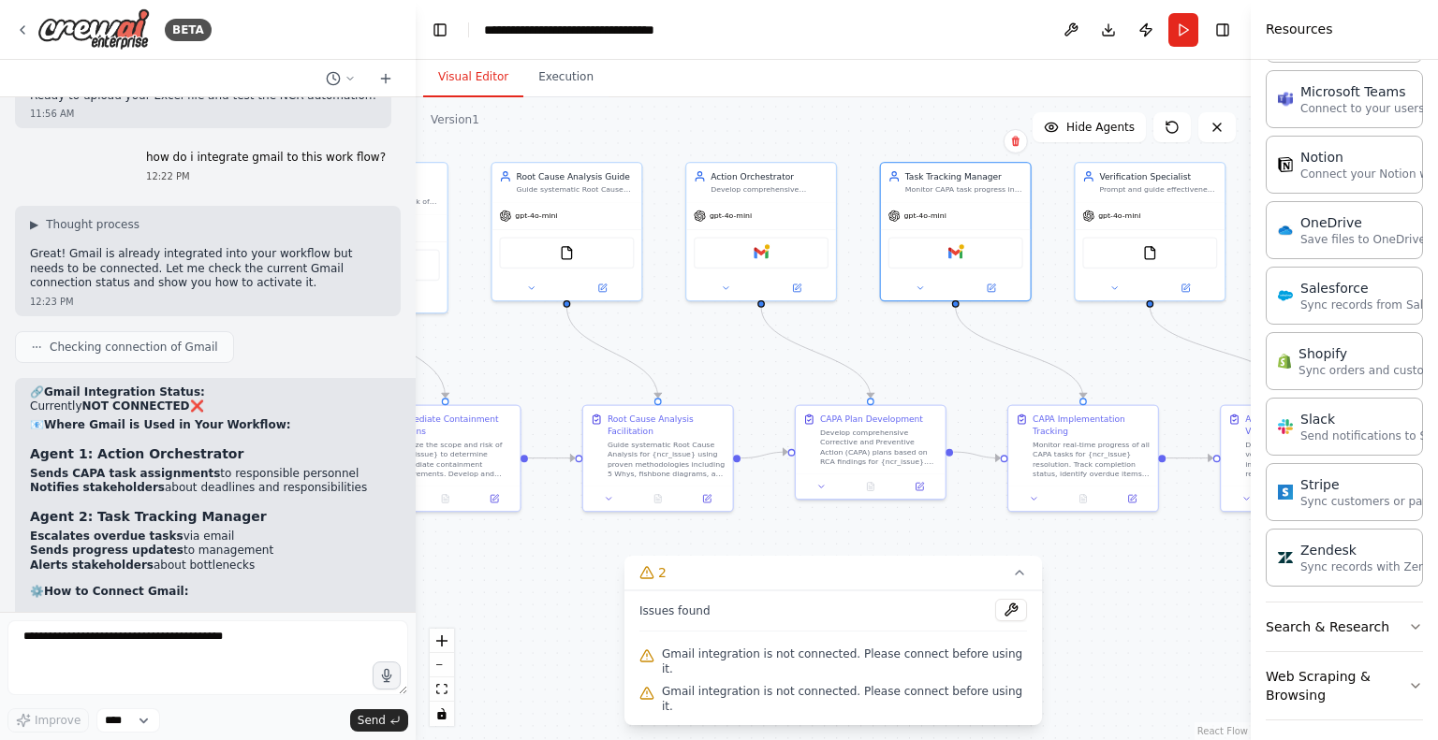
scroll to position [776, 0]
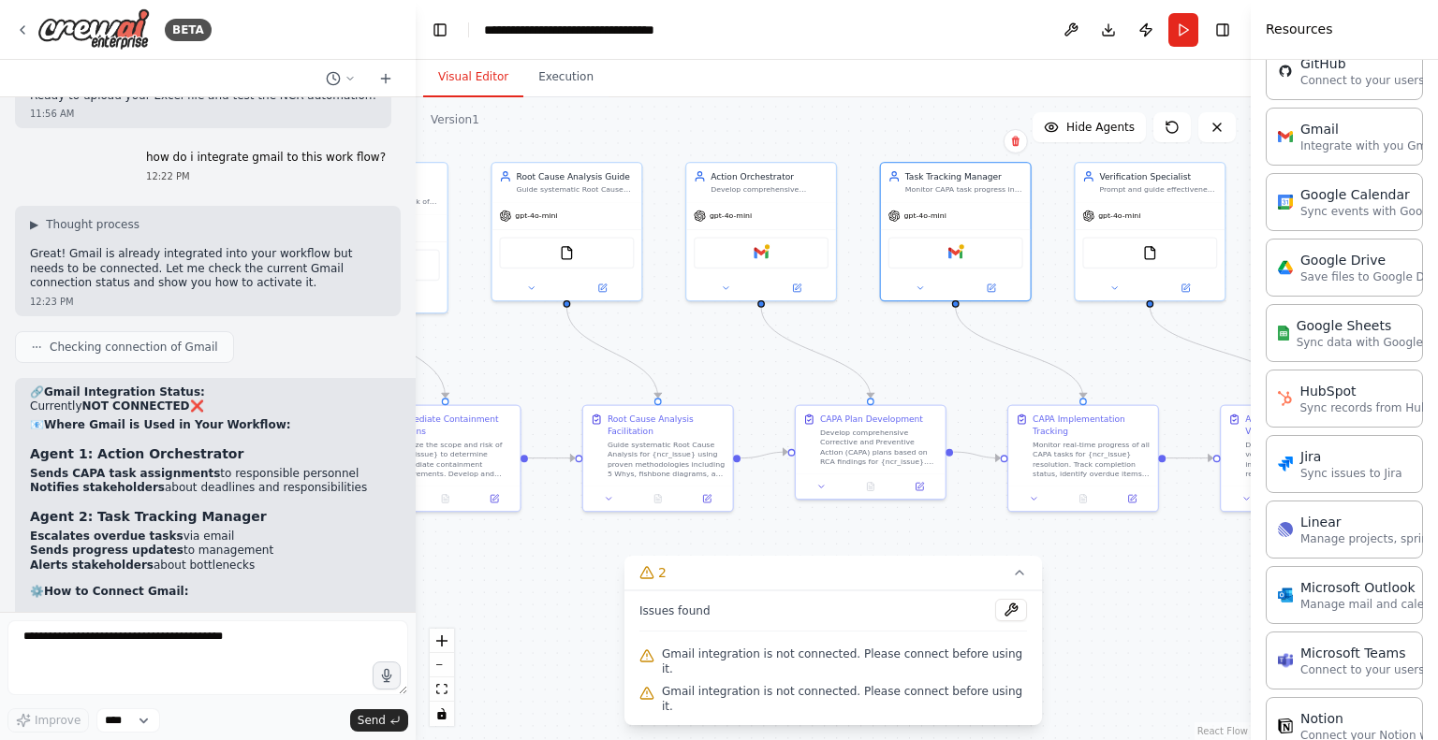
click at [1317, 130] on div "Gmail" at bounding box center [1369, 129] width 139 height 19
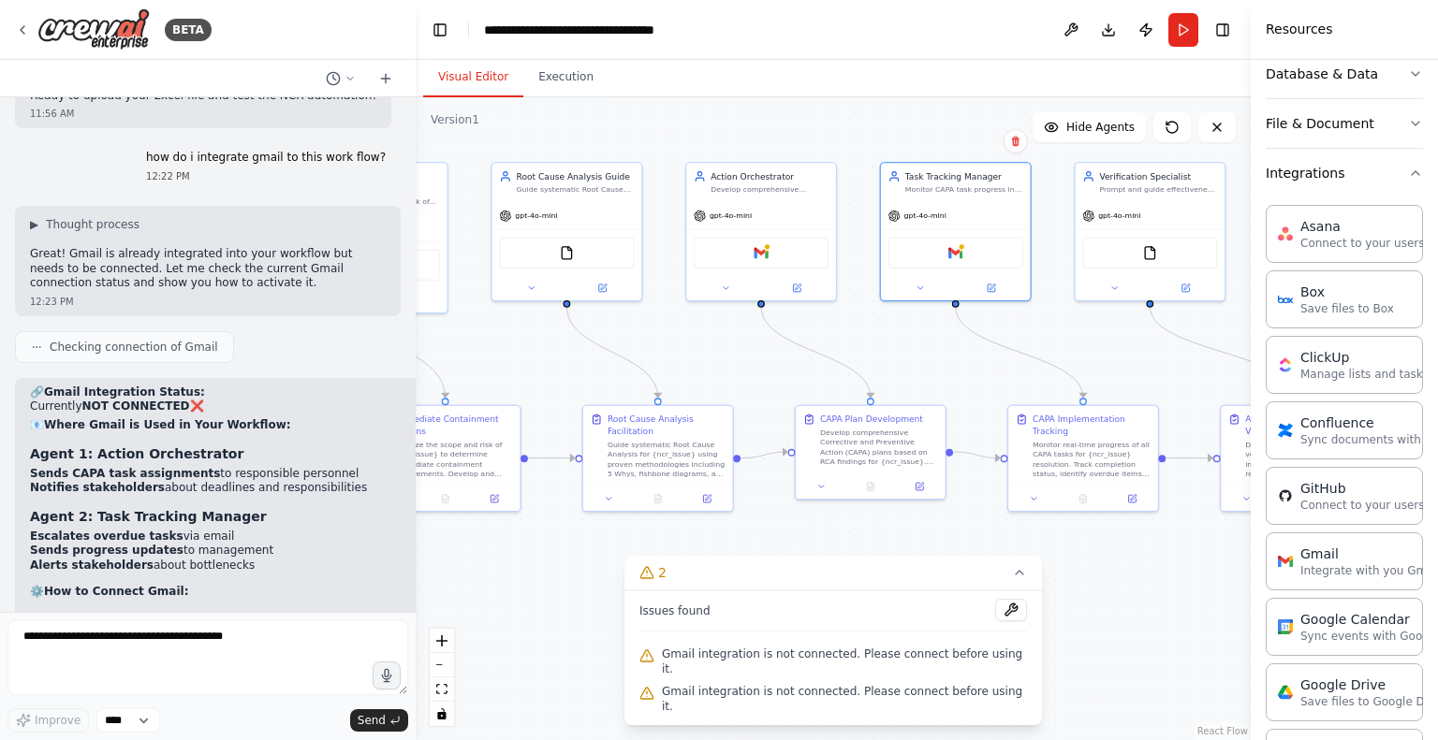
scroll to position [214, 0]
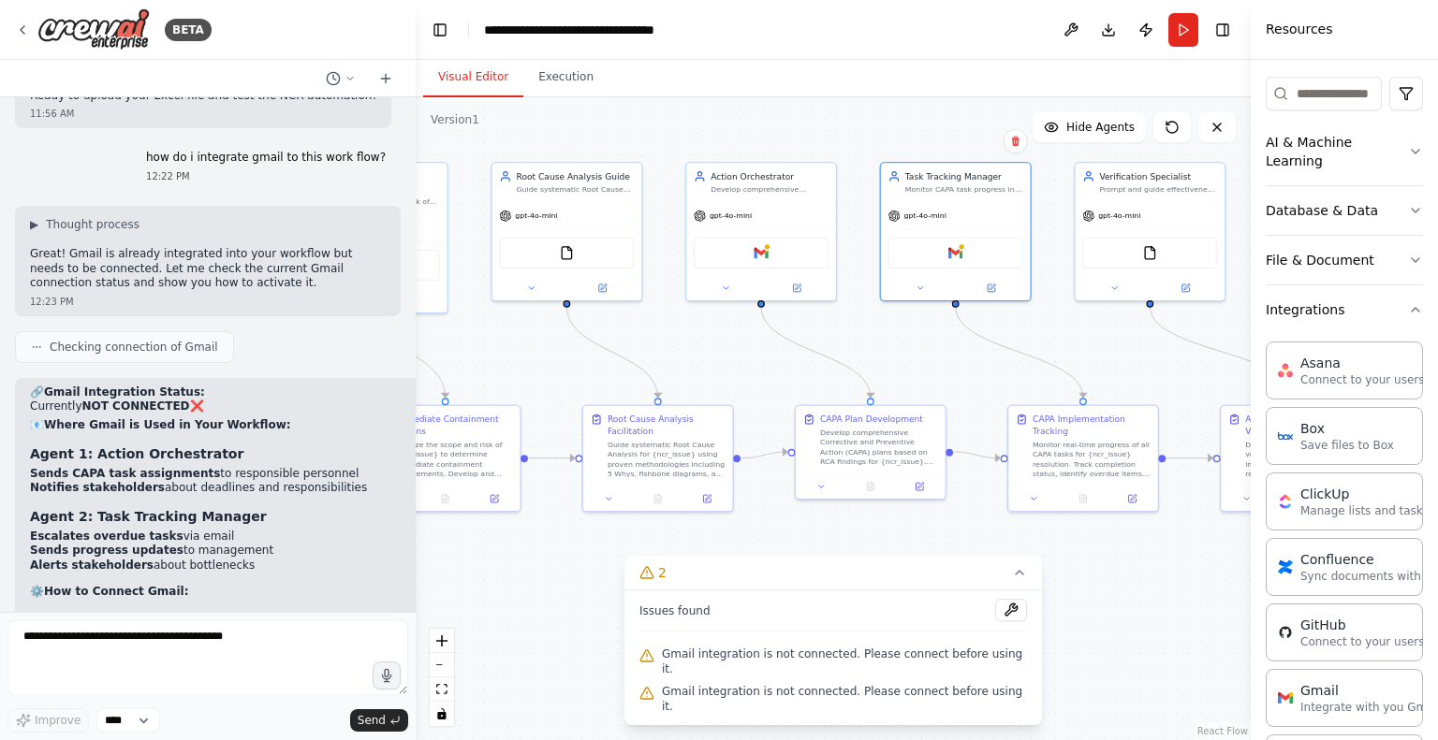
click at [1388, 289] on button "Integrations" at bounding box center [1344, 310] width 157 height 49
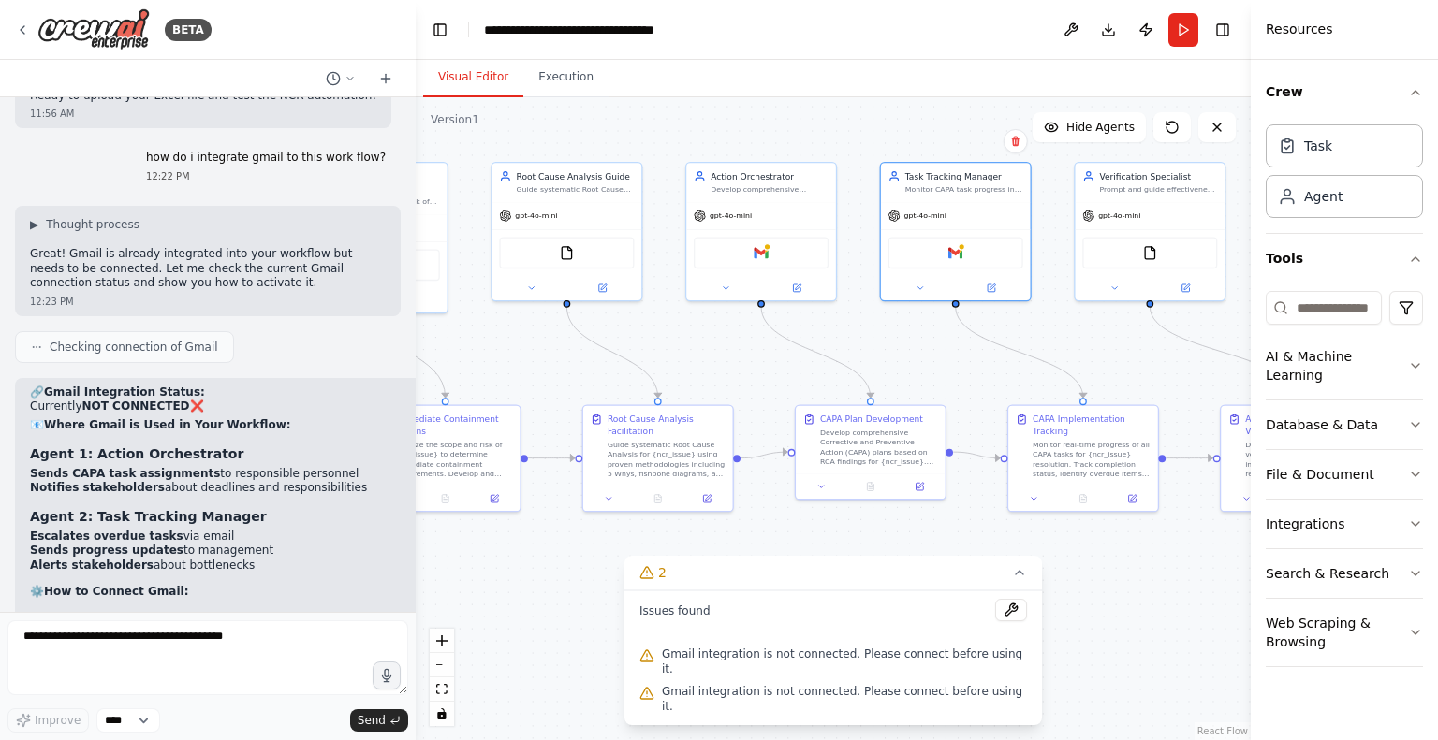
click at [1284, 500] on button "Integrations" at bounding box center [1344, 524] width 157 height 49
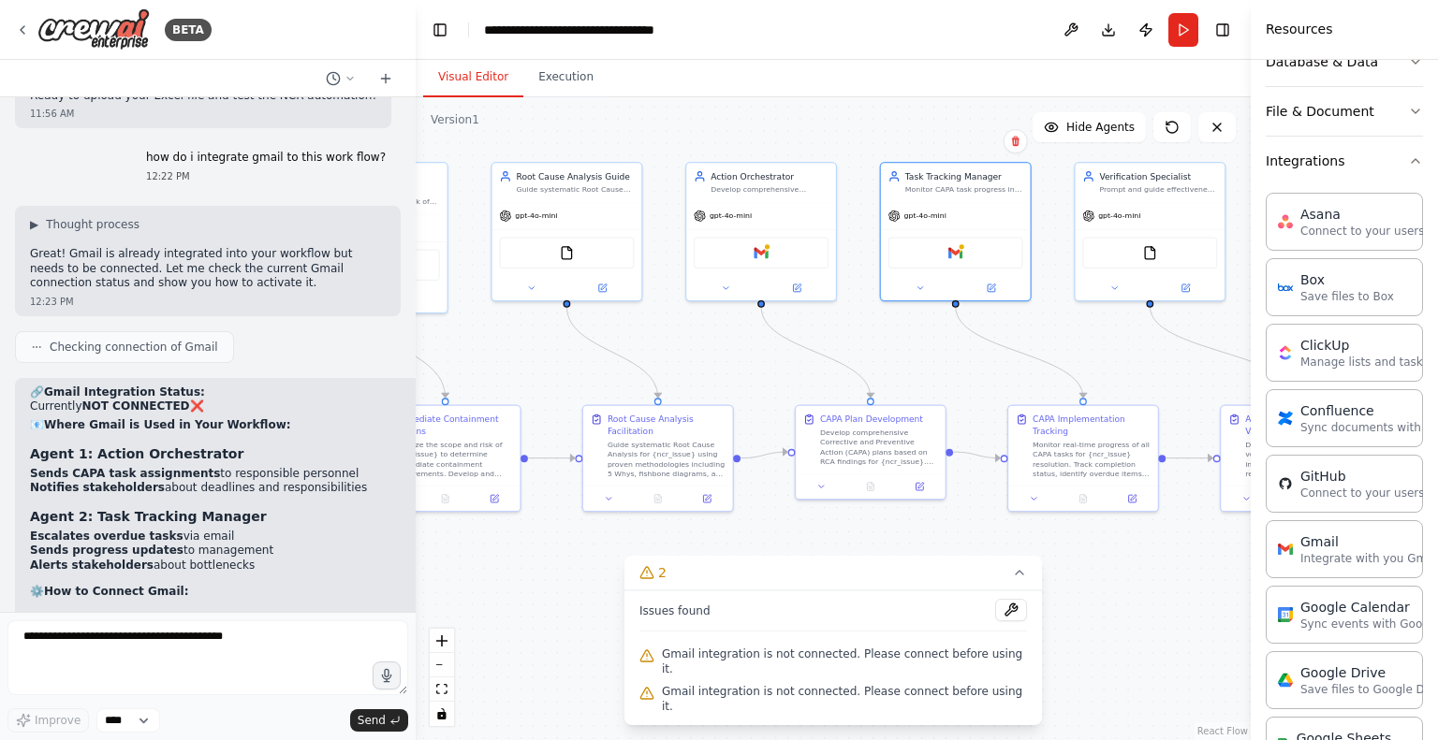
scroll to position [562, 0]
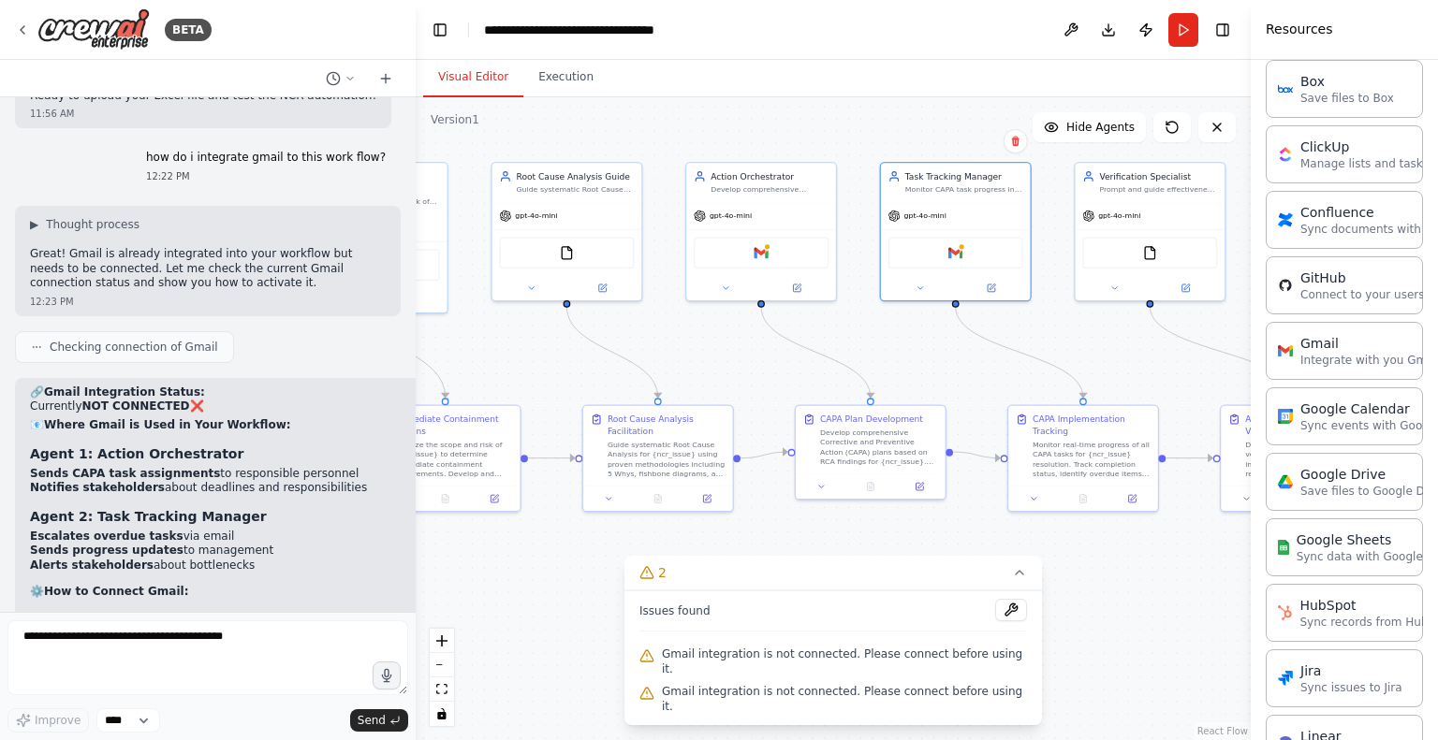
click at [1345, 365] on div "Gmail Integrate with you Gmail" at bounding box center [1344, 351] width 157 height 58
drag, startPoint x: 1344, startPoint y: 365, endPoint x: 1389, endPoint y: 336, distance: 53.5
click at [1389, 336] on div "Gmail" at bounding box center [1369, 343] width 139 height 19
click at [1356, 339] on div "Gmail" at bounding box center [1369, 343] width 139 height 19
click at [1355, 347] on div "Gmail Integrate with you Gmail" at bounding box center [1369, 351] width 139 height 34
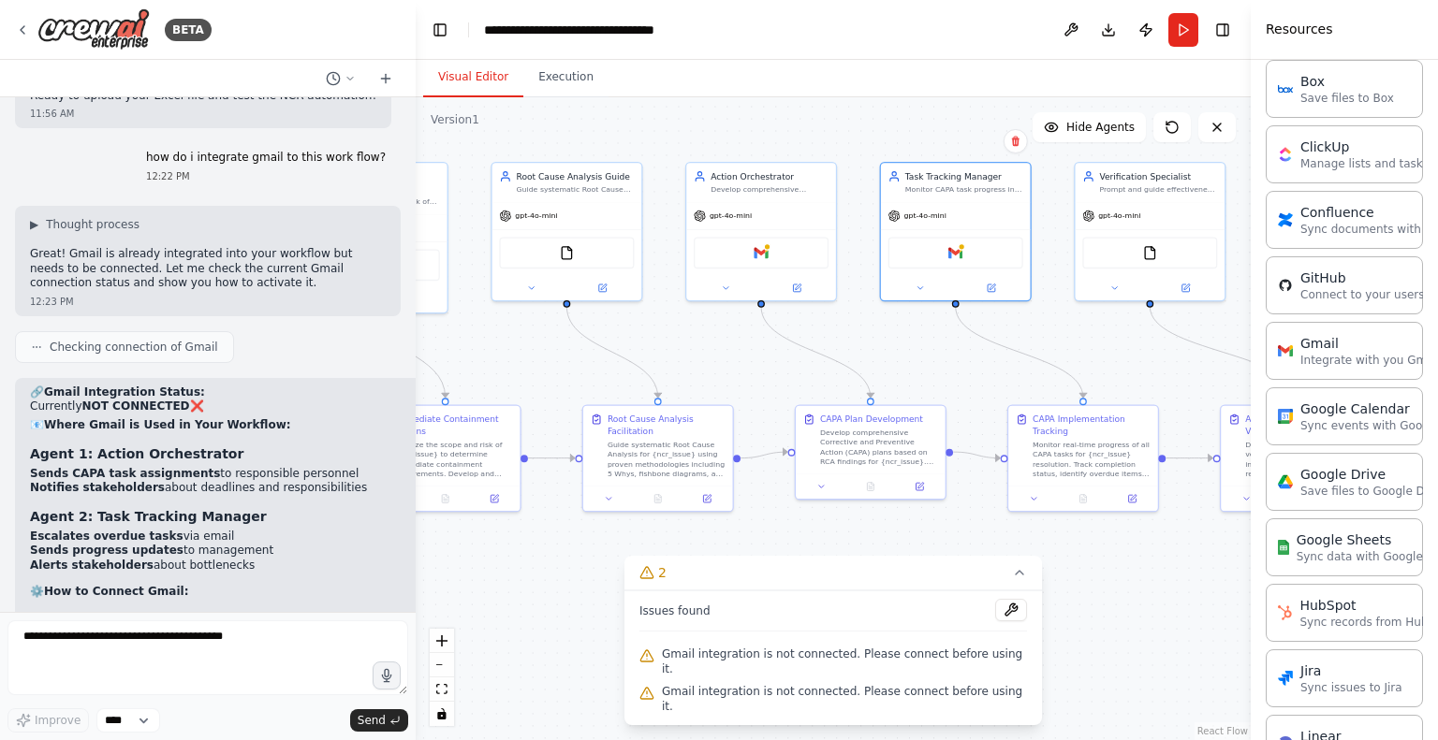
click at [1355, 353] on p "Integrate with you Gmail" at bounding box center [1369, 360] width 139 height 15
click at [1076, 25] on button at bounding box center [1071, 30] width 30 height 34
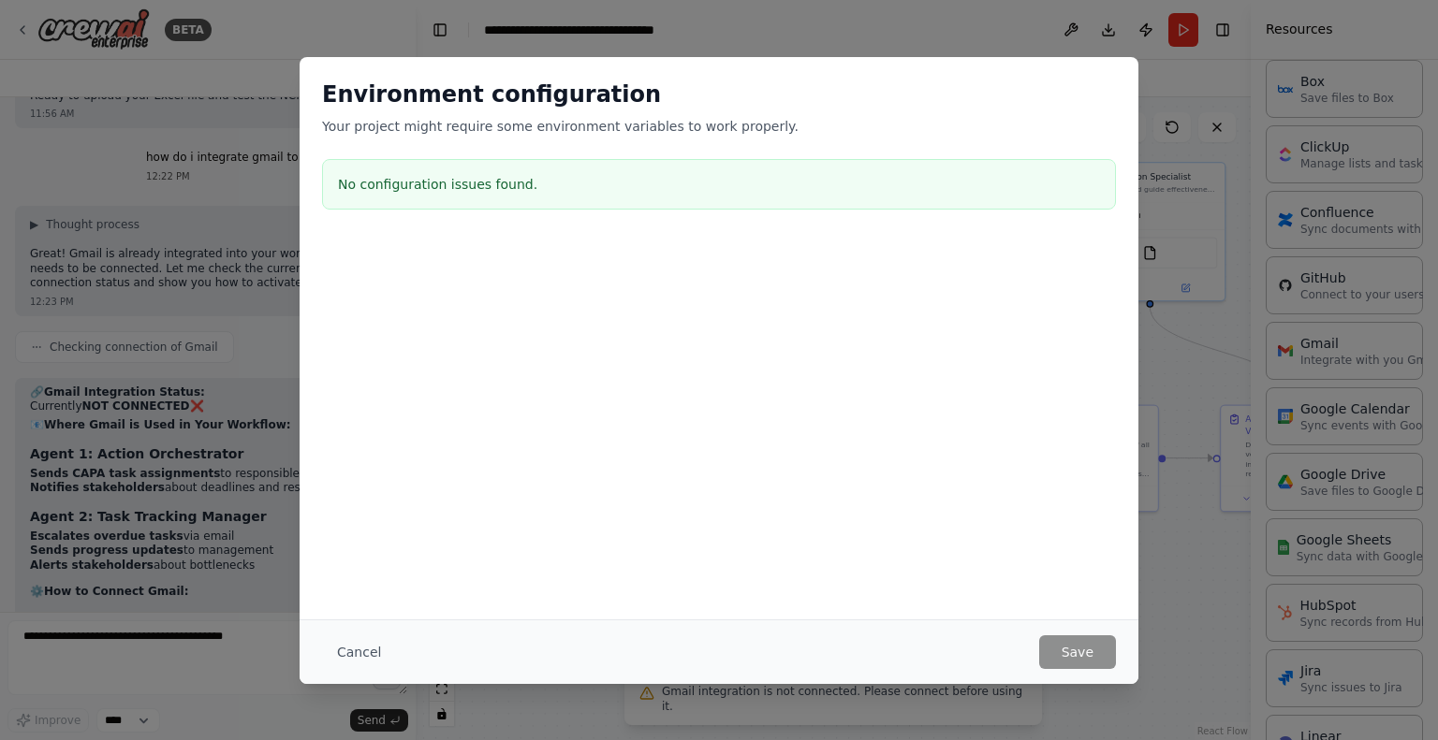
click at [355, 650] on button "Cancel" at bounding box center [359, 653] width 74 height 34
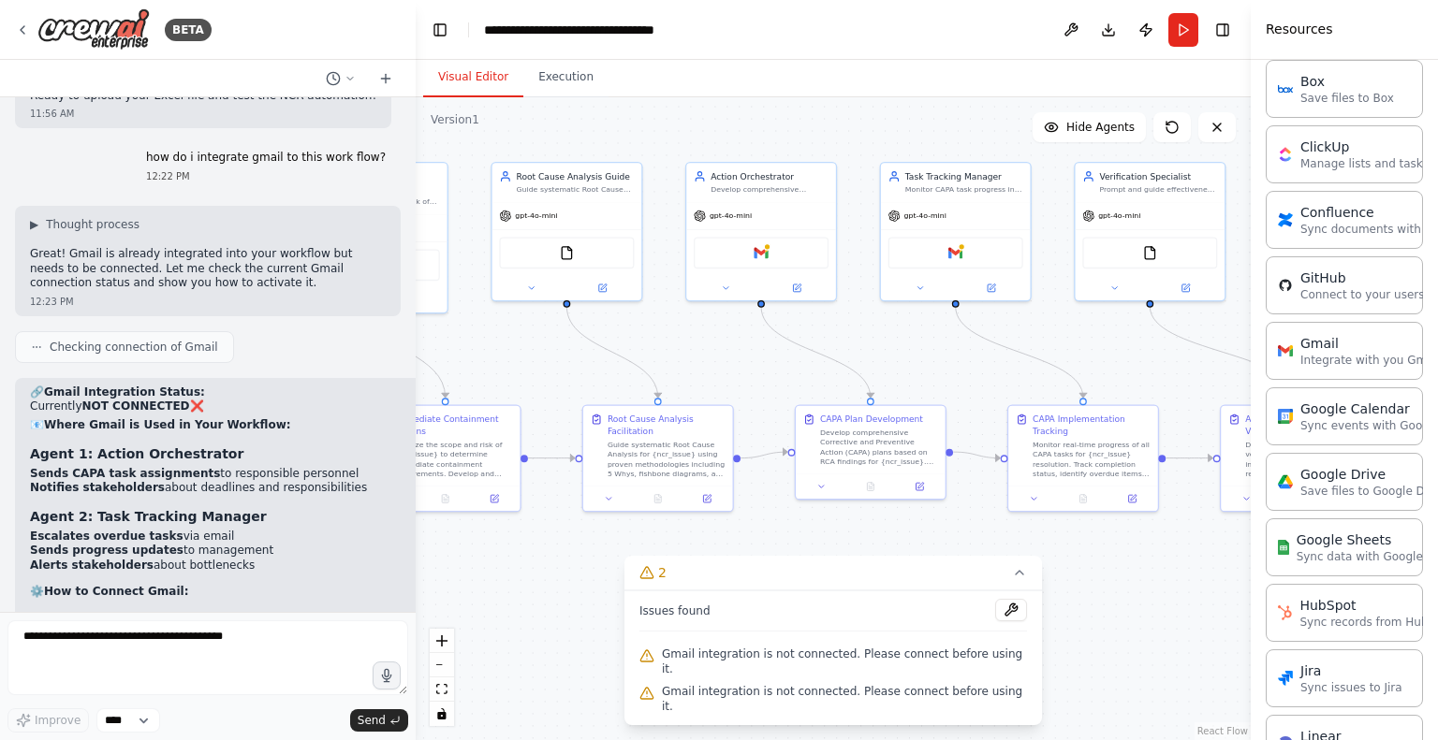
click at [1333, 437] on div "Google Calendar Sync events with Google Calendar" at bounding box center [1344, 417] width 157 height 58
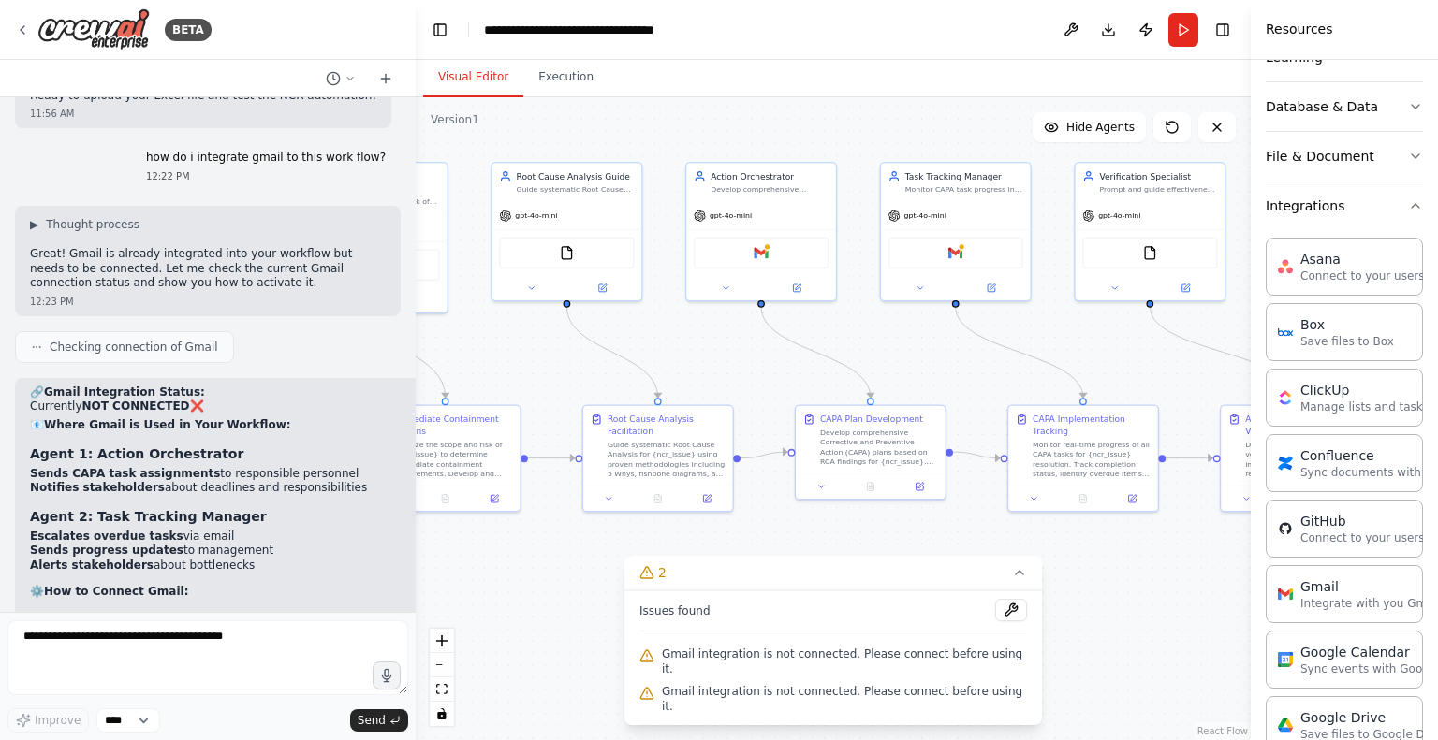
scroll to position [187, 0]
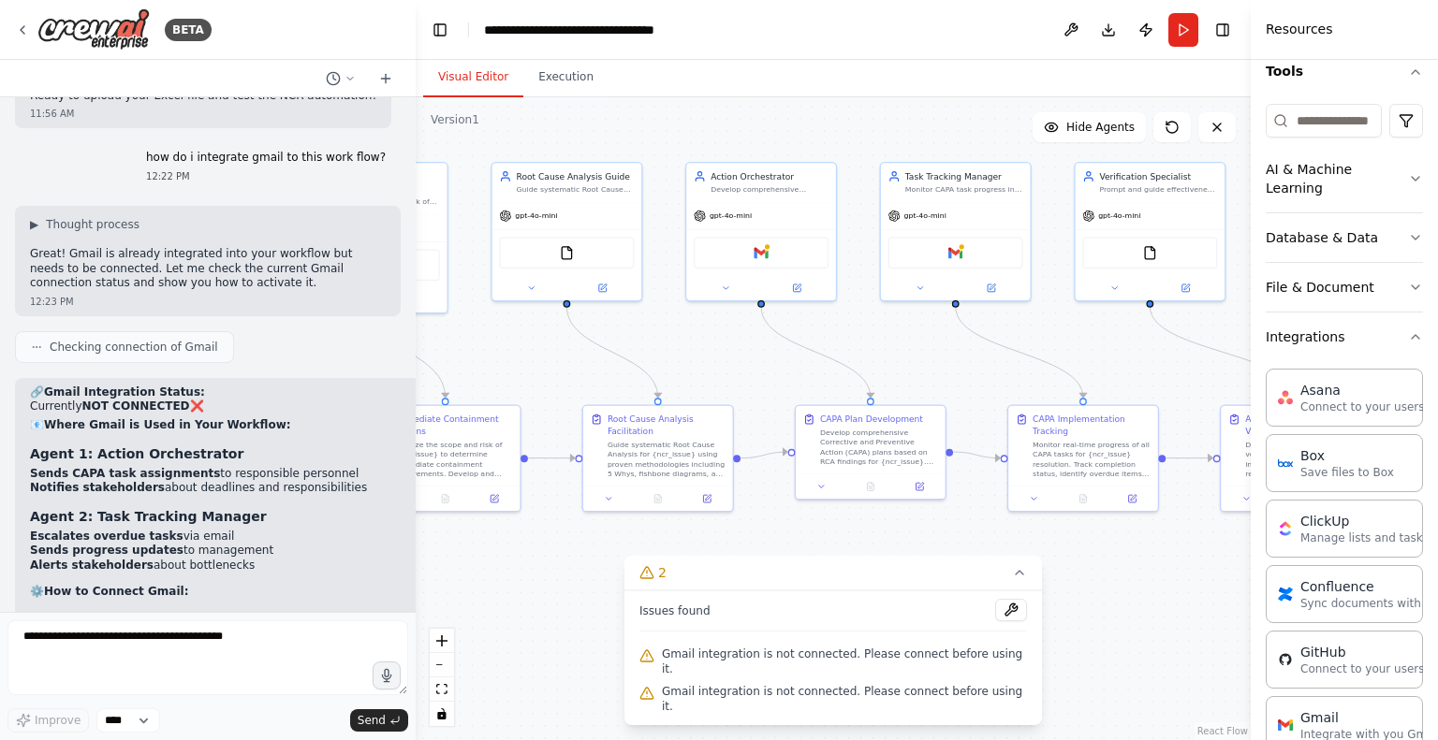
click at [1153, 29] on button "Publish" at bounding box center [1146, 30] width 30 height 34
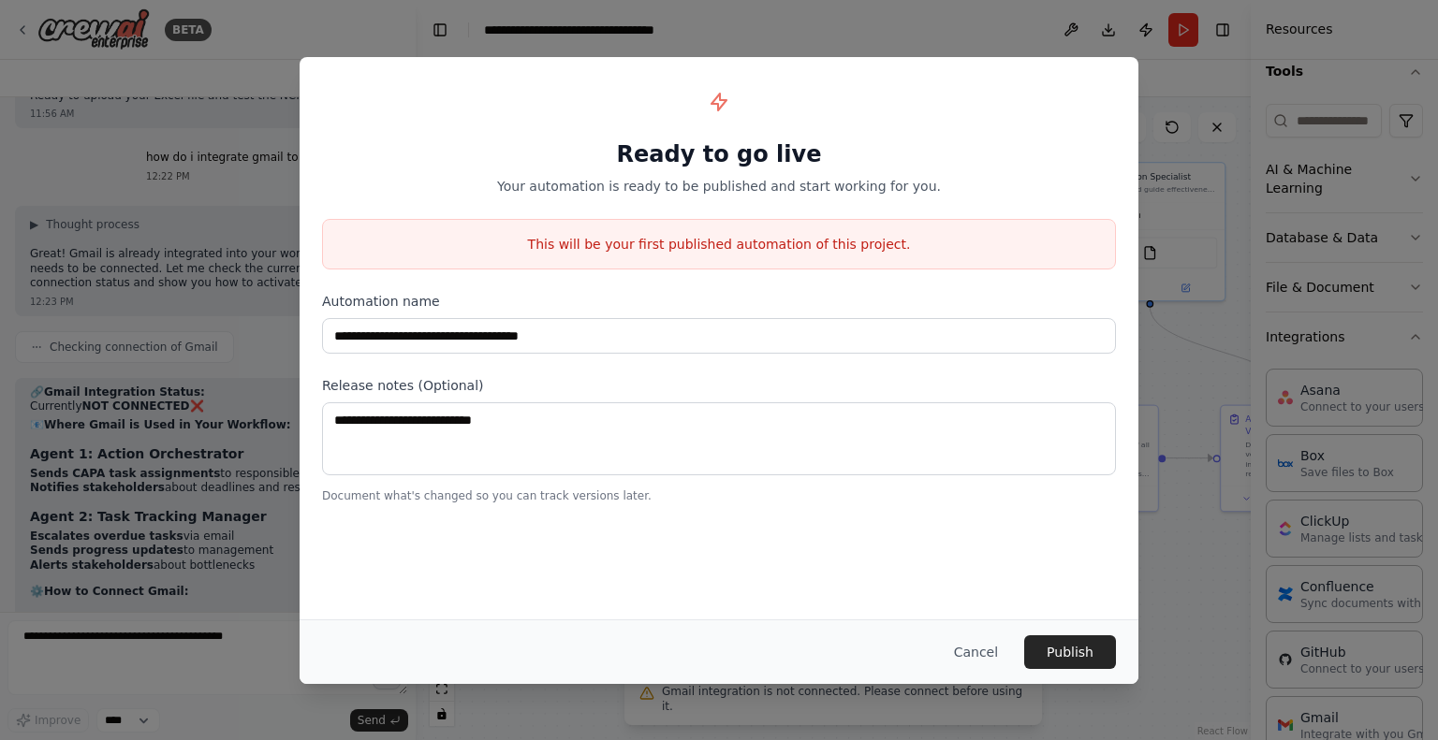
click at [892, 44] on div "**********" at bounding box center [719, 370] width 1438 height 740
click at [970, 644] on button "Cancel" at bounding box center [976, 653] width 74 height 34
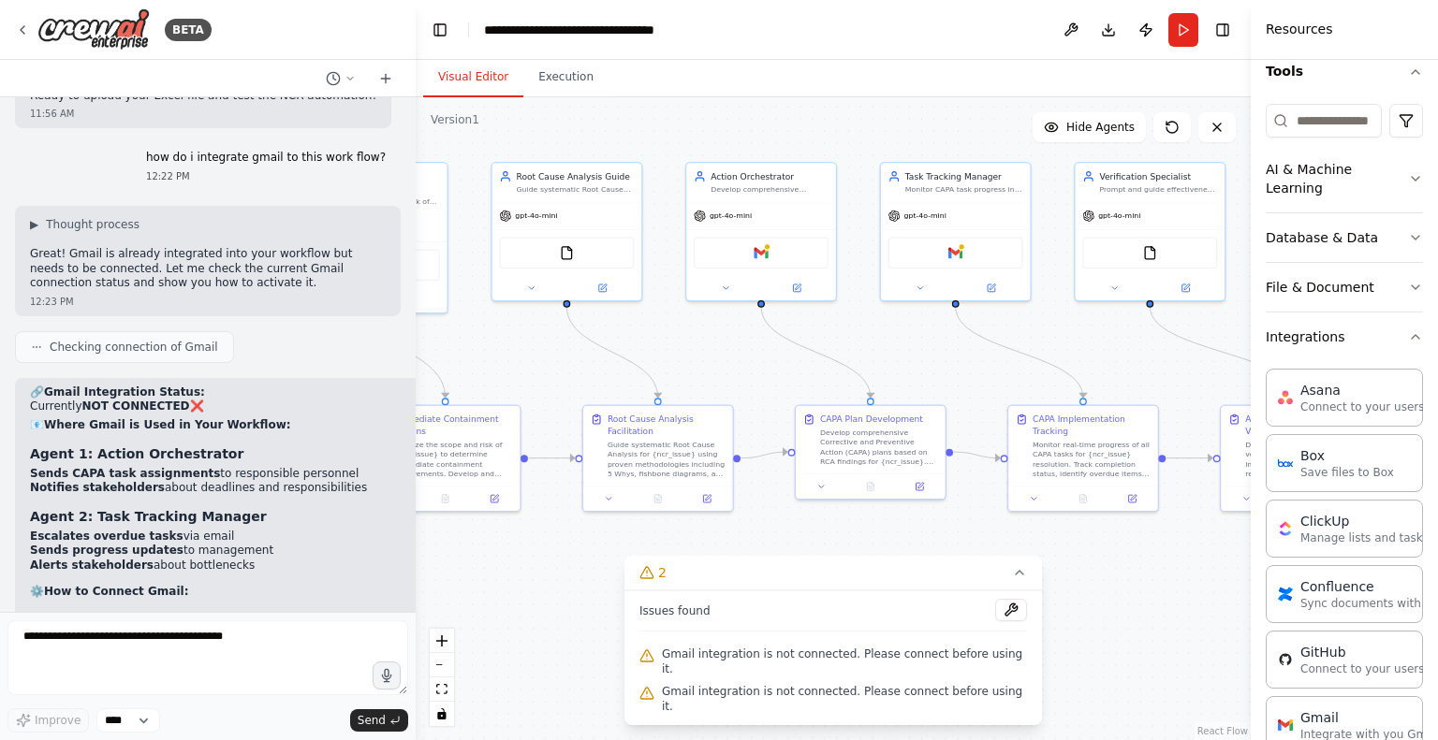
click at [1226, 26] on button "Toggle Right Sidebar" at bounding box center [1222, 30] width 26 height 26
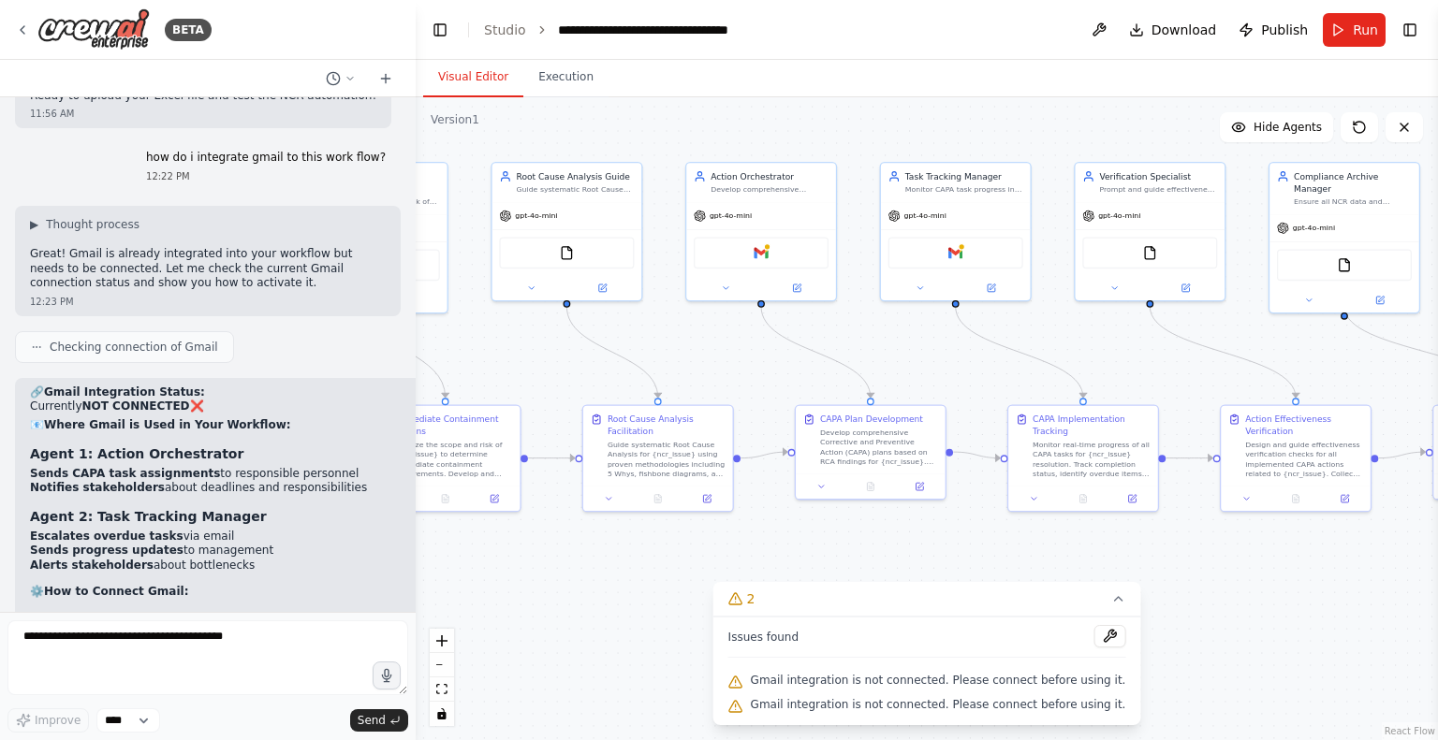
click at [1416, 27] on button "Toggle Right Sidebar" at bounding box center [1410, 30] width 26 height 26
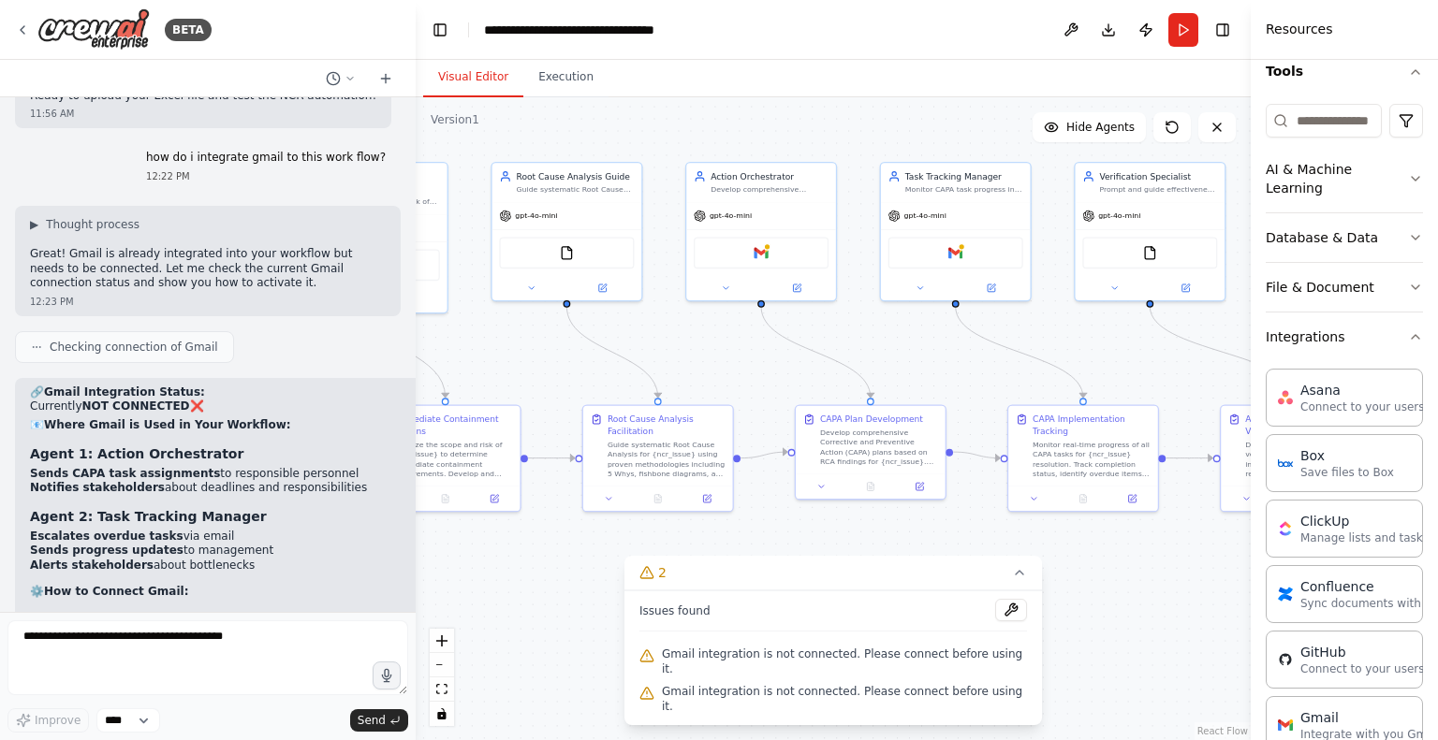
click at [1408, 336] on icon "button" at bounding box center [1415, 337] width 15 height 15
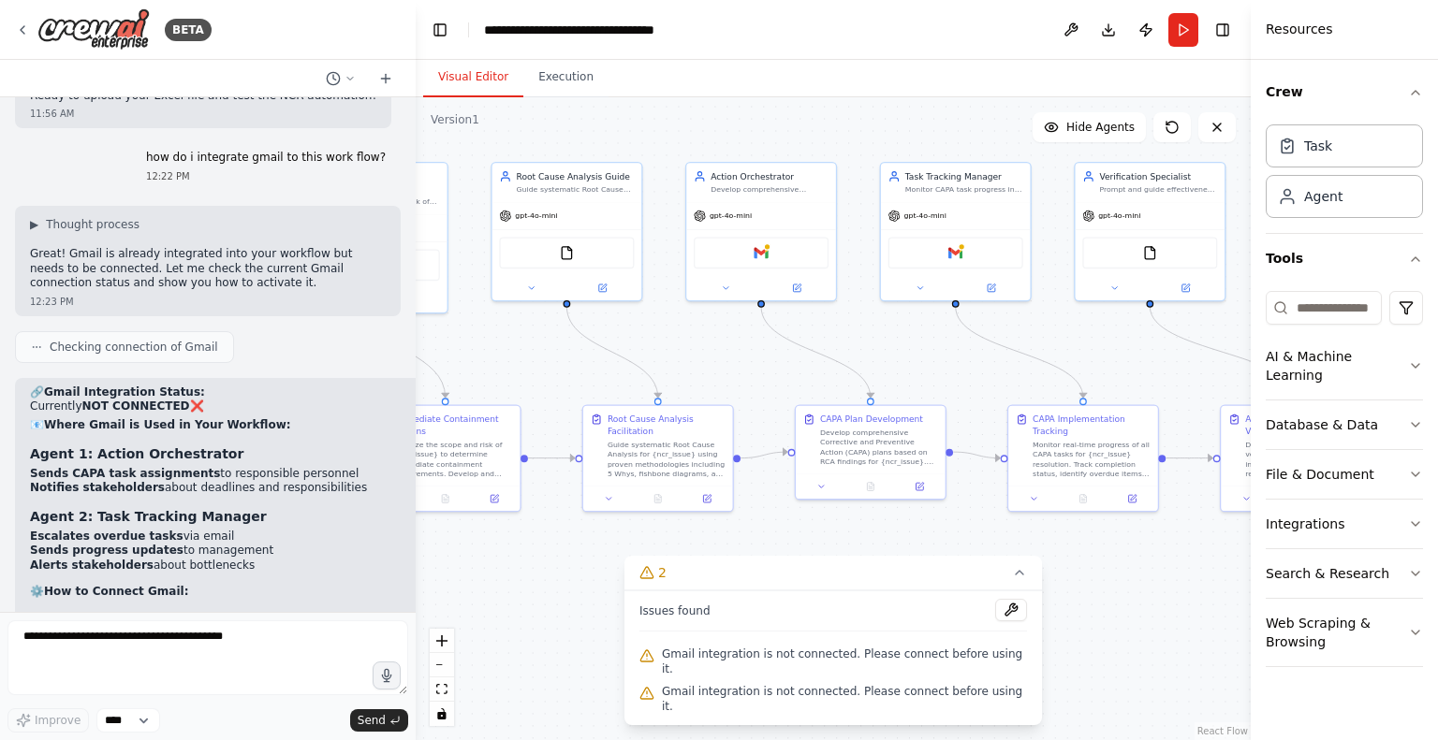
click at [1363, 452] on button "File & Document" at bounding box center [1344, 474] width 157 height 49
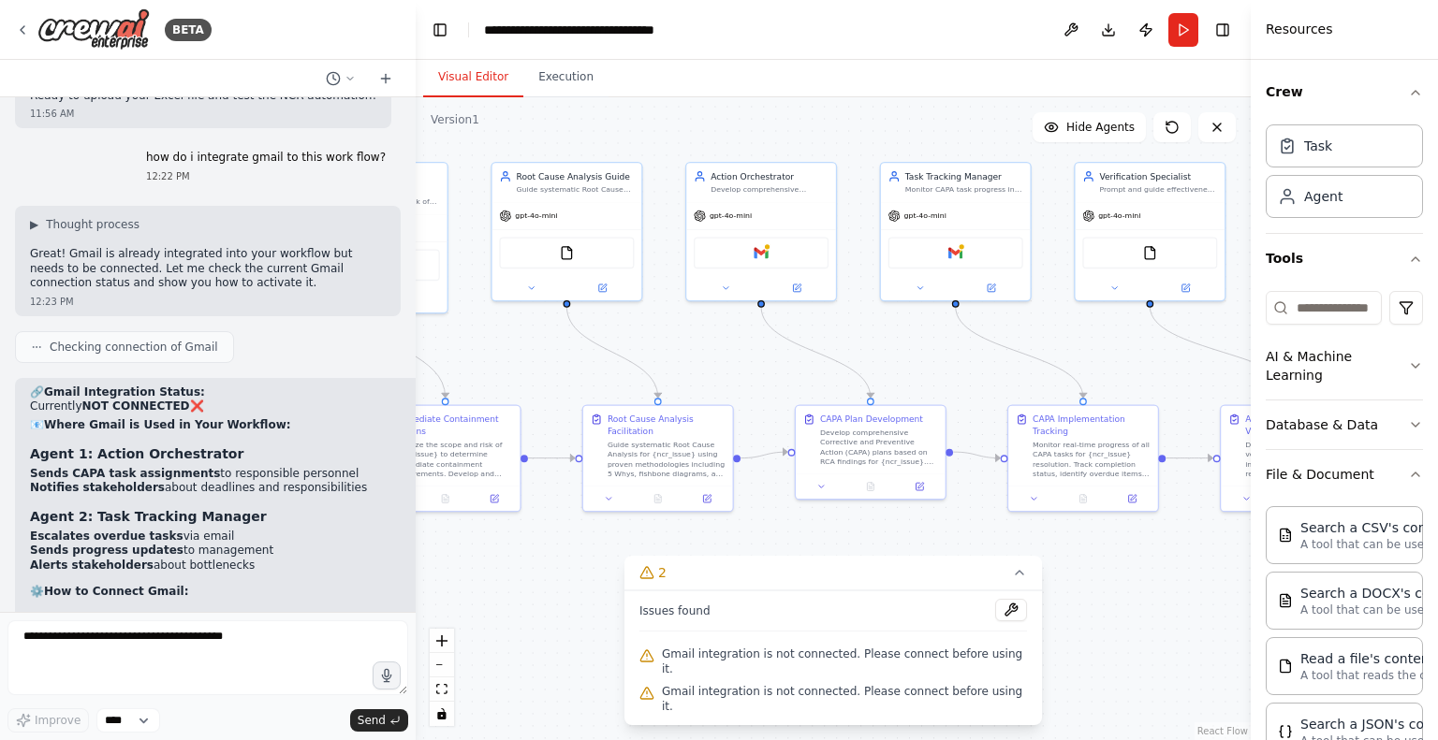
scroll to position [94, 0]
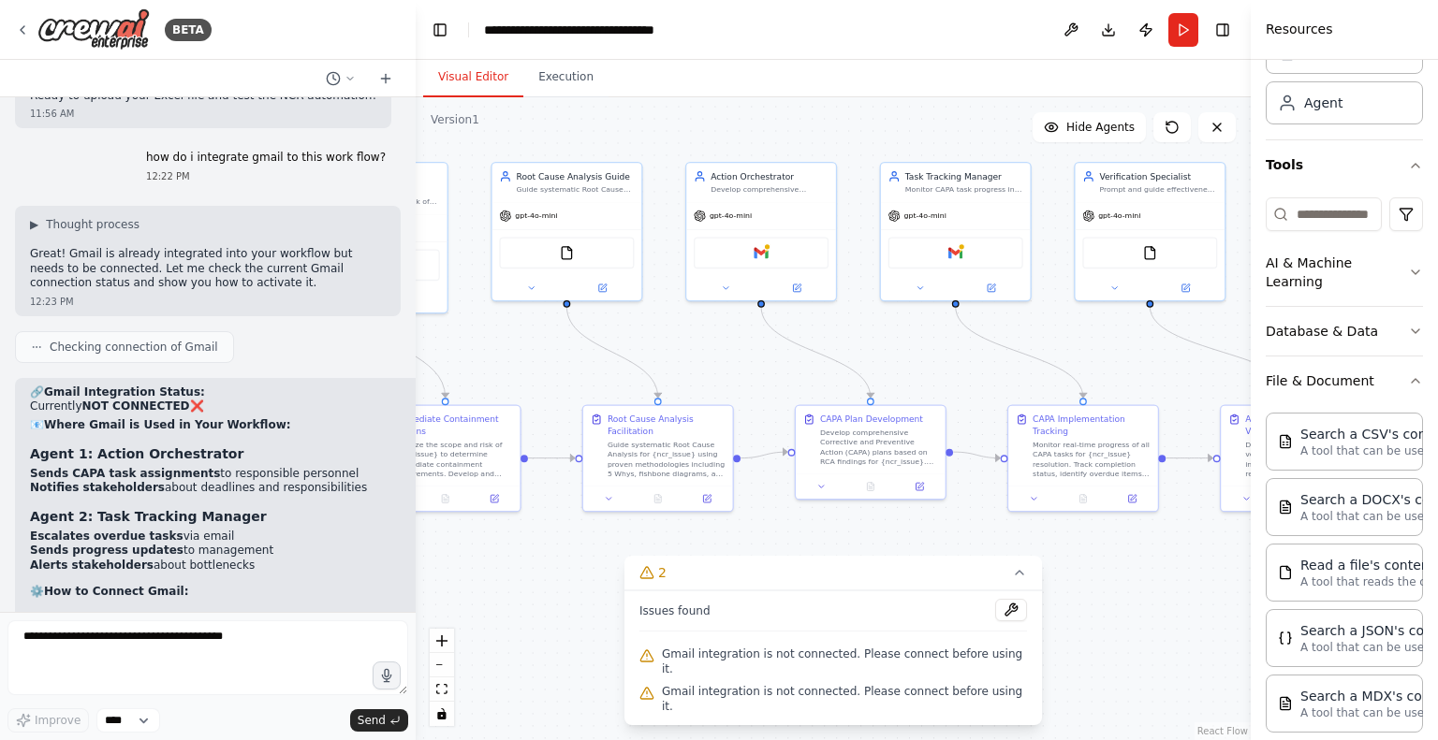
click at [1372, 444] on p "A tool that can be used to semantic search a query from a CSV's content." at bounding box center [1403, 451] width 206 height 15
click at [1346, 444] on p "A tool that can be used to semantic search a query from a CSV's content." at bounding box center [1403, 451] width 206 height 15
drag, startPoint x: 1346, startPoint y: 441, endPoint x: 1299, endPoint y: 429, distance: 48.4
click at [1345, 444] on p "A tool that can be used to semantic search a query from a CSV's content." at bounding box center [1403, 451] width 206 height 15
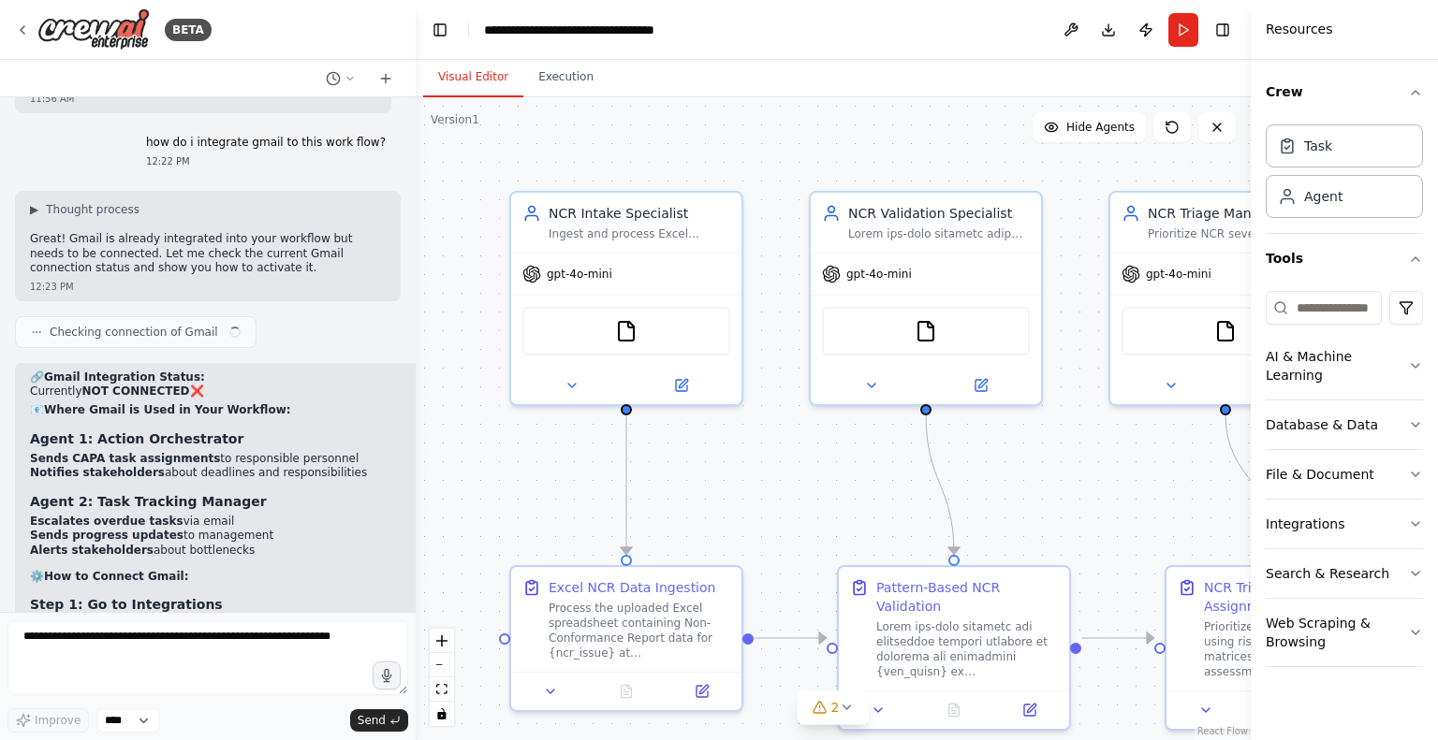
click at [1323, 517] on button "Integrations" at bounding box center [1344, 524] width 157 height 49
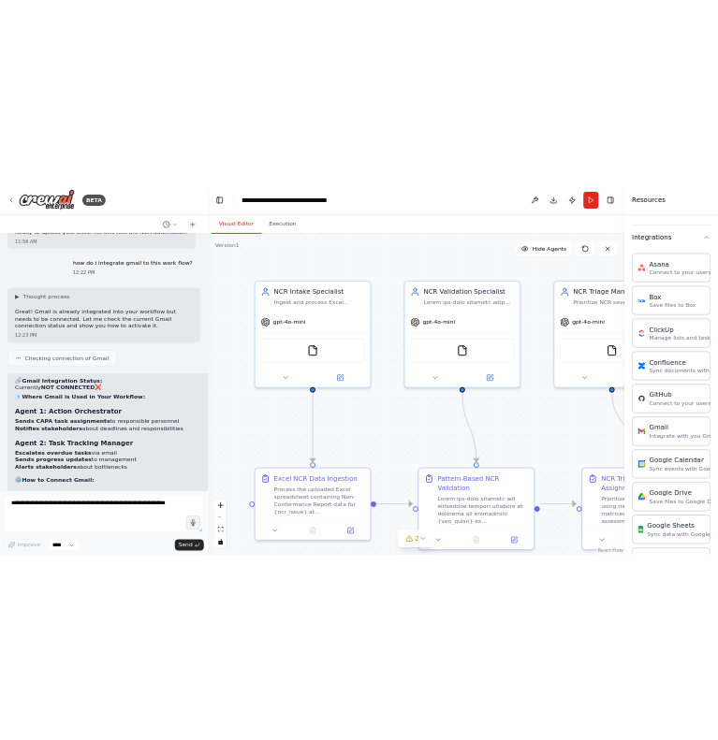
scroll to position [562, 0]
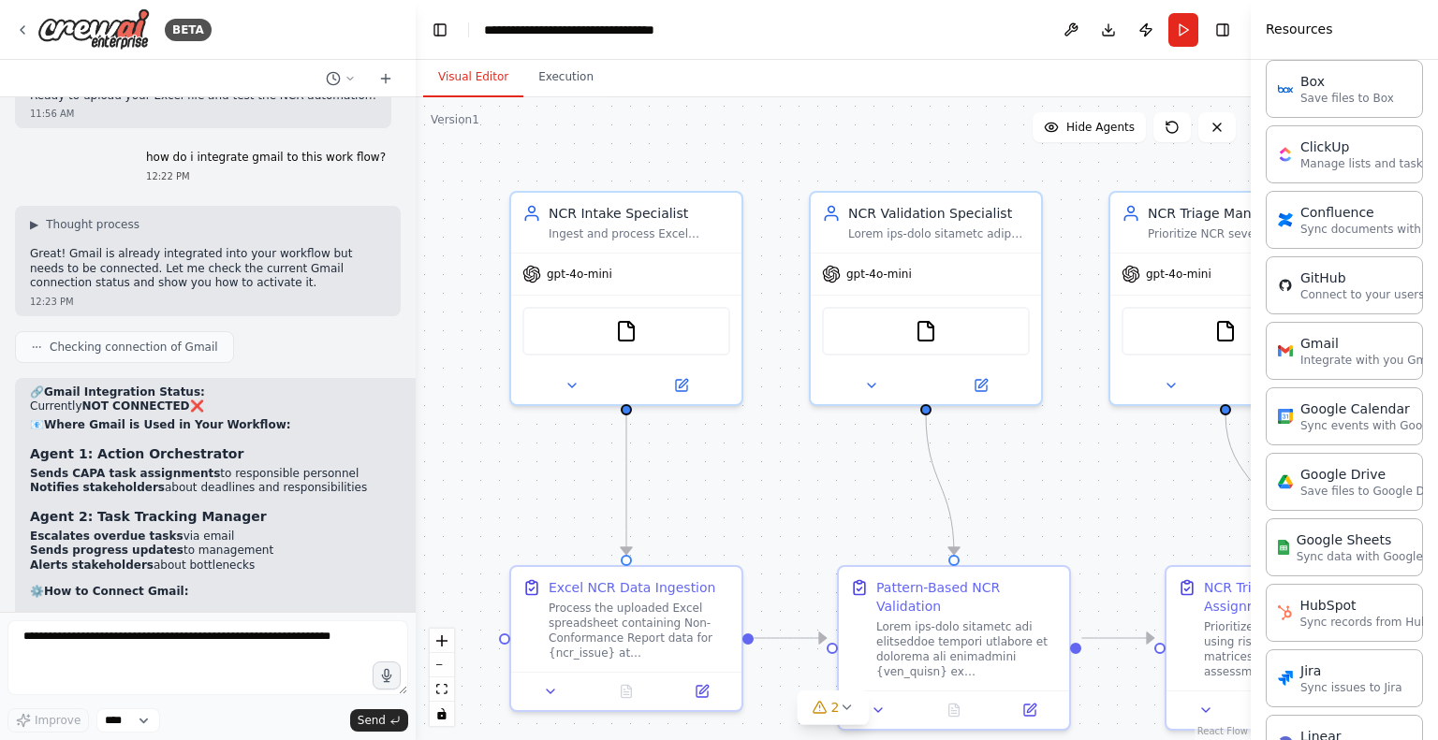
click at [1329, 359] on p "Integrate with you Gmail" at bounding box center [1369, 360] width 139 height 15
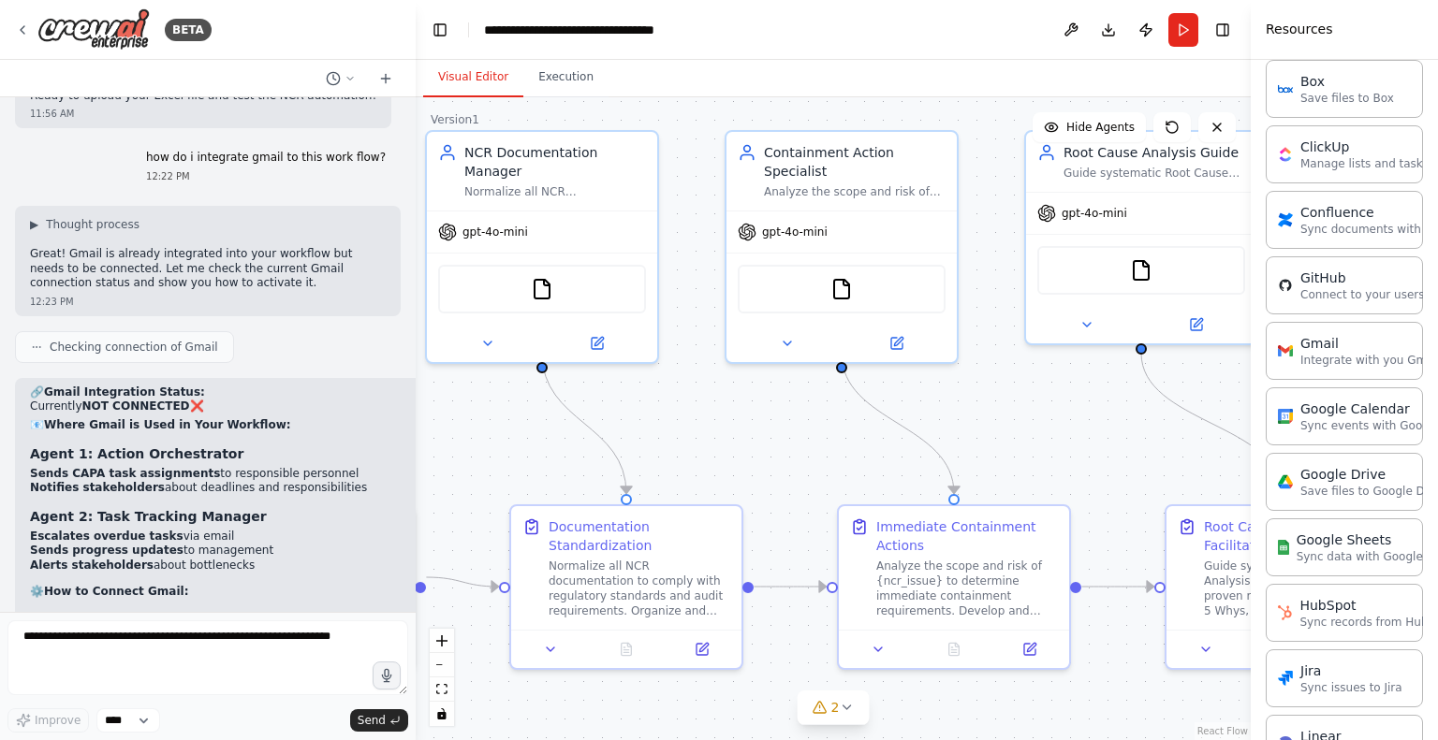
drag, startPoint x: 1138, startPoint y: 704, endPoint x: 247, endPoint y: 573, distance: 900.8
click at [165, 628] on div "BETA Hello! I'm the CrewAI assistant. What kind of automation do you want to bu…" at bounding box center [719, 370] width 1438 height 740
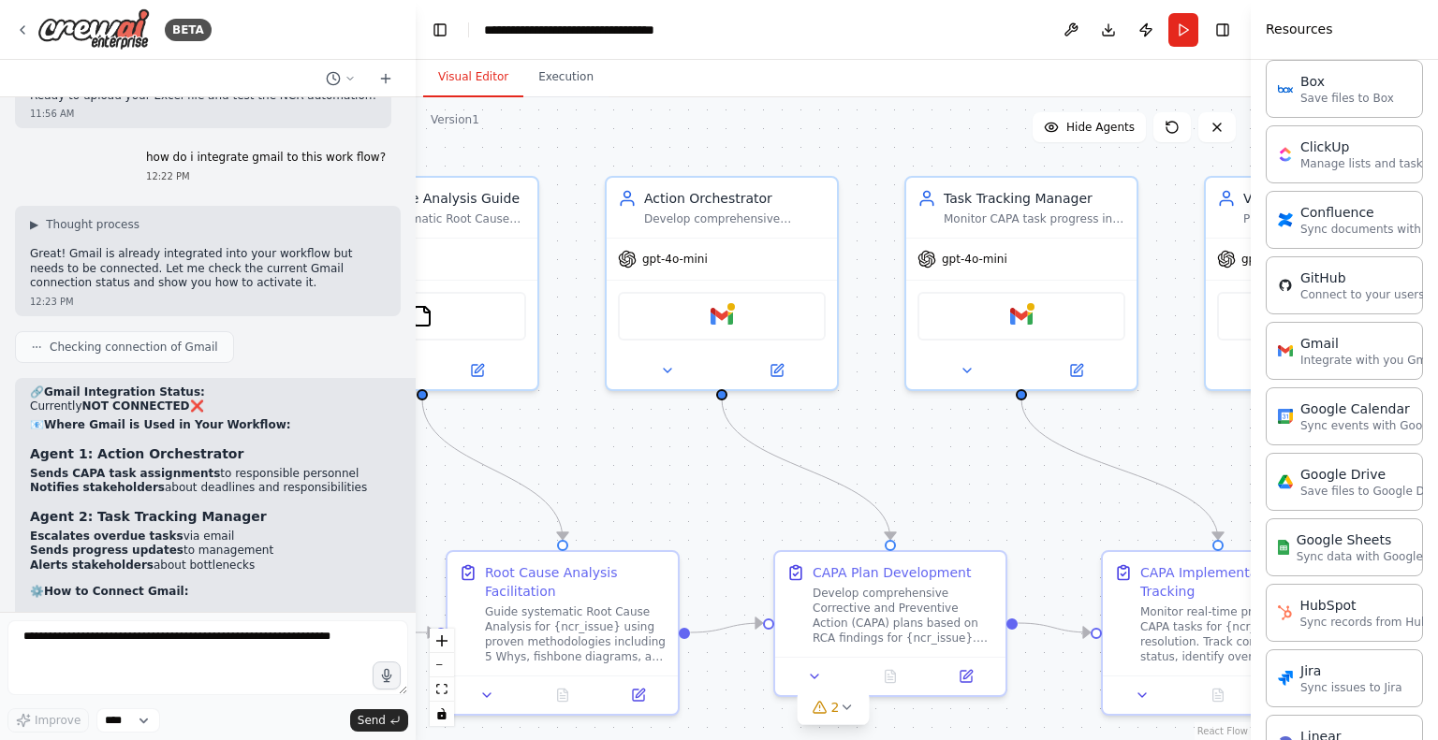
drag, startPoint x: 1188, startPoint y: 473, endPoint x: 1161, endPoint y: 437, distance: 44.7
click at [496, 535] on div ".deletable-edge-delete-btn { width: 20px; height: 20px; border: 0px solid #ffff…" at bounding box center [833, 418] width 835 height 643
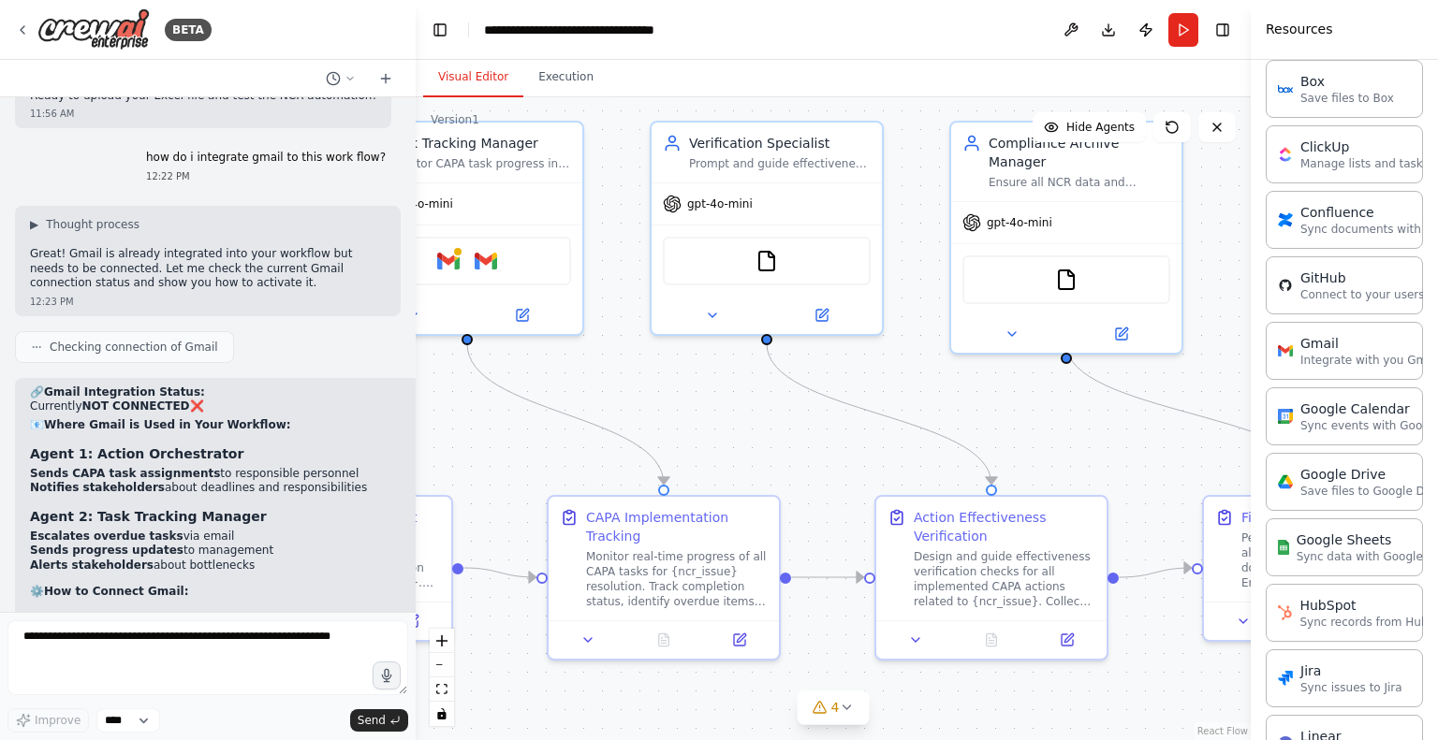
drag, startPoint x: 1213, startPoint y: 448, endPoint x: 659, endPoint y: 394, distance: 556.8
click at [659, 394] on div ".deletable-edge-delete-btn { width: 20px; height: 20px; border: 0px solid #ffff…" at bounding box center [833, 418] width 835 height 643
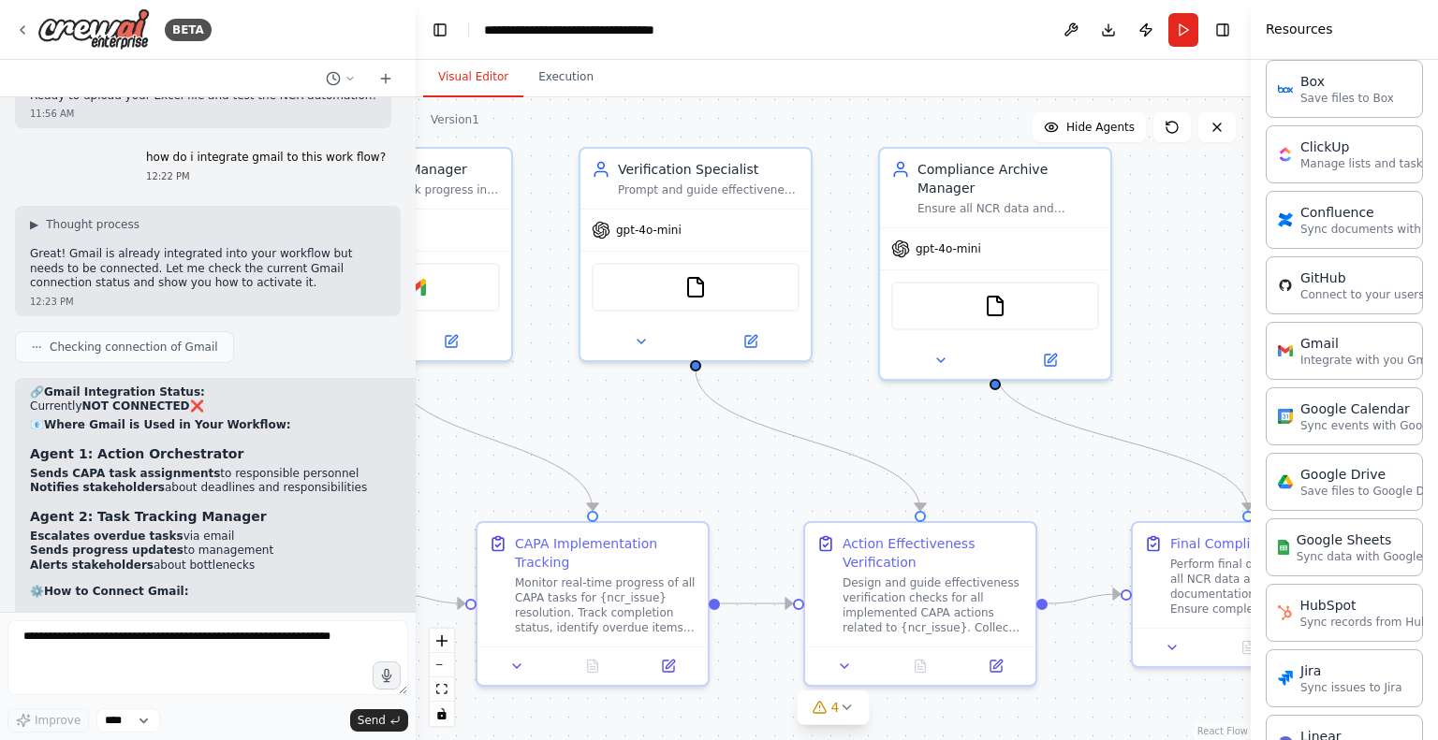
drag, startPoint x: 1194, startPoint y: 355, endPoint x: 1076, endPoint y: 391, distance: 124.4
click at [1076, 391] on div ".deletable-edge-delete-btn { width: 20px; height: 20px; border: 0px solid #ffff…" at bounding box center [833, 418] width 835 height 643
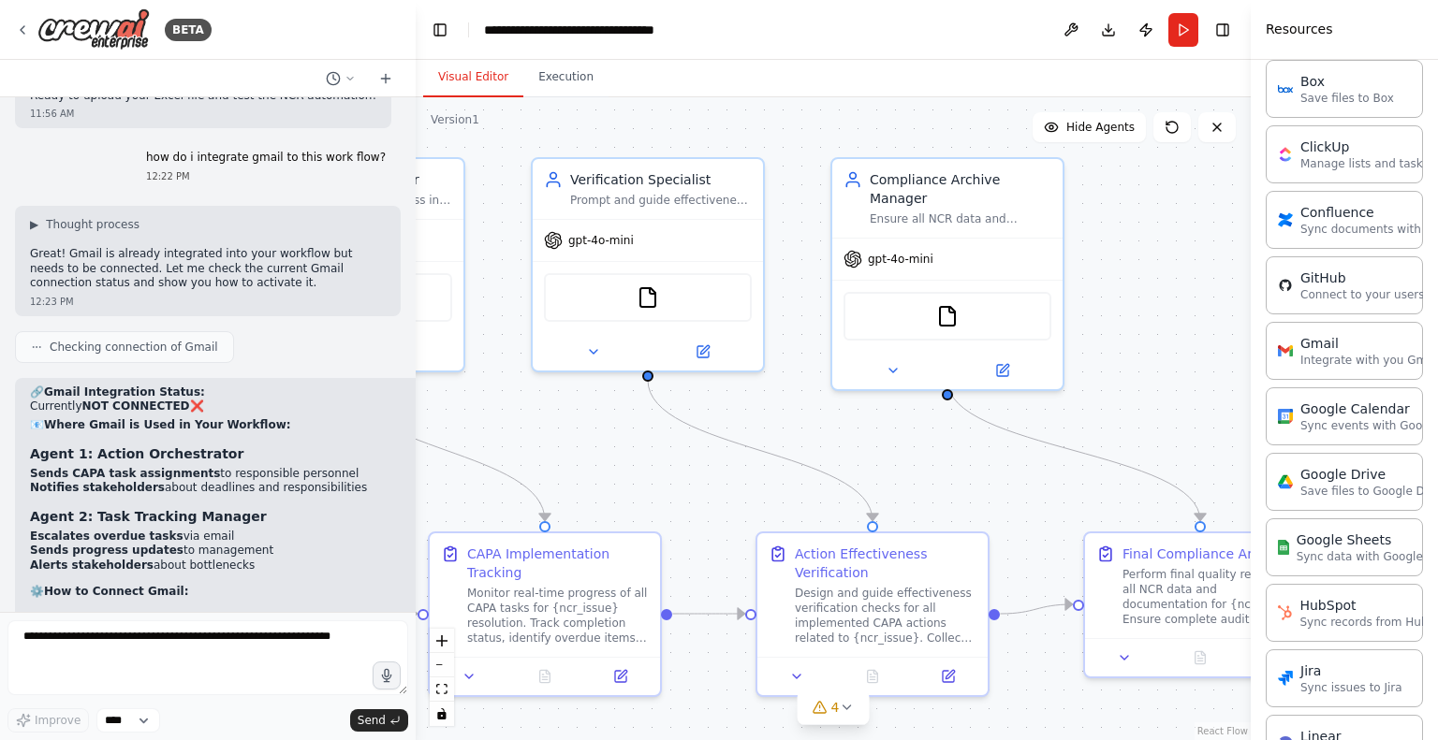
click at [659, 301] on div "FileReadTool" at bounding box center [648, 297] width 208 height 49
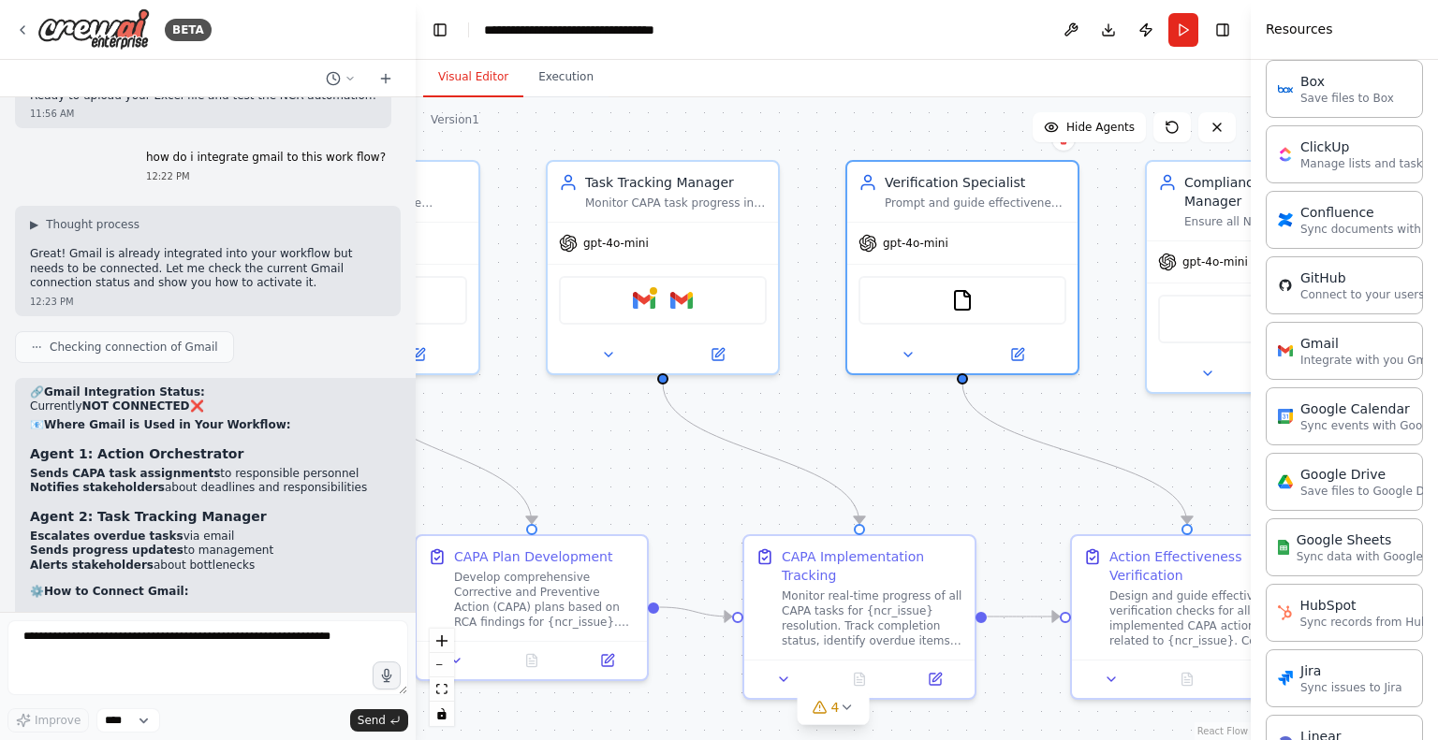
drag, startPoint x: 1009, startPoint y: 452, endPoint x: 1296, endPoint y: 447, distance: 286.5
click at [1302, 450] on div "BETA Hello! I'm the CrewAI assistant. What kind of automation do you want to bu…" at bounding box center [719, 370] width 1438 height 740
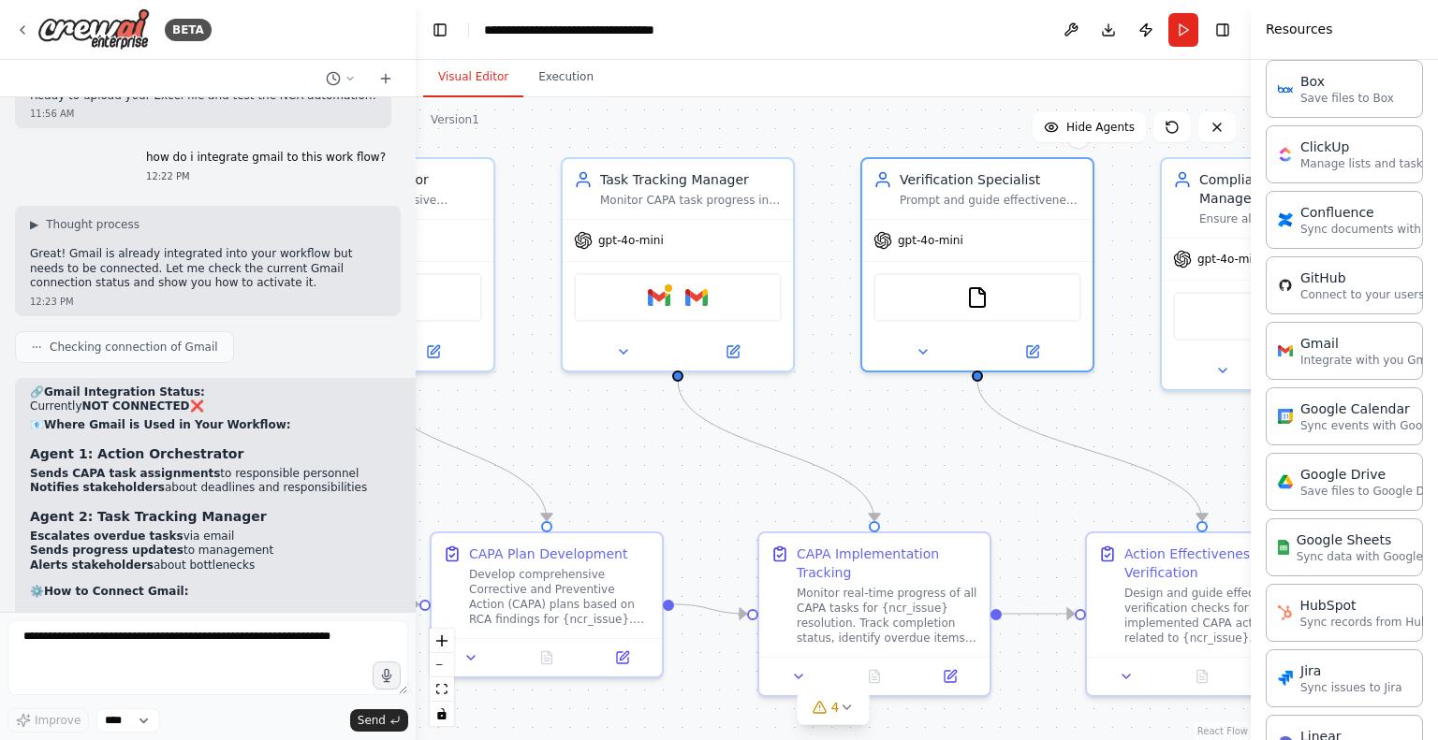
click at [673, 299] on div "Gmail Gmail" at bounding box center [678, 297] width 208 height 49
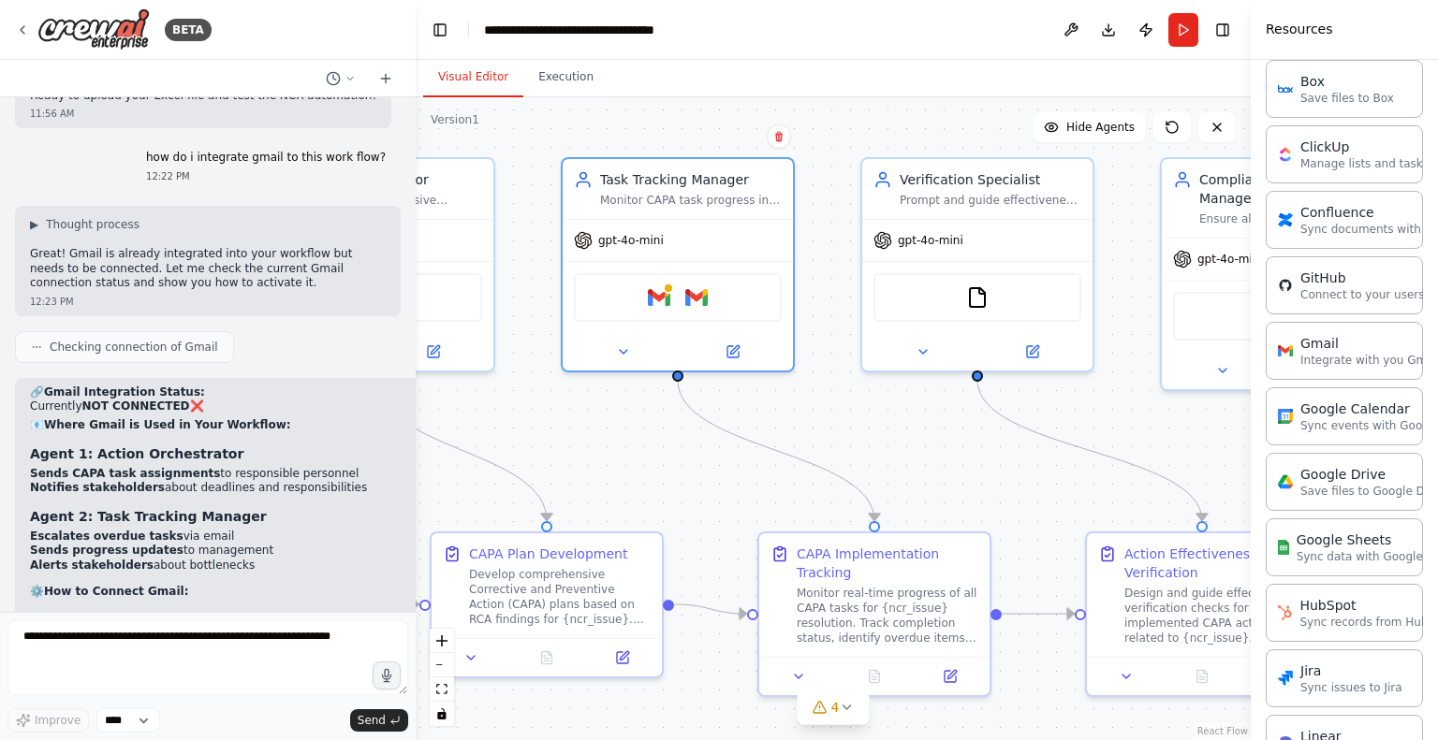
click at [673, 299] on div "Gmail Gmail" at bounding box center [678, 297] width 208 height 49
click at [697, 297] on img at bounding box center [696, 297] width 22 height 22
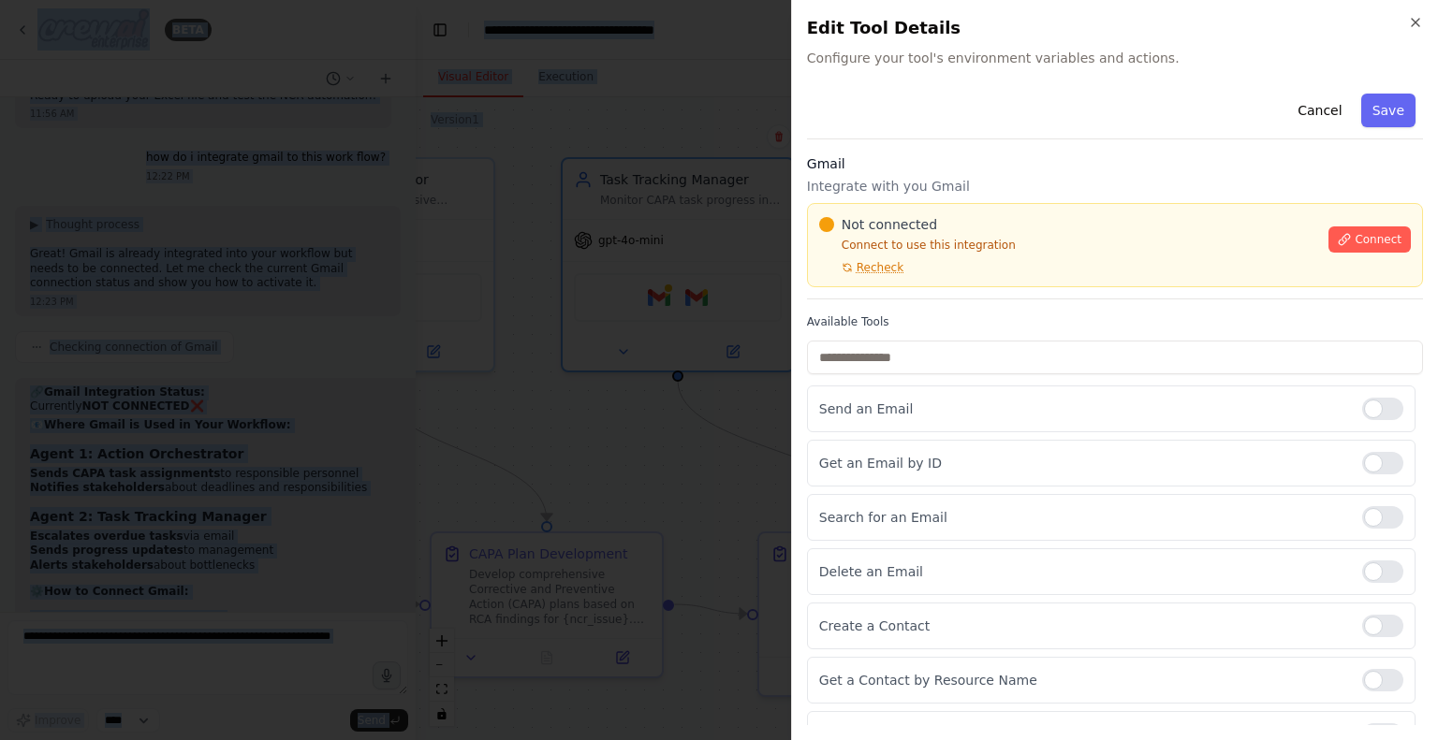
click at [1380, 246] on span "Connect" at bounding box center [1378, 239] width 47 height 15
click at [1048, 183] on p "Integrate with you Gmail" at bounding box center [1115, 186] width 616 height 19
click at [1043, 175] on div "Gmail Integrate with you Gmail Not connected Connect to use this integration Re…" at bounding box center [1115, 226] width 616 height 145
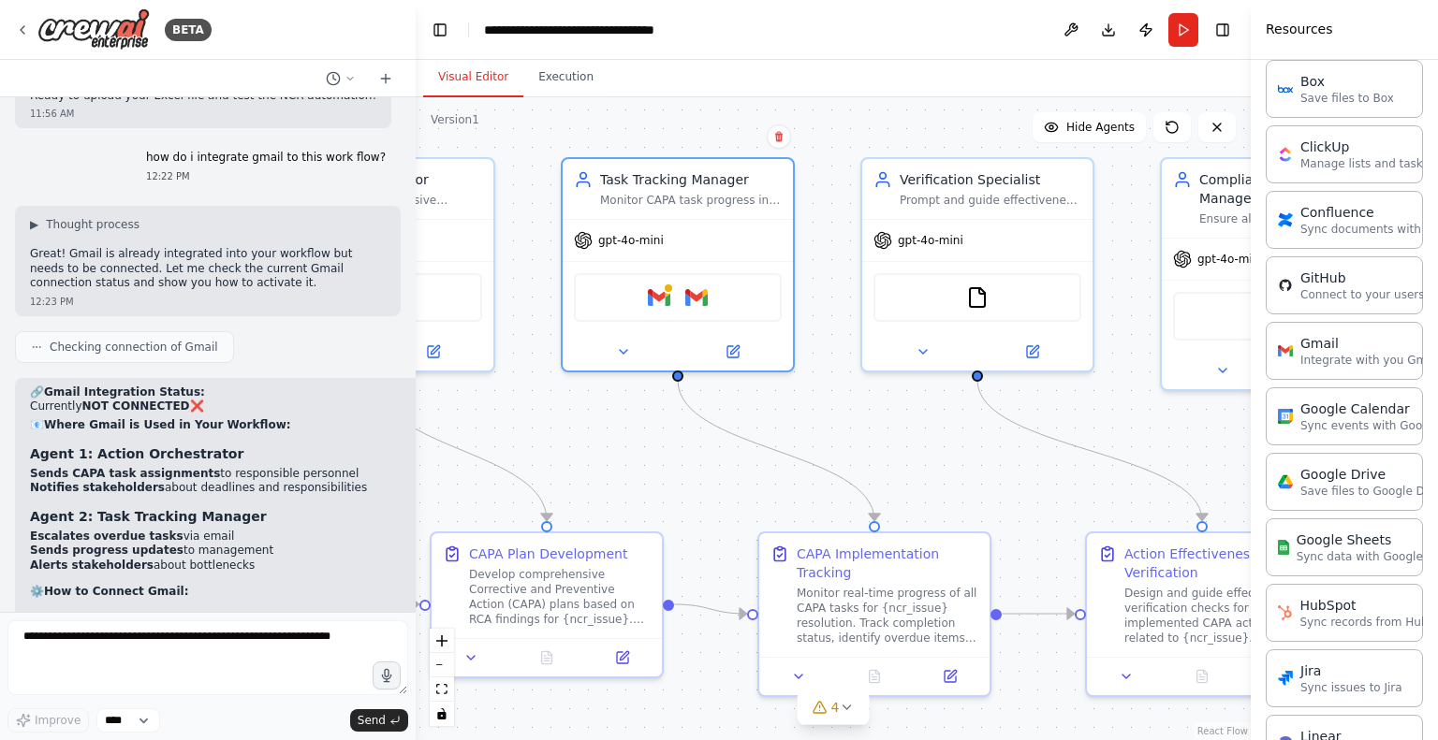
click at [667, 287] on div at bounding box center [668, 288] width 11 height 11
click at [658, 291] on img at bounding box center [659, 297] width 22 height 22
click at [659, 291] on img at bounding box center [659, 297] width 22 height 22
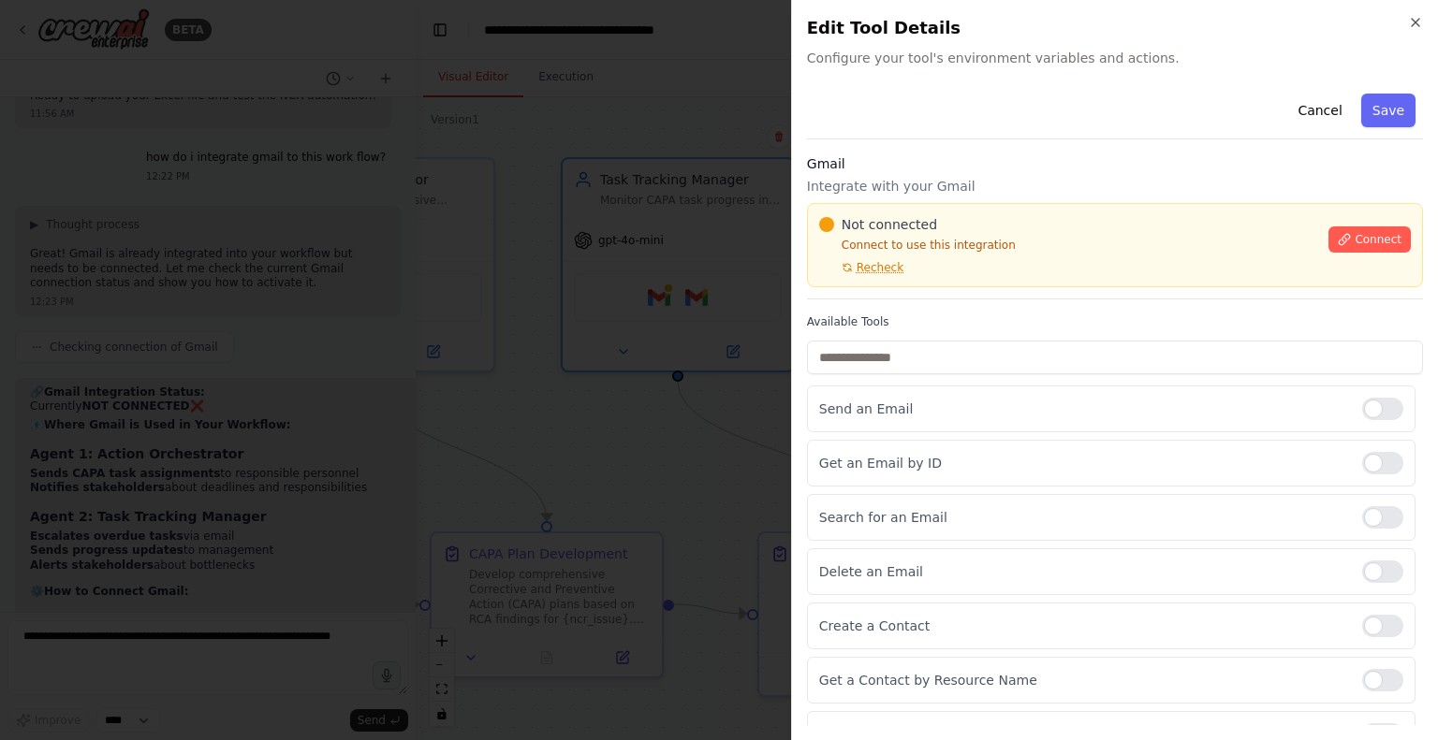
click at [1342, 239] on button "Connect" at bounding box center [1369, 240] width 82 height 26
click at [906, 215] on span "Not connected" at bounding box center [889, 224] width 95 height 19
click at [847, 216] on span "Not connected" at bounding box center [889, 224] width 95 height 19
click at [571, 302] on div at bounding box center [719, 370] width 1438 height 740
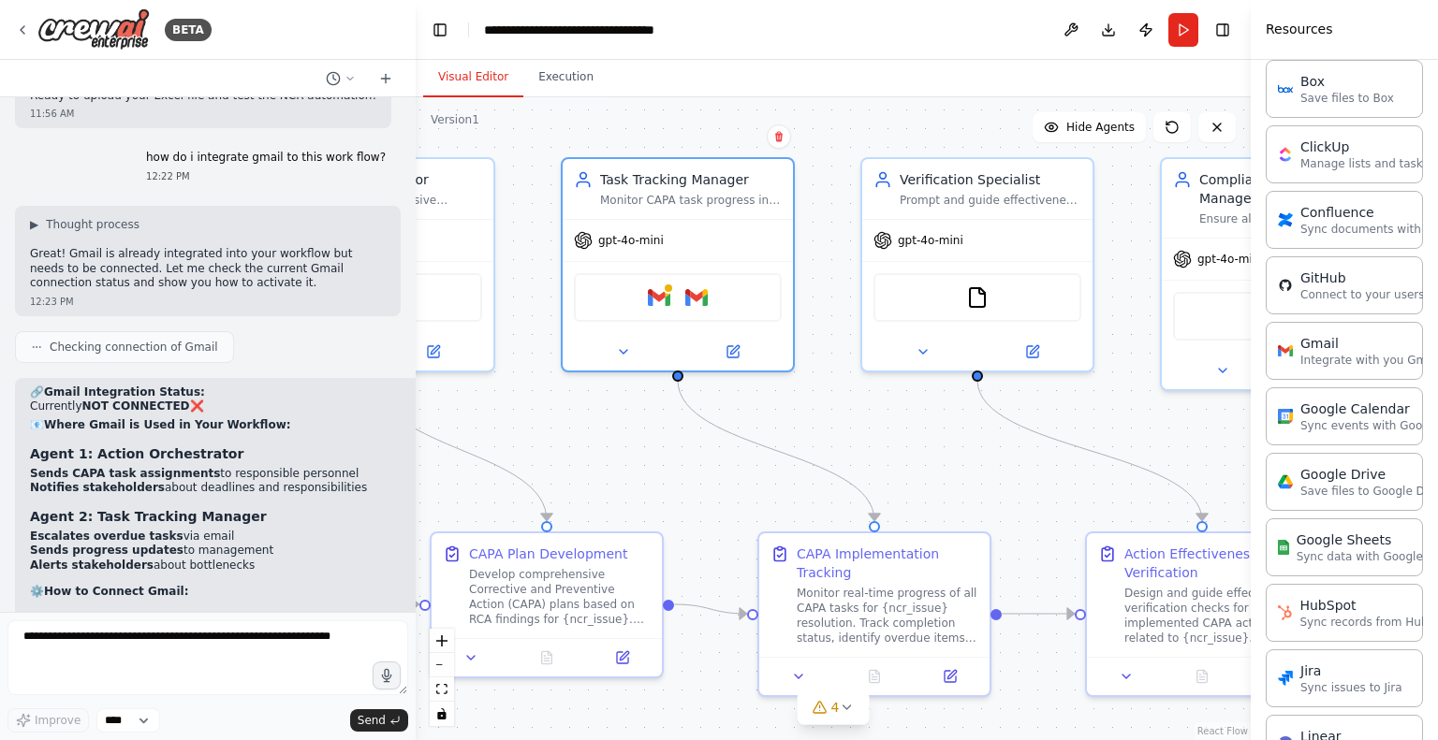
click at [619, 351] on icon at bounding box center [623, 351] width 15 height 15
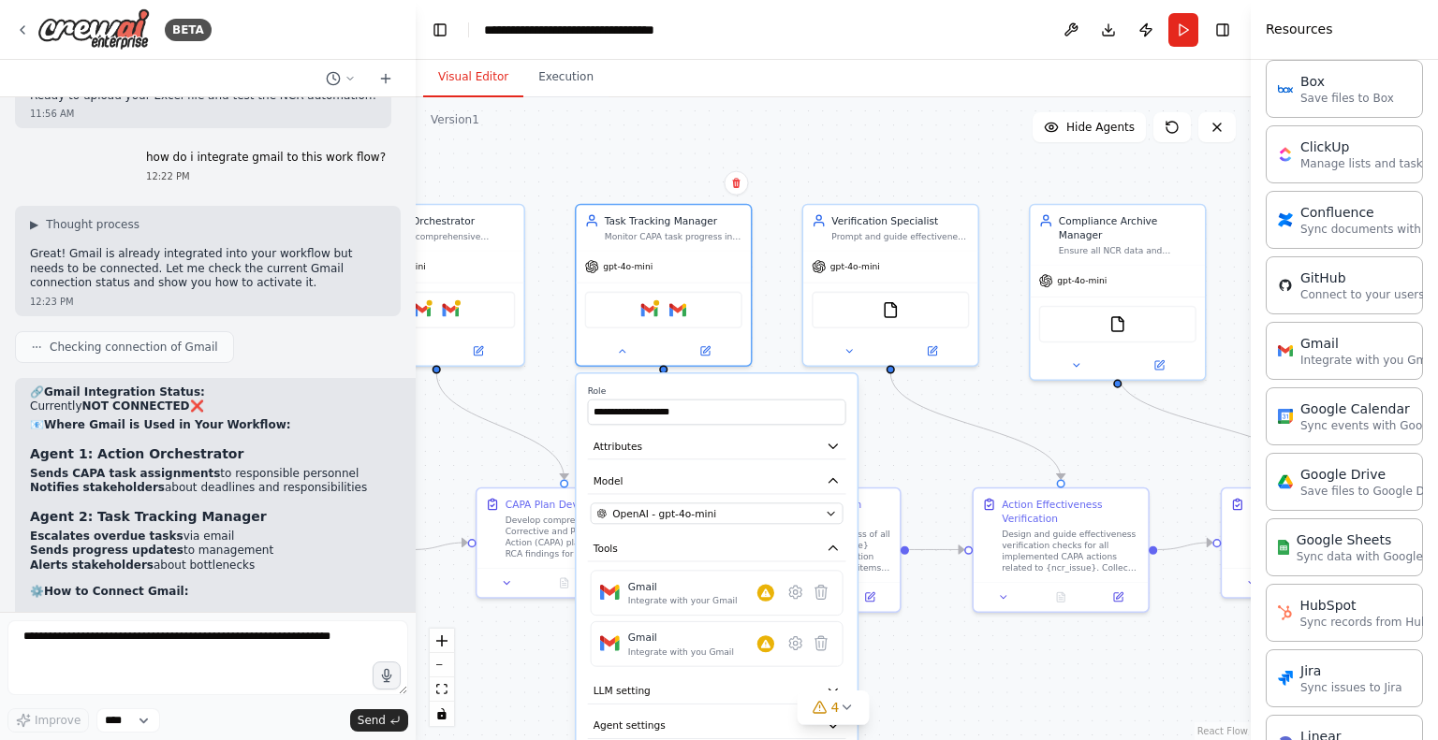
click at [824, 643] on icon at bounding box center [821, 644] width 12 height 14
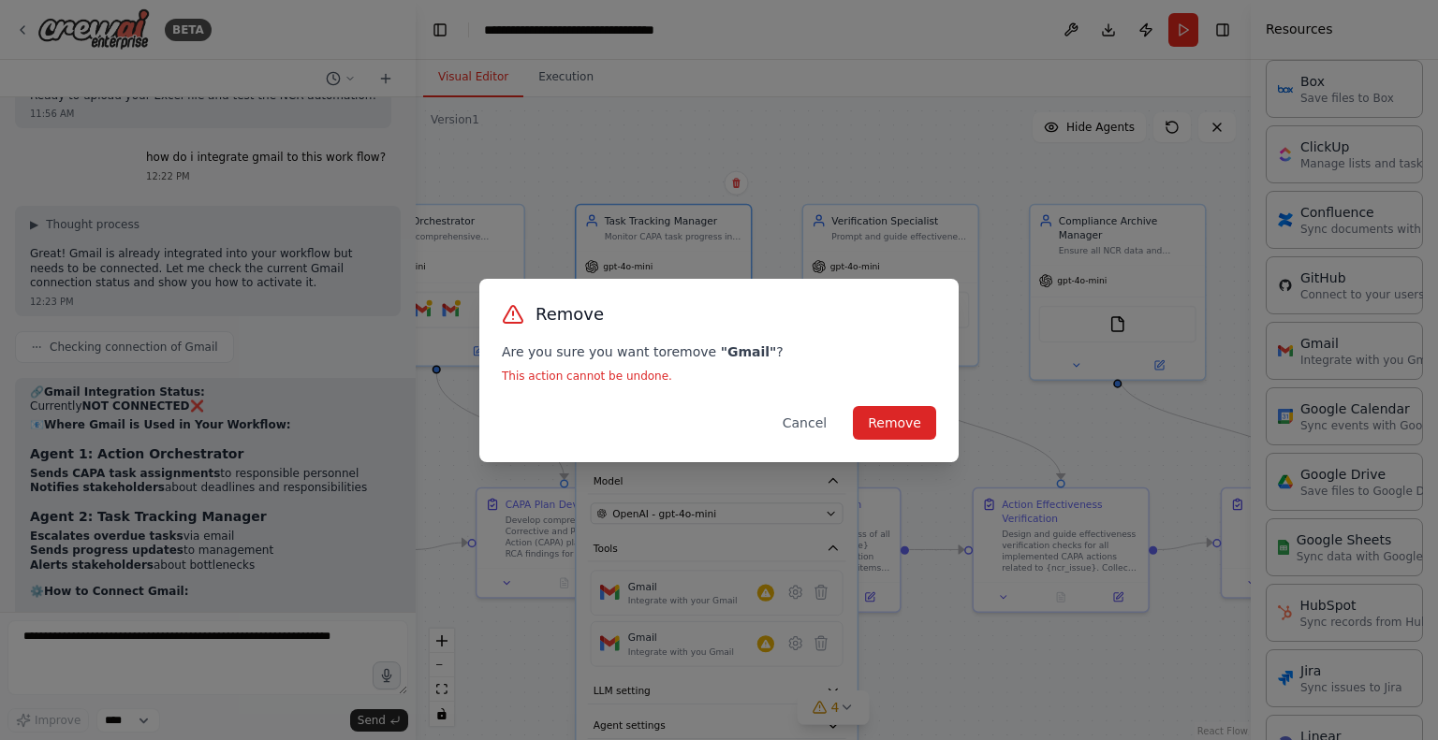
click at [905, 428] on button "Remove" at bounding box center [894, 423] width 83 height 34
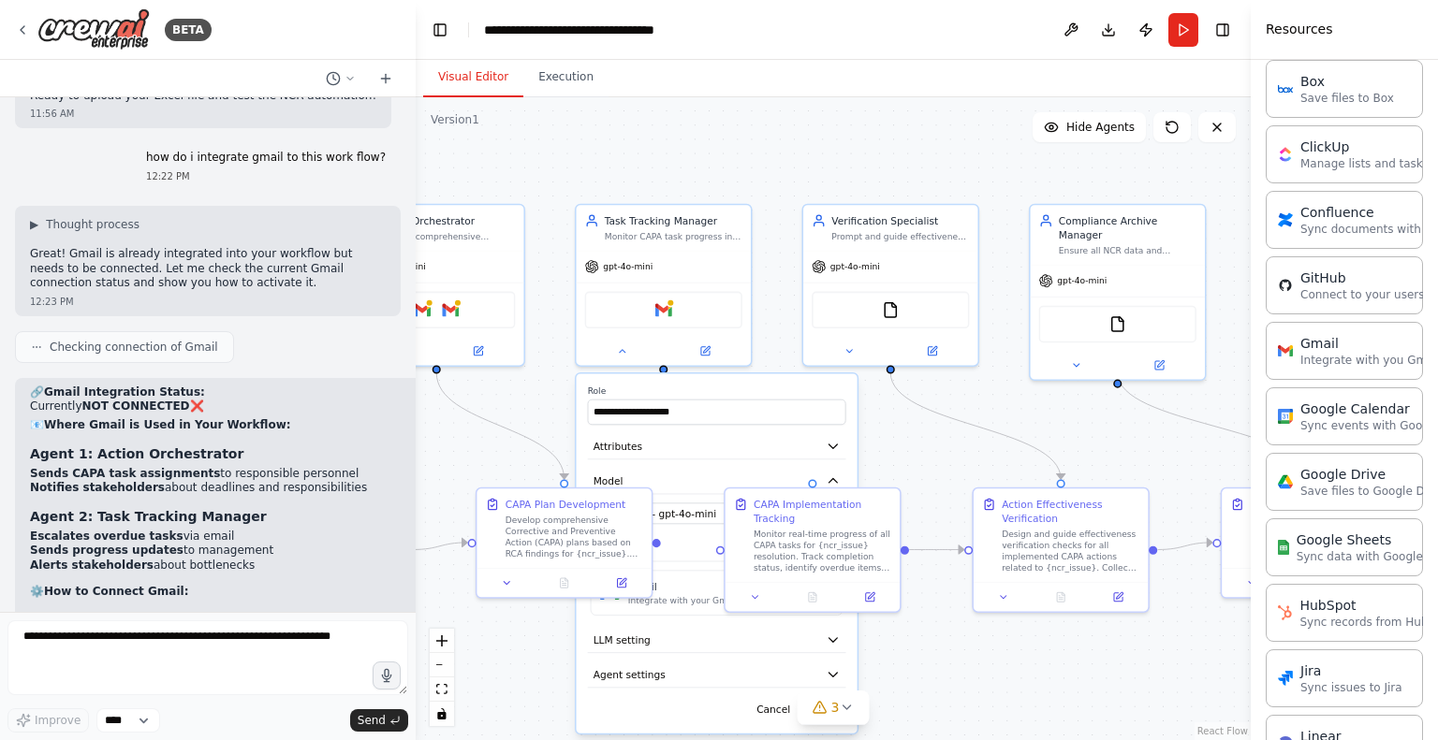
click at [651, 590] on div at bounding box center [563, 582] width 174 height 29
click at [689, 597] on div "Integrate with your Gmail" at bounding box center [683, 600] width 110 height 11
click at [688, 597] on div "Integrate with your Gmail" at bounding box center [683, 600] width 110 height 11
click at [657, 309] on img at bounding box center [663, 309] width 17 height 17
click at [667, 308] on img at bounding box center [663, 309] width 17 height 17
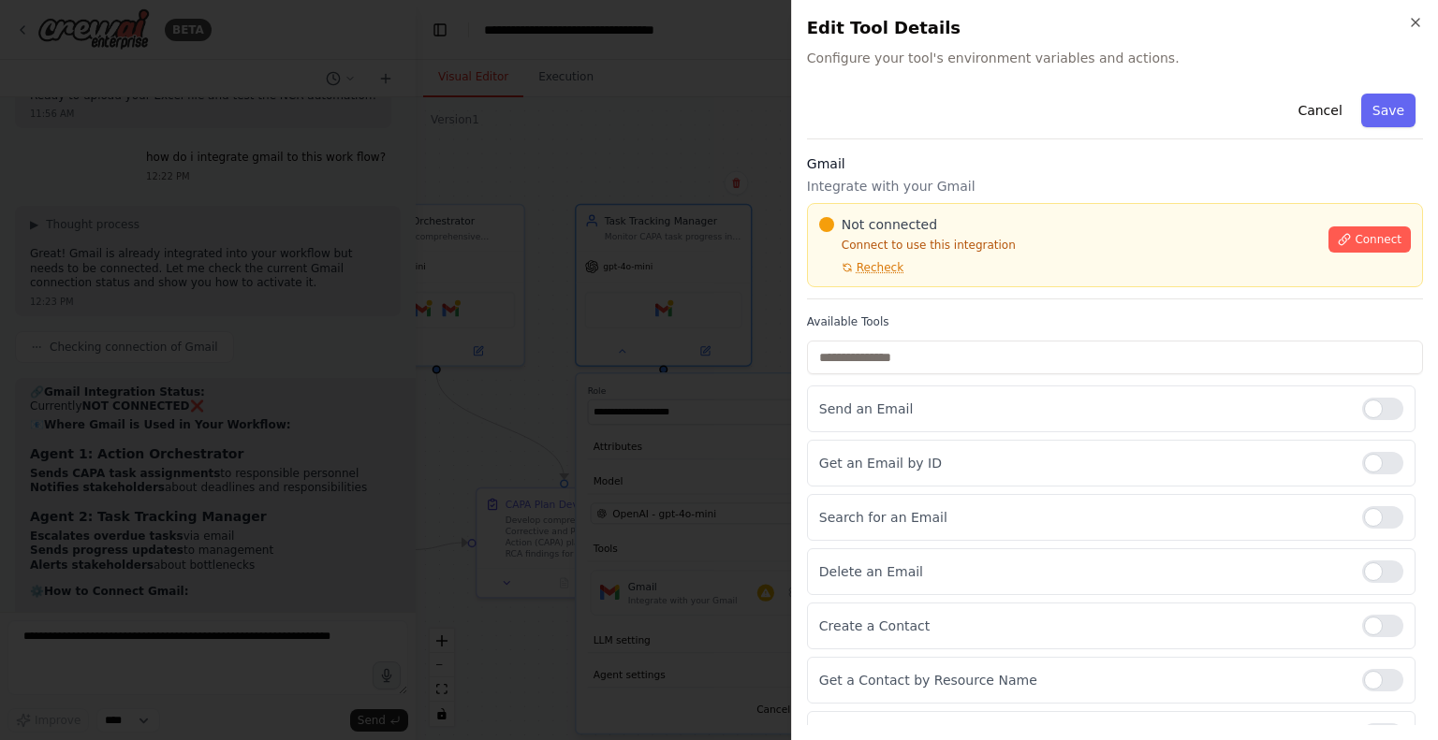
click at [1384, 246] on span "Connect" at bounding box center [1378, 239] width 47 height 15
click at [896, 213] on div "Not connected Connect to use this integration Recheck Connect" at bounding box center [1115, 245] width 616 height 84
click at [914, 213] on div "Not connected Connect to use this integration Recheck Connect" at bounding box center [1115, 245] width 616 height 84
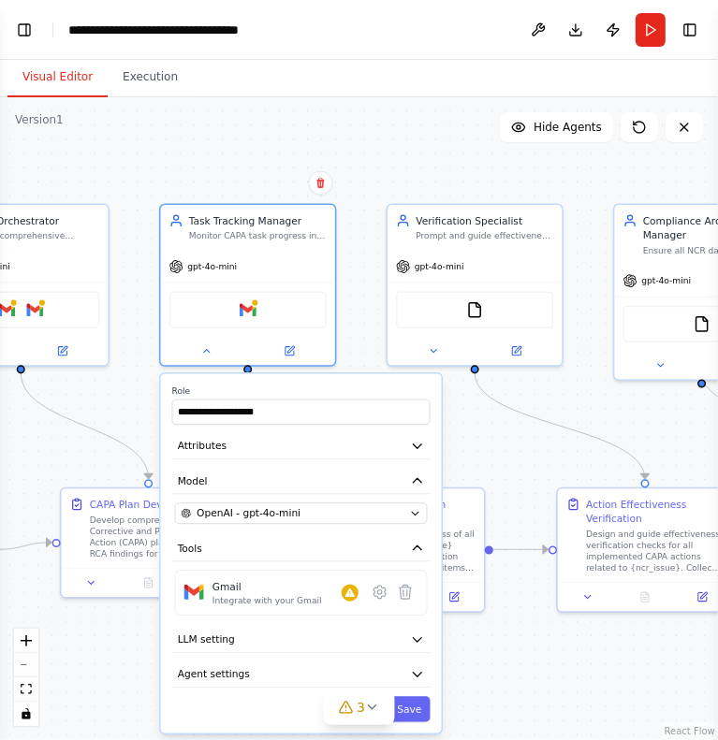
scroll to position [599, 0]
